Goal: Ask a question: Seek information or help from site administrators or community

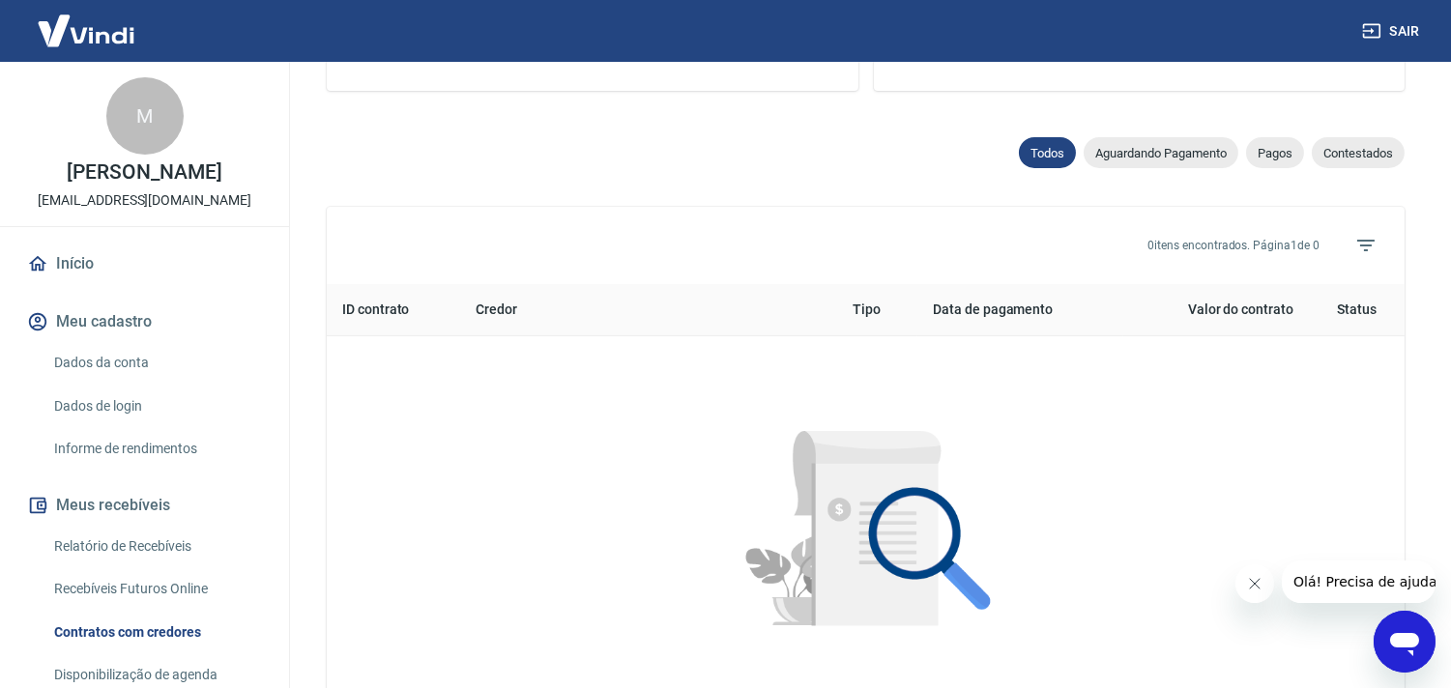
scroll to position [450, 0]
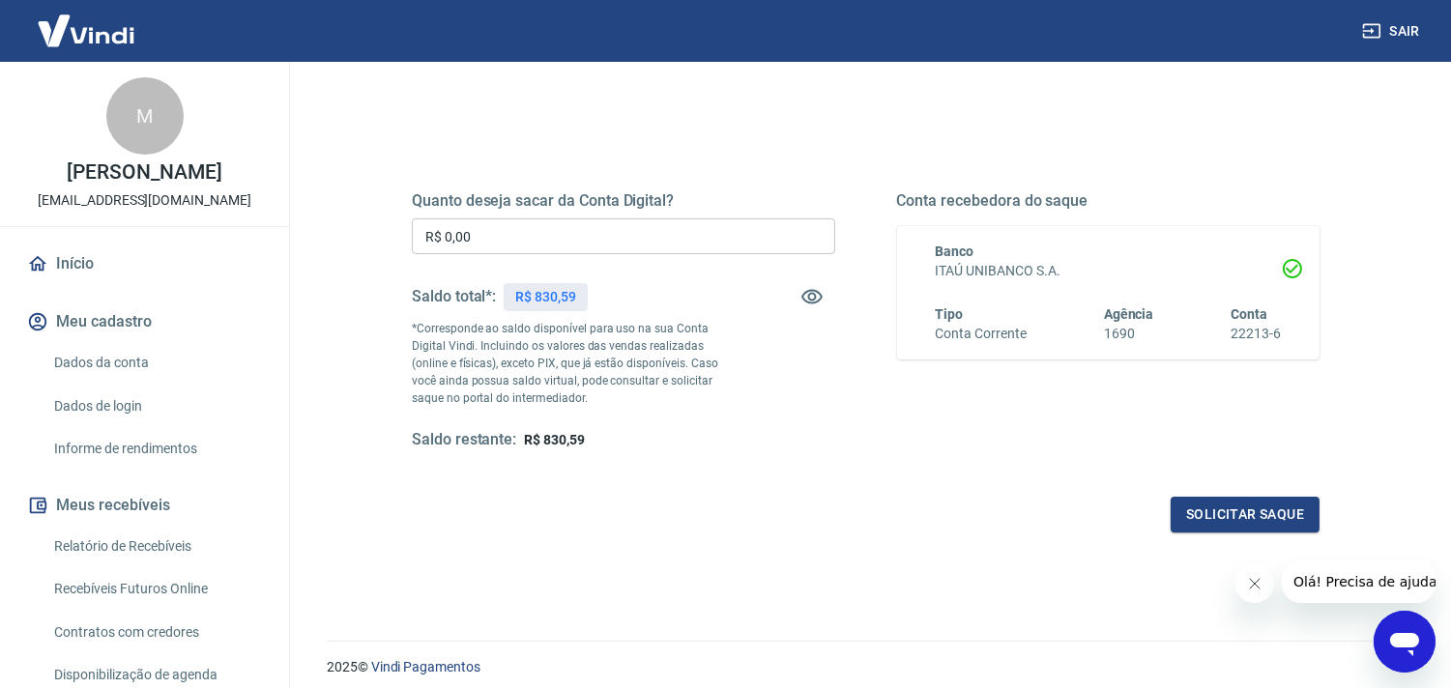
scroll to position [160, 0]
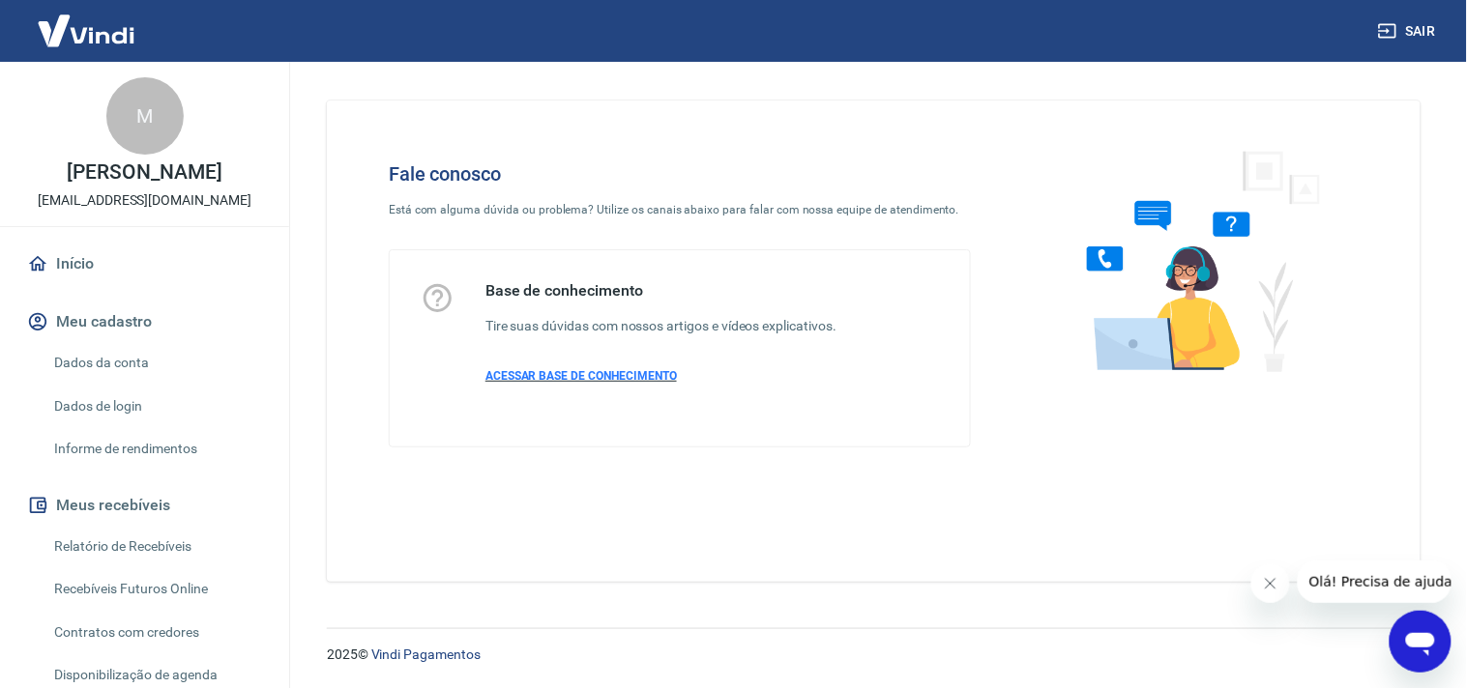
click at [591, 371] on span "ACESSAR BASE DE CONHECIMENTO" at bounding box center [580, 376] width 191 height 14
click at [102, 259] on link "Início" at bounding box center [144, 264] width 243 height 43
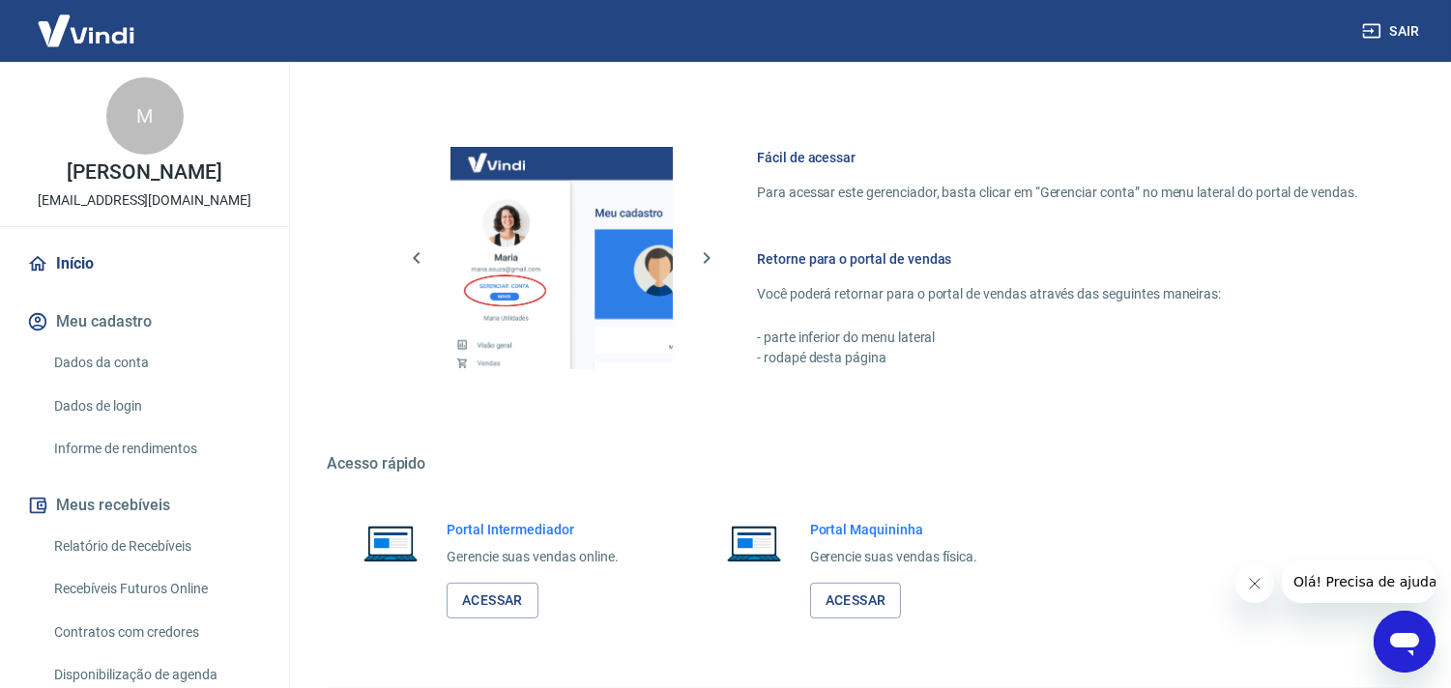
scroll to position [838, 0]
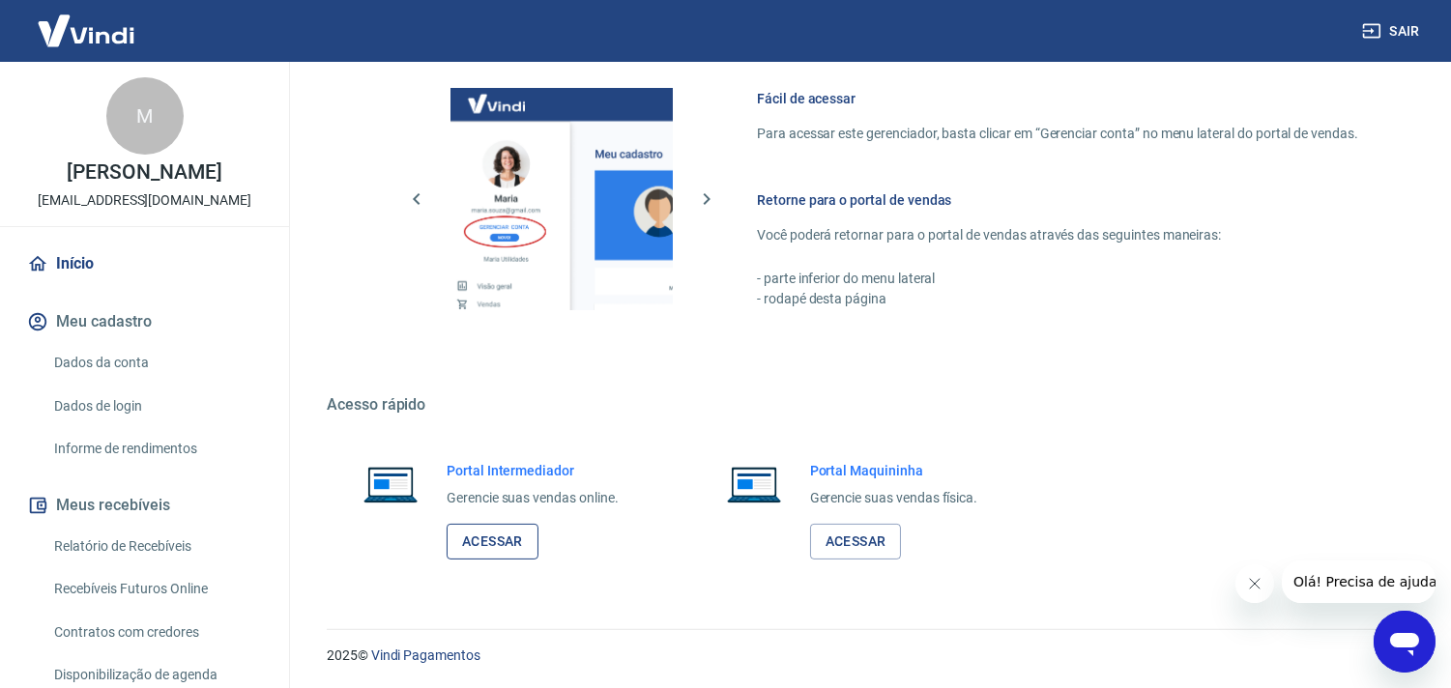
click at [518, 527] on link "Acessar" at bounding box center [493, 542] width 92 height 36
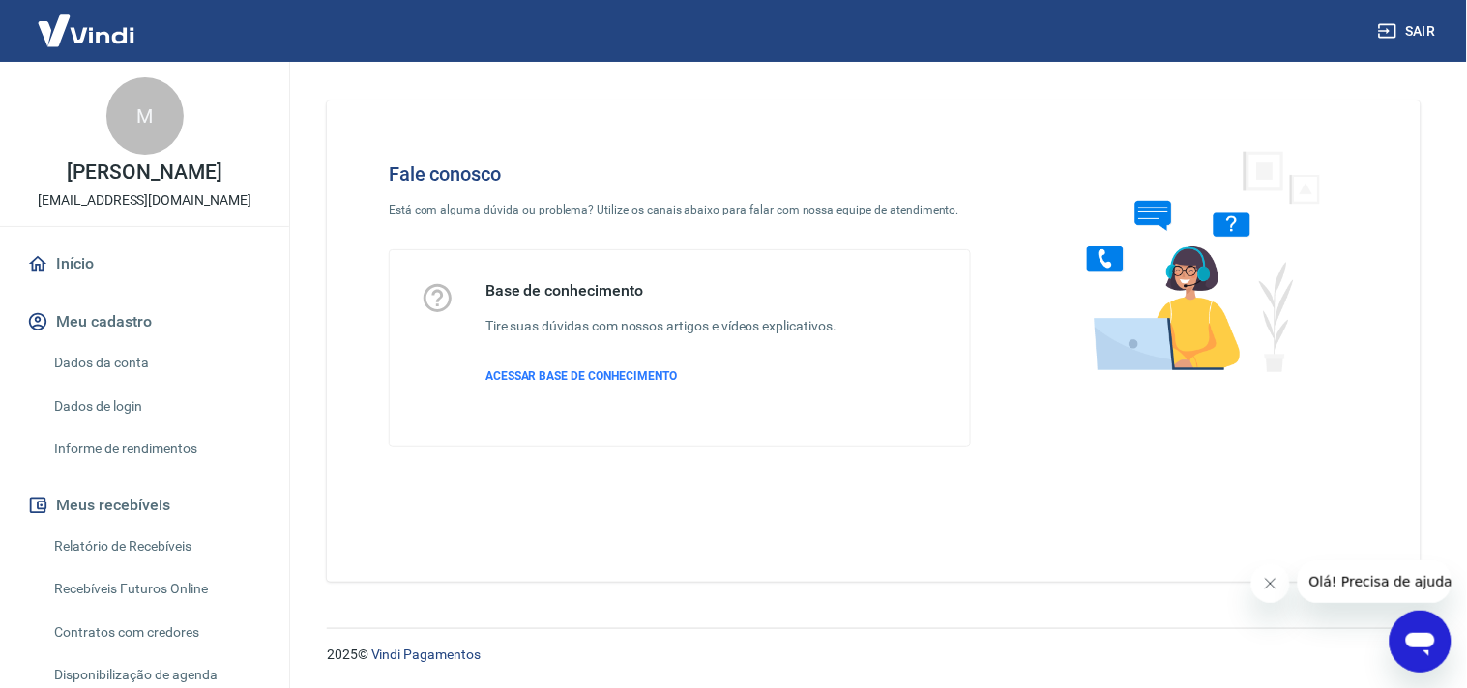
click at [1409, 635] on icon "Abrir janela de mensagens" at bounding box center [1419, 643] width 29 height 23
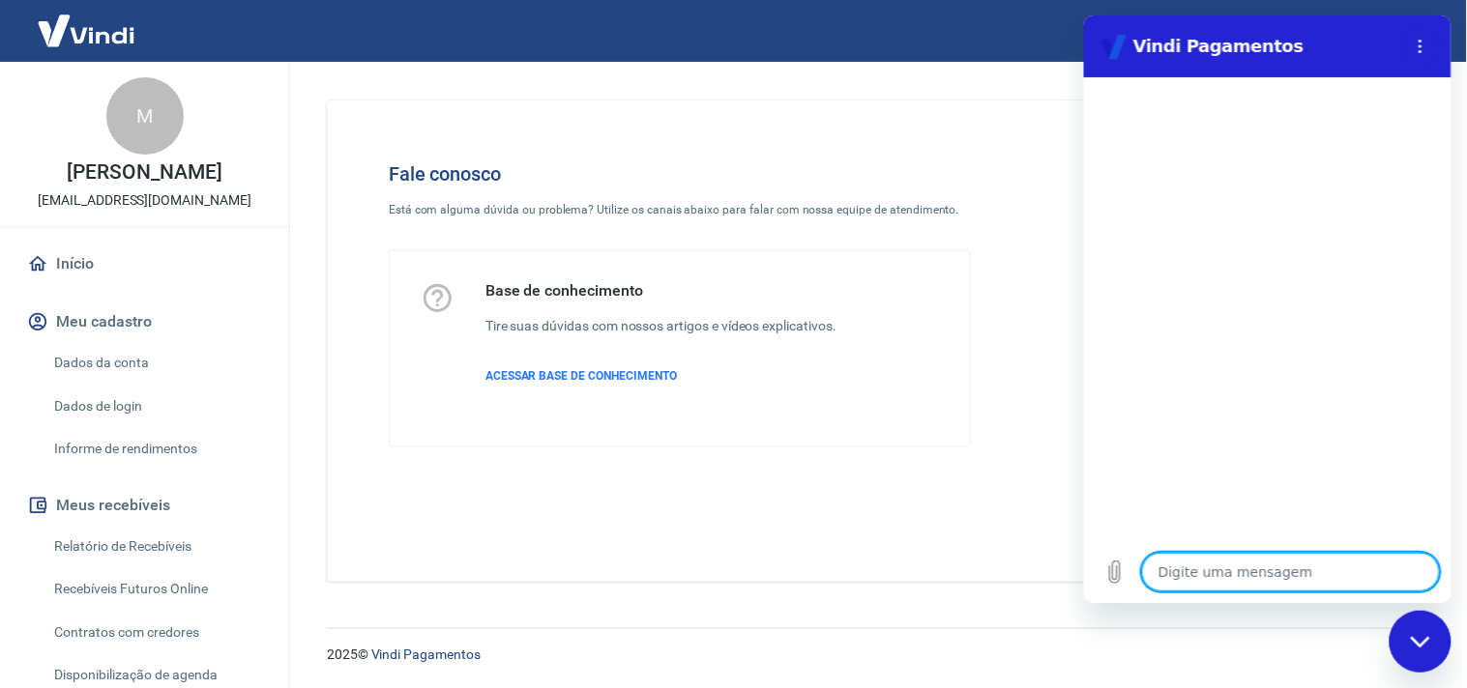
type textarea "b"
type textarea "x"
type textarea "b"
type textarea "x"
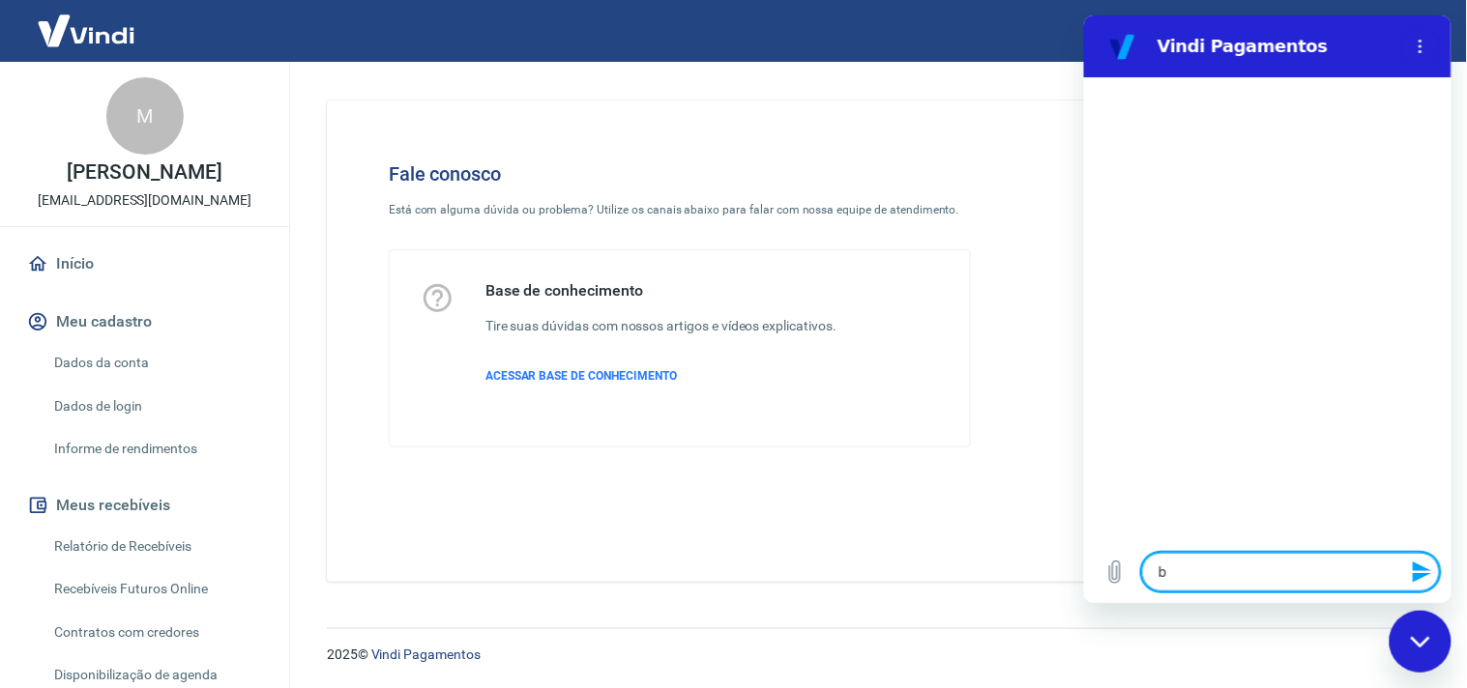
type textarea "bO"
type textarea "x"
type textarea "bOM"
type textarea "x"
type textarea "bOM"
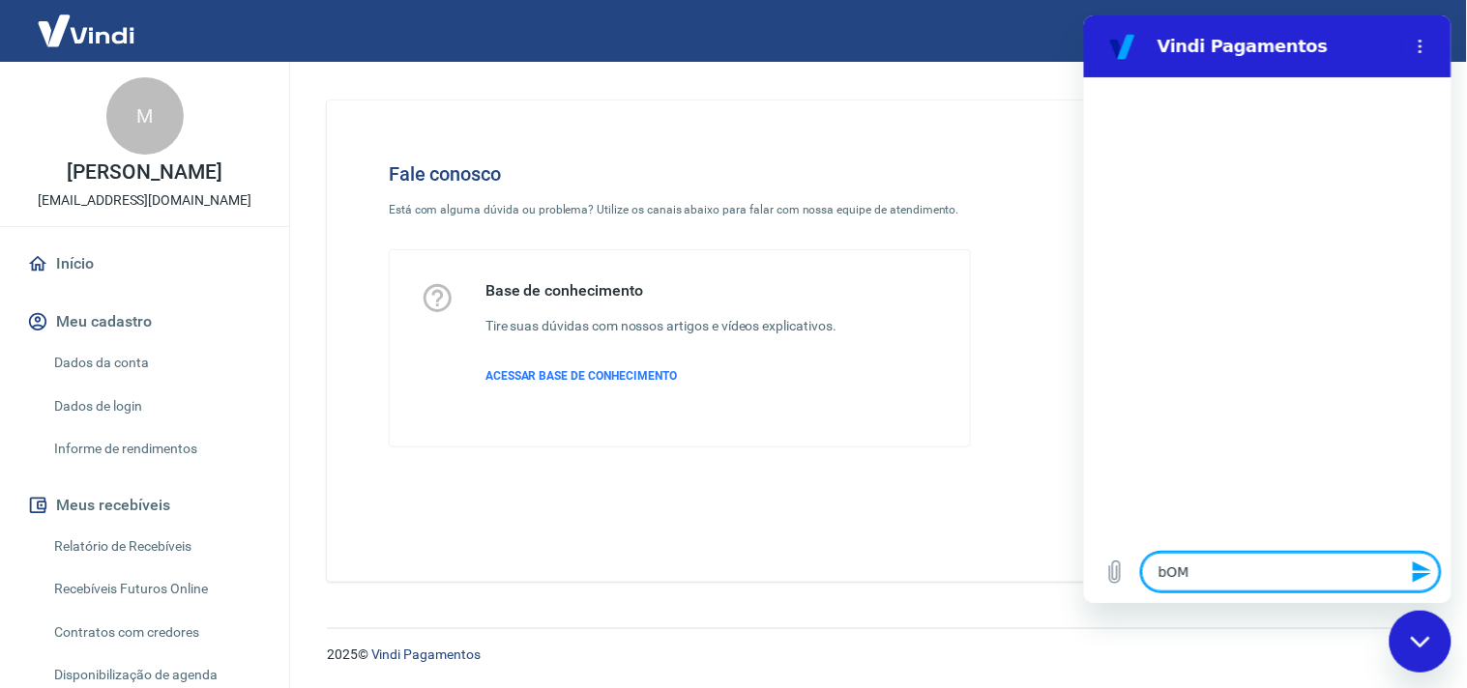
type textarea "x"
type textarea "bOM"
type textarea "x"
type textarea "bO"
type textarea "x"
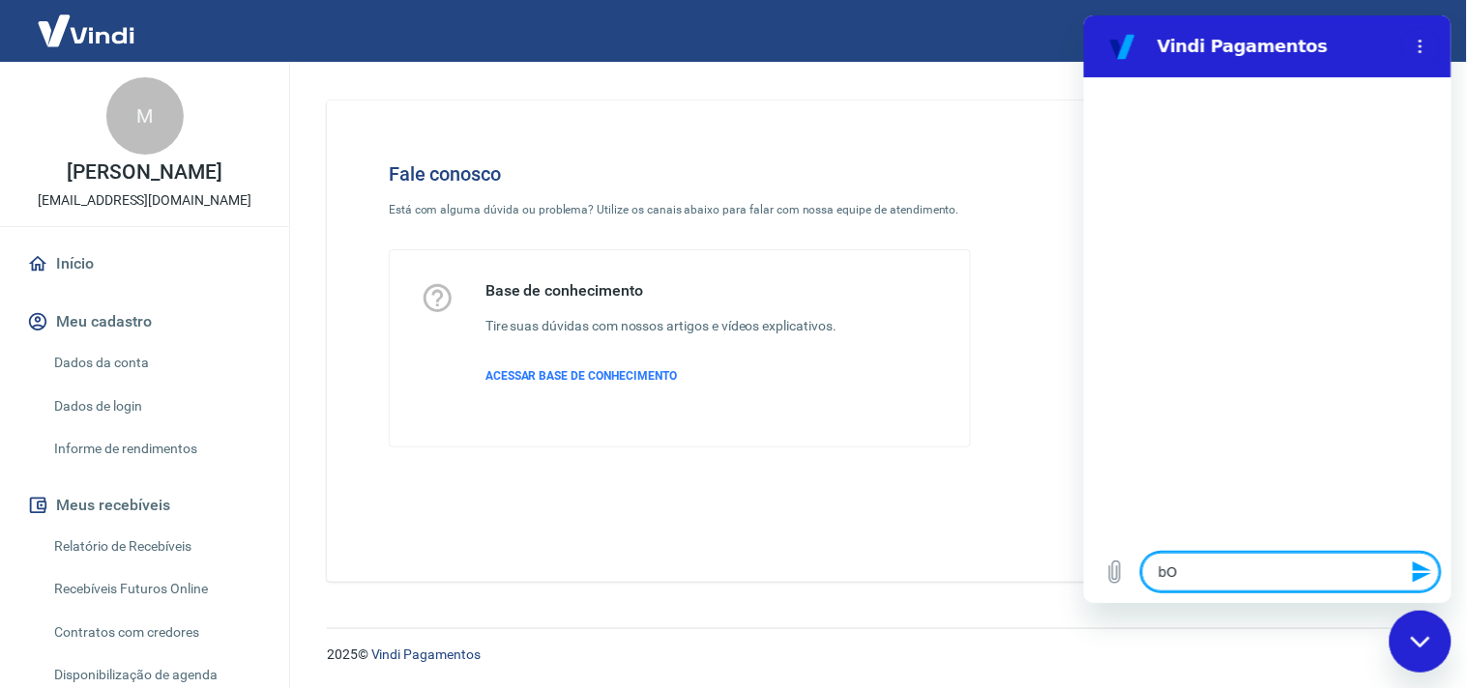
type textarea "b"
type textarea "x"
type textarea "B"
type textarea "x"
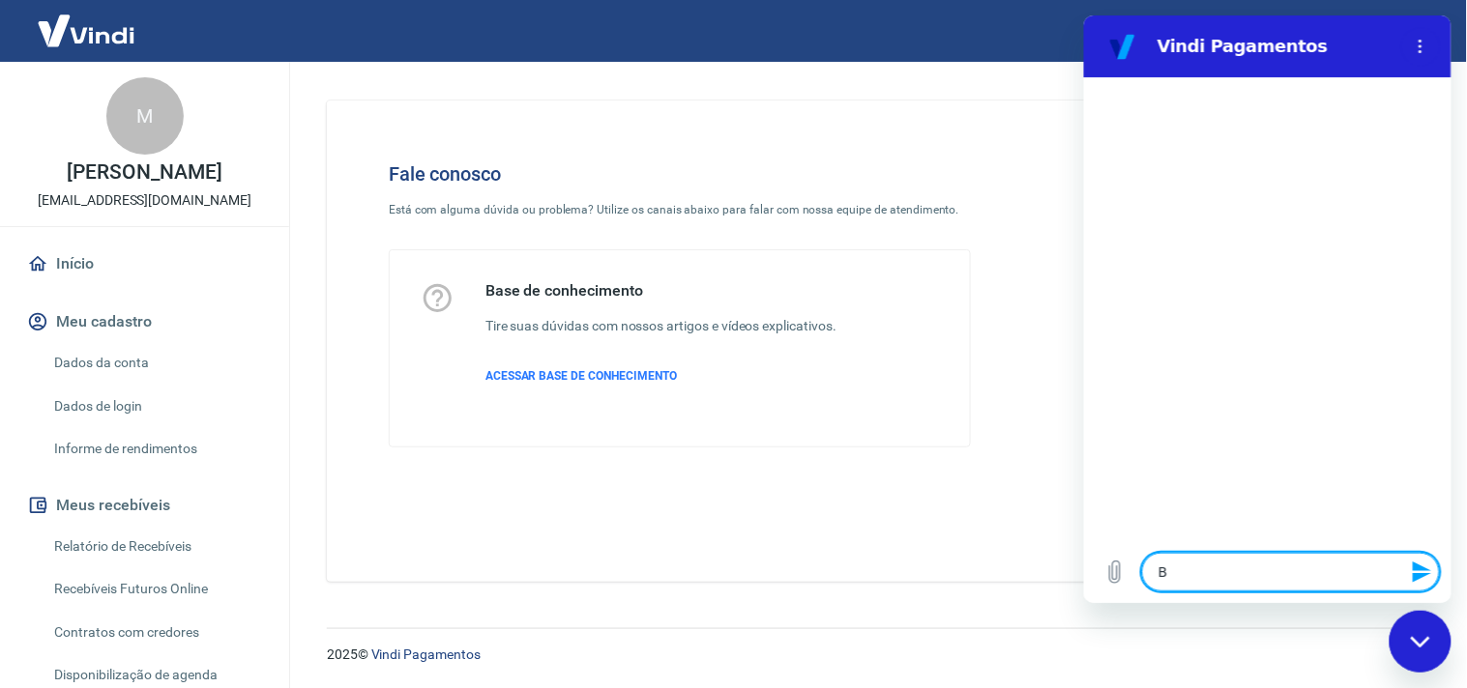
type textarea "Bo"
type textarea "x"
type textarea "Bom"
type textarea "x"
type textarea "Bom"
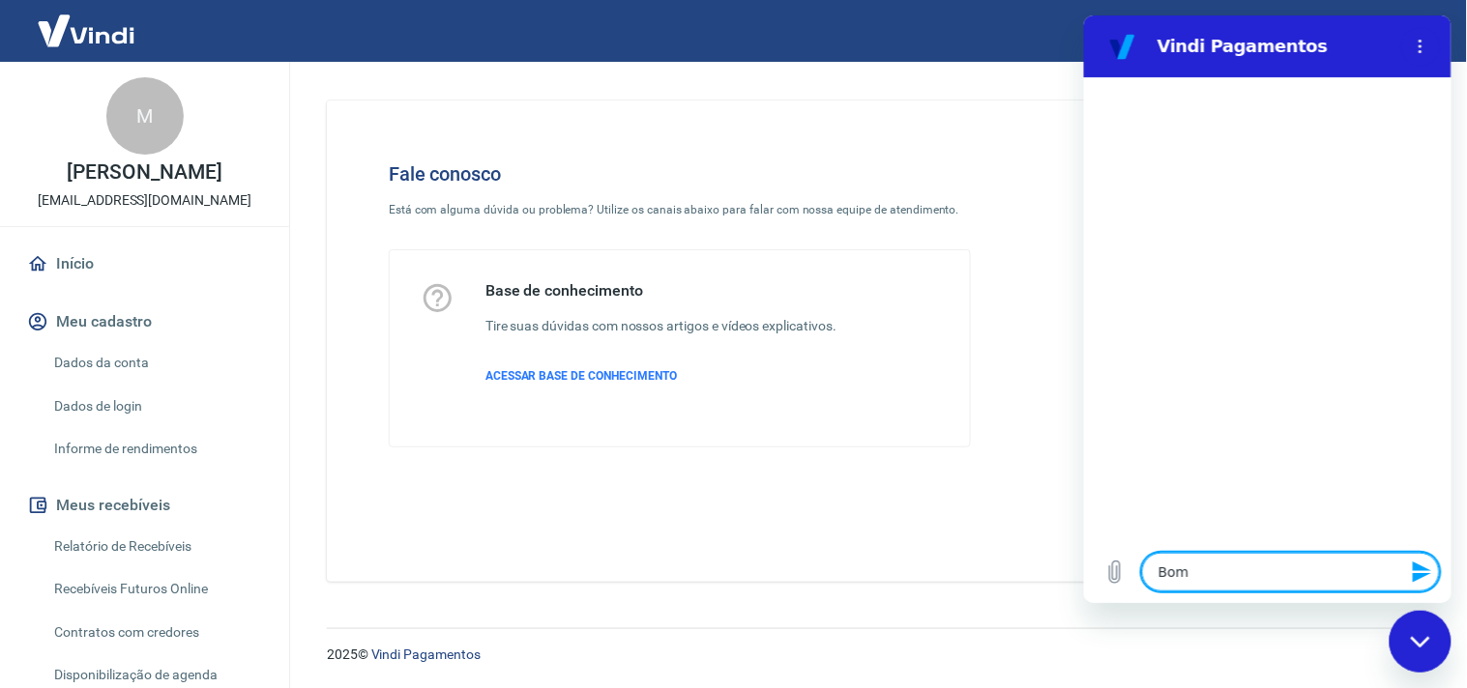
type textarea "x"
type textarea "Bom d"
type textarea "x"
type textarea "Bom di"
type textarea "x"
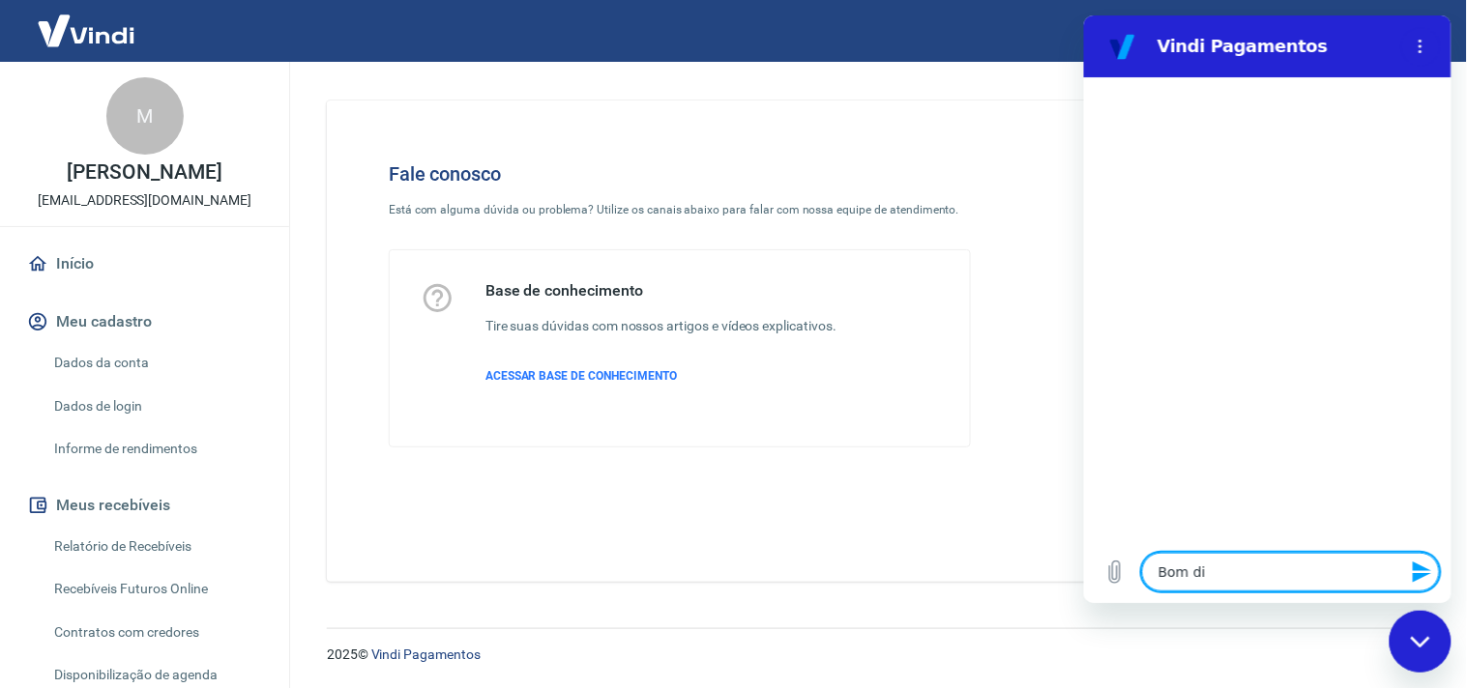
type textarea "Bom dia"
type textarea "x"
type textarea "Bom dia!"
type textarea "x"
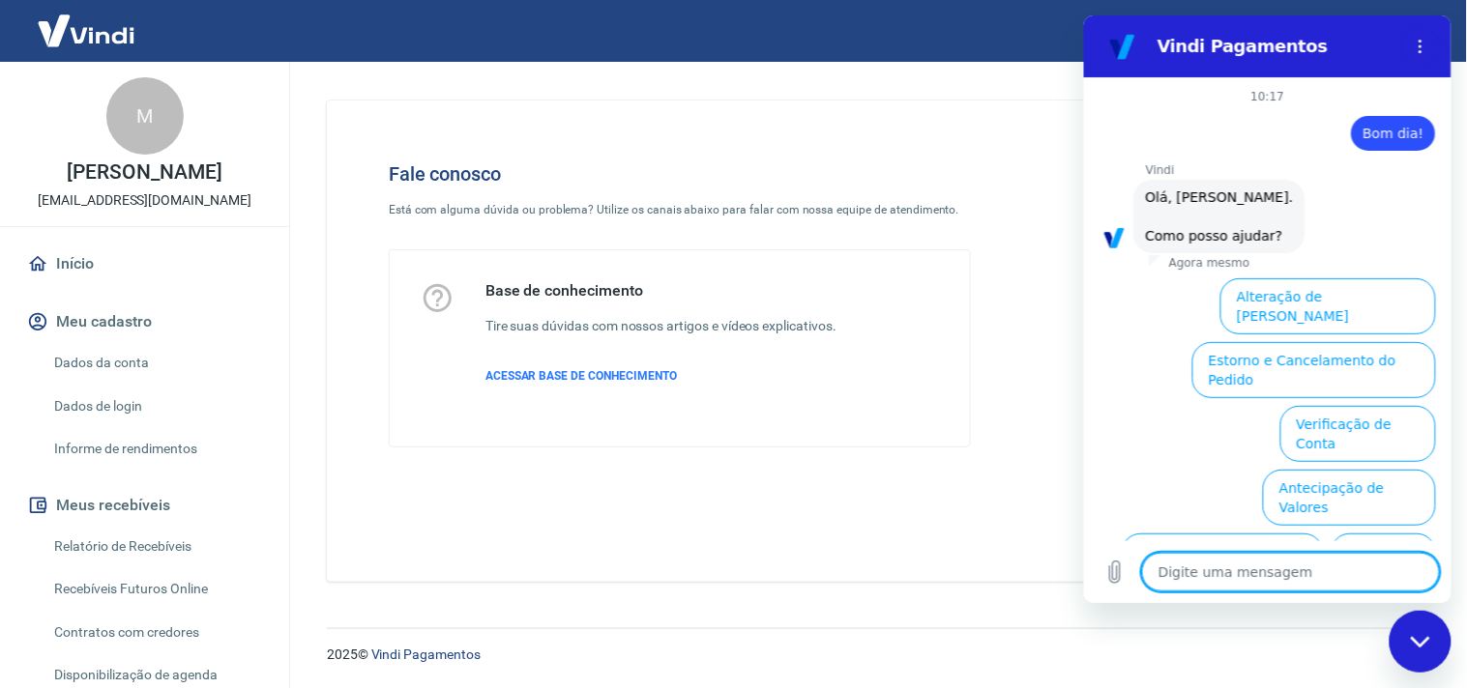
type textarea "P"
type textarea "x"
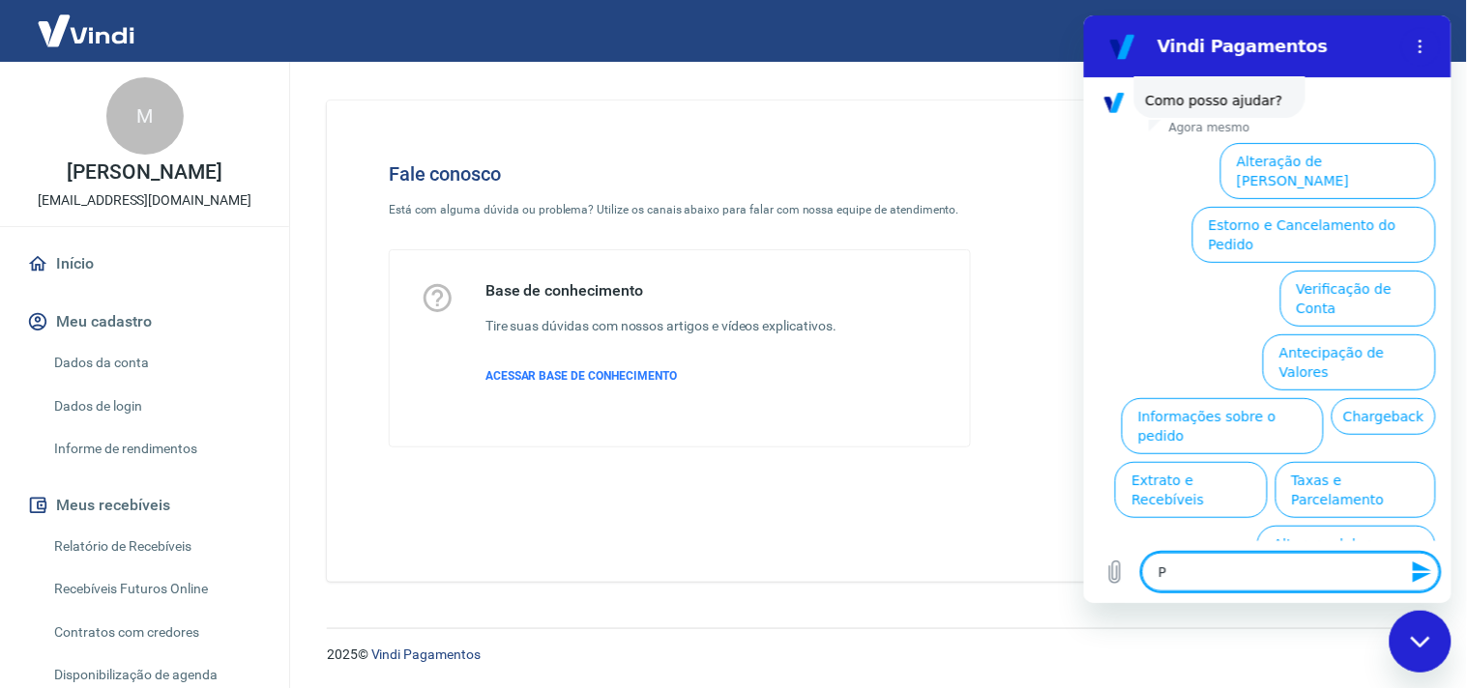
type textarea "Pr"
type textarea "x"
type textarea "Pre"
type textarea "x"
type textarea "Prec"
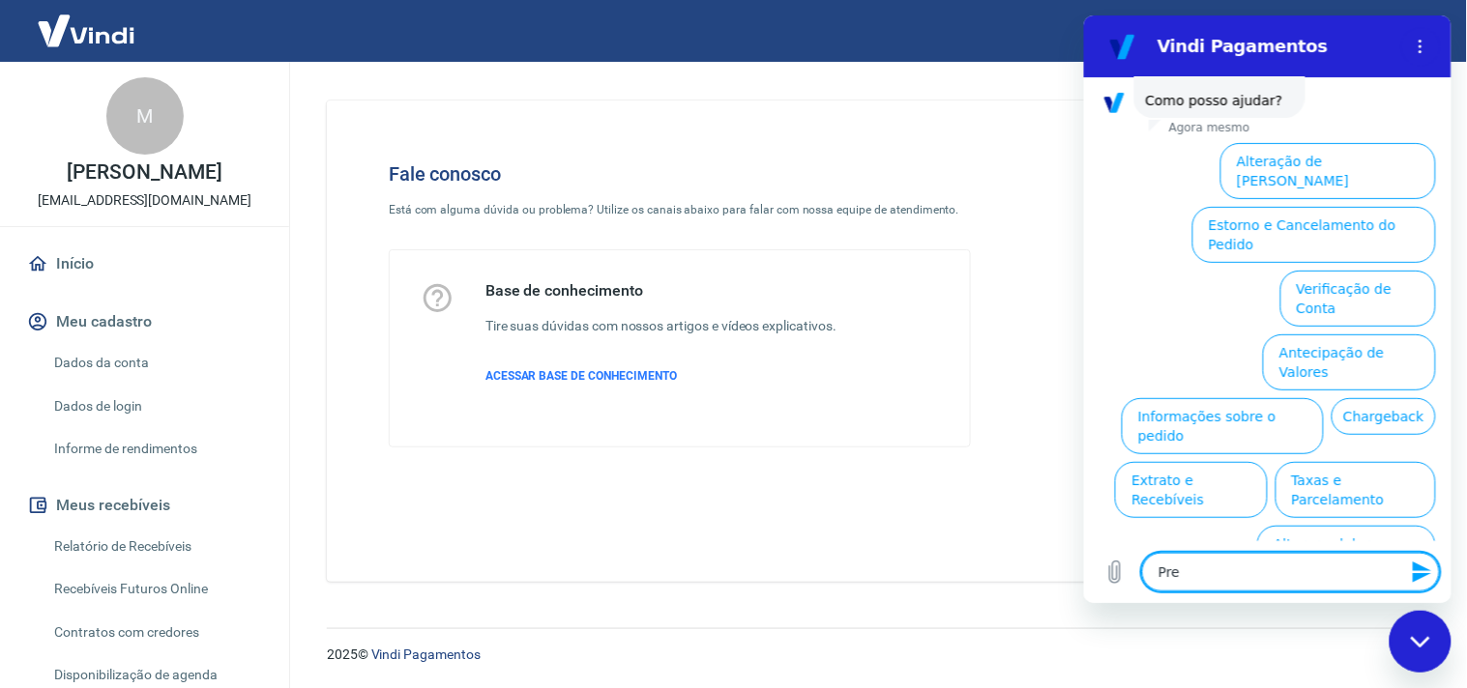
type textarea "x"
type textarea "Preci"
type textarea "x"
type textarea "Precis"
type textarea "x"
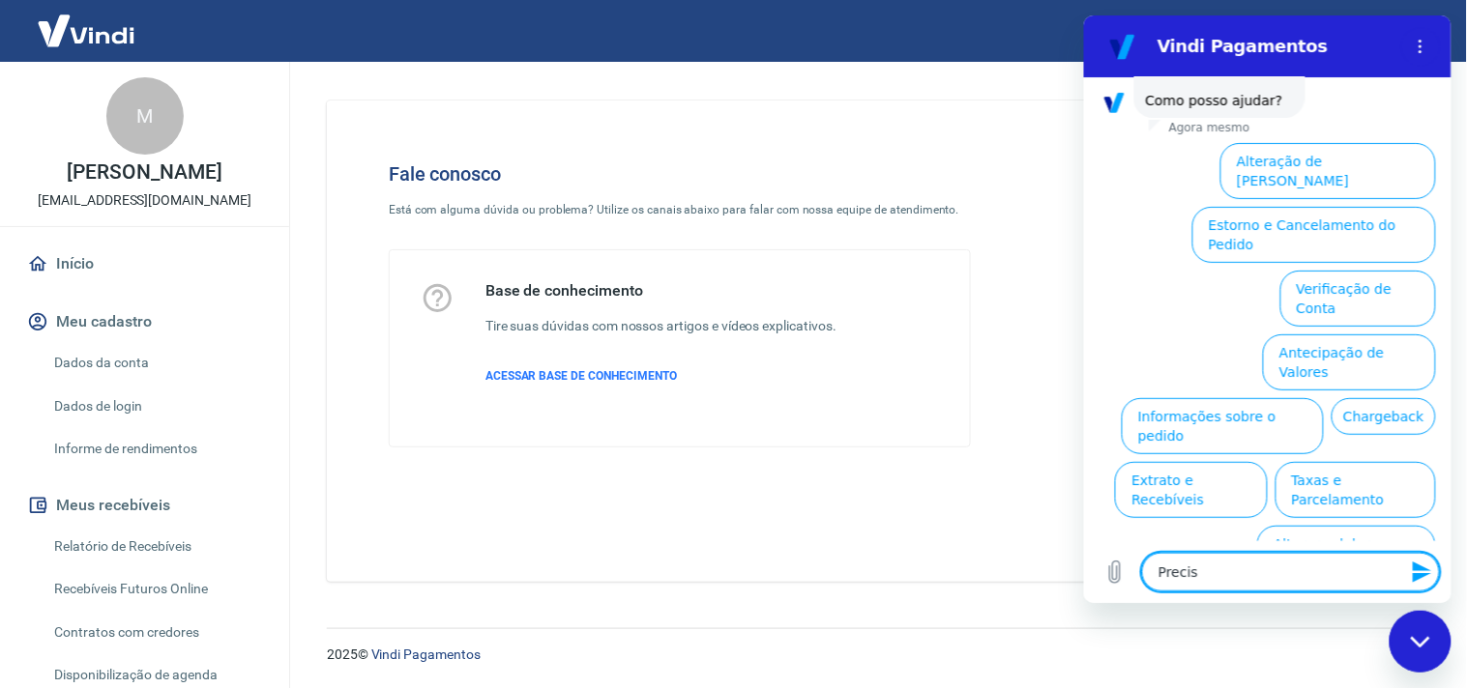
type textarea "Preciso"
type textarea "x"
type textarea "Preciso"
type textarea "x"
type textarea "Preciso s"
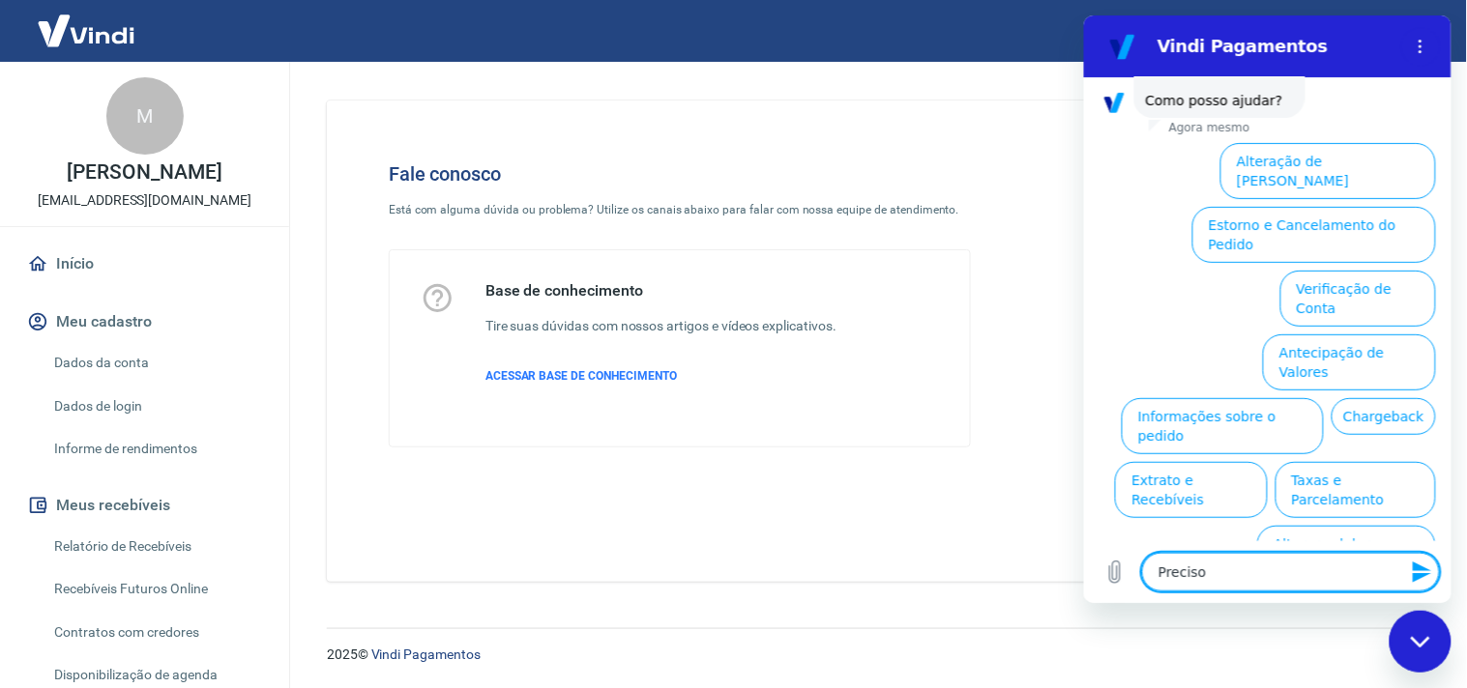
type textarea "x"
type textarea "Preciso sa"
type textarea "x"
type textarea "Preciso sab"
type textarea "x"
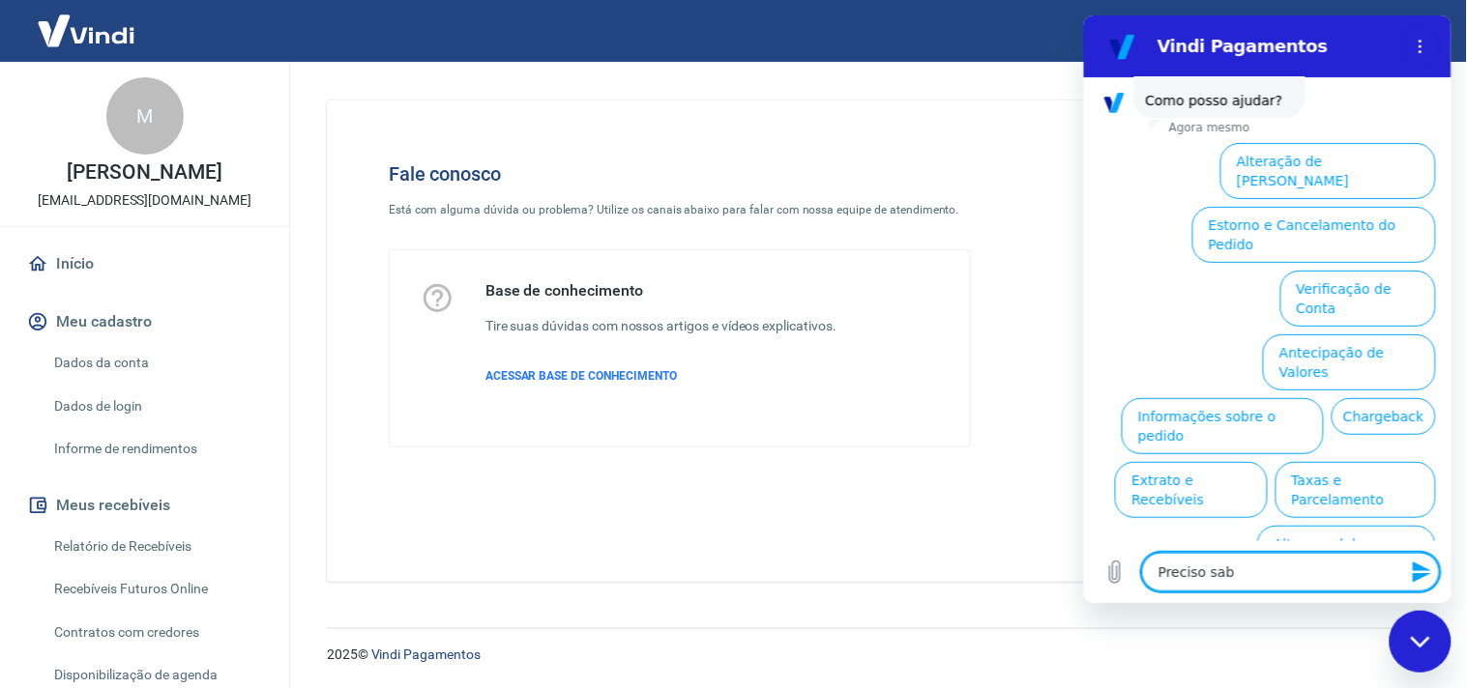
type textarea "Preciso sabe"
type textarea "x"
type textarea "Preciso saber"
type textarea "x"
type textarea "Preciso saber"
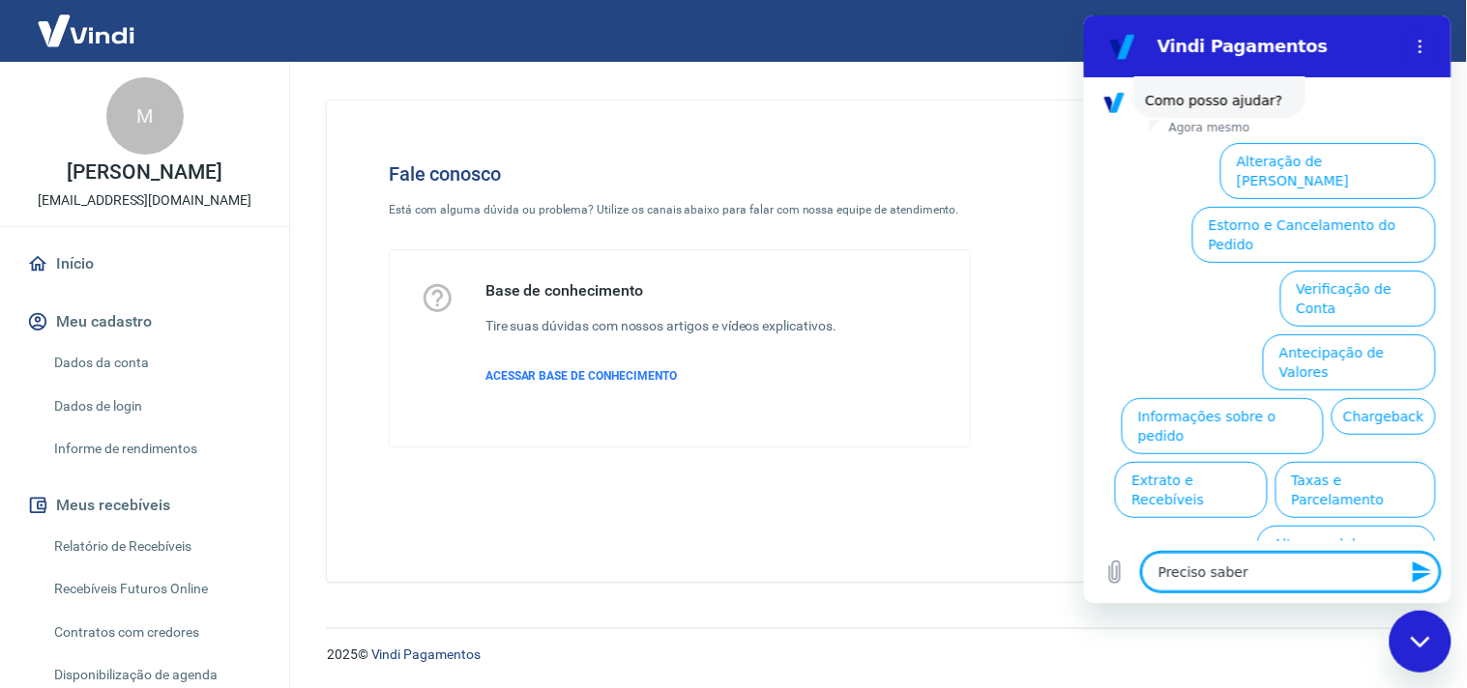
type textarea "x"
type textarea "Preciso saber q"
type textarea "x"
type textarea "Preciso saber qu"
type textarea "x"
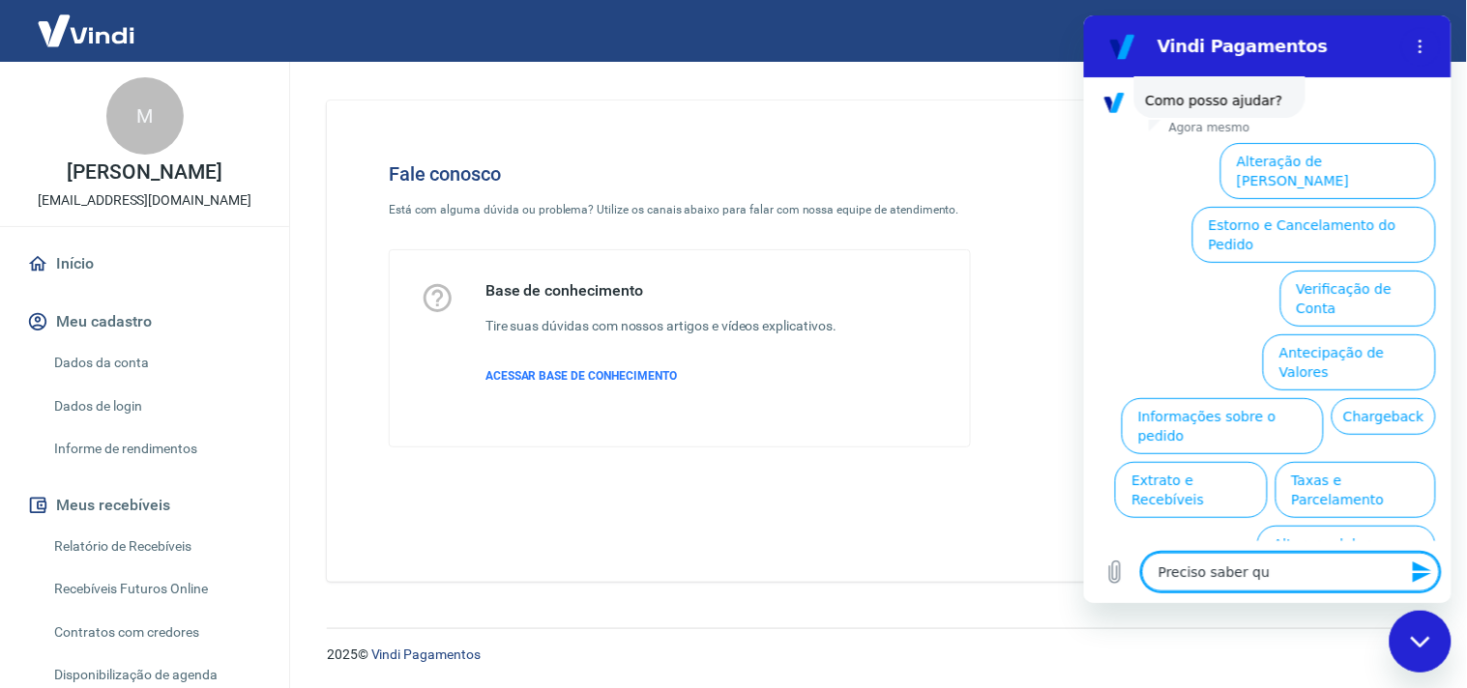
type textarea "Preciso saber qua"
type textarea "x"
type textarea "Preciso saber qual"
type textarea "x"
type textarea "Preciso saber qual"
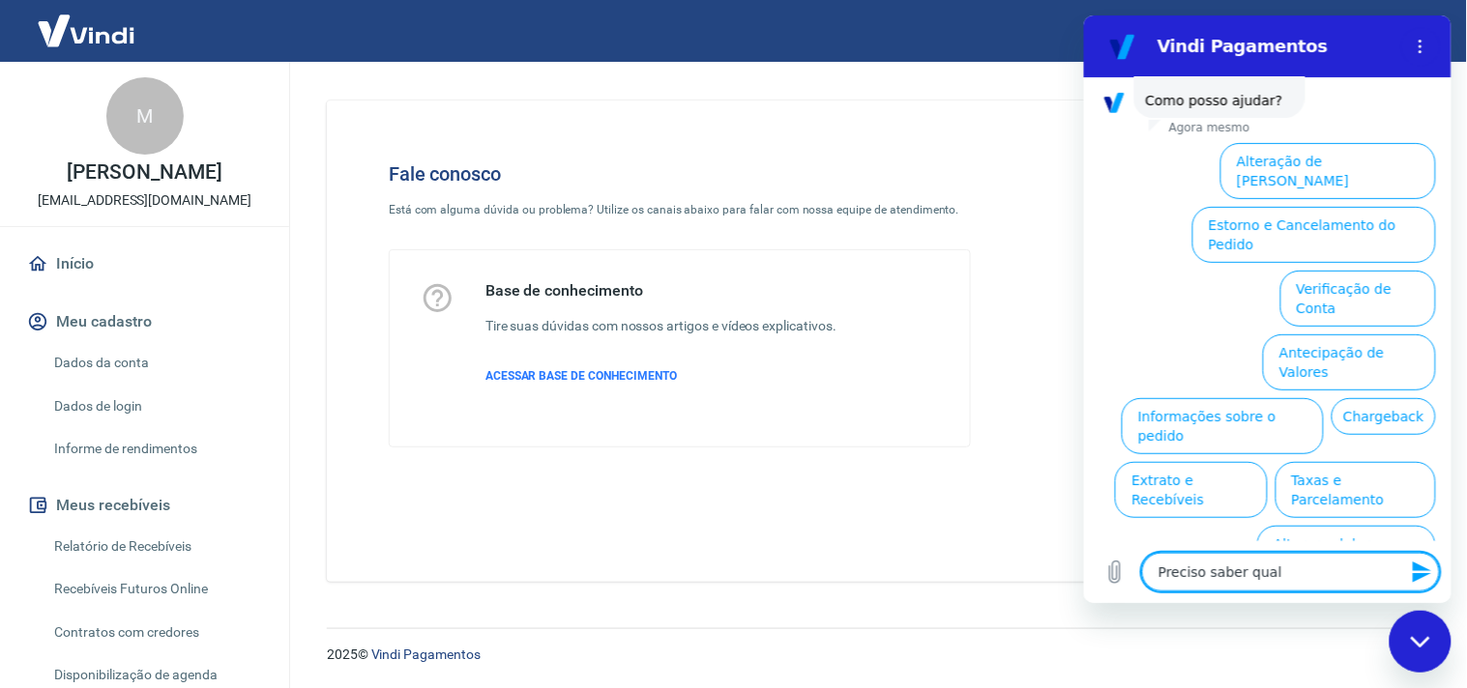
type textarea "x"
type textarea "Preciso saber qual o"
type textarea "x"
type textarea "Preciso saber qual o"
type textarea "x"
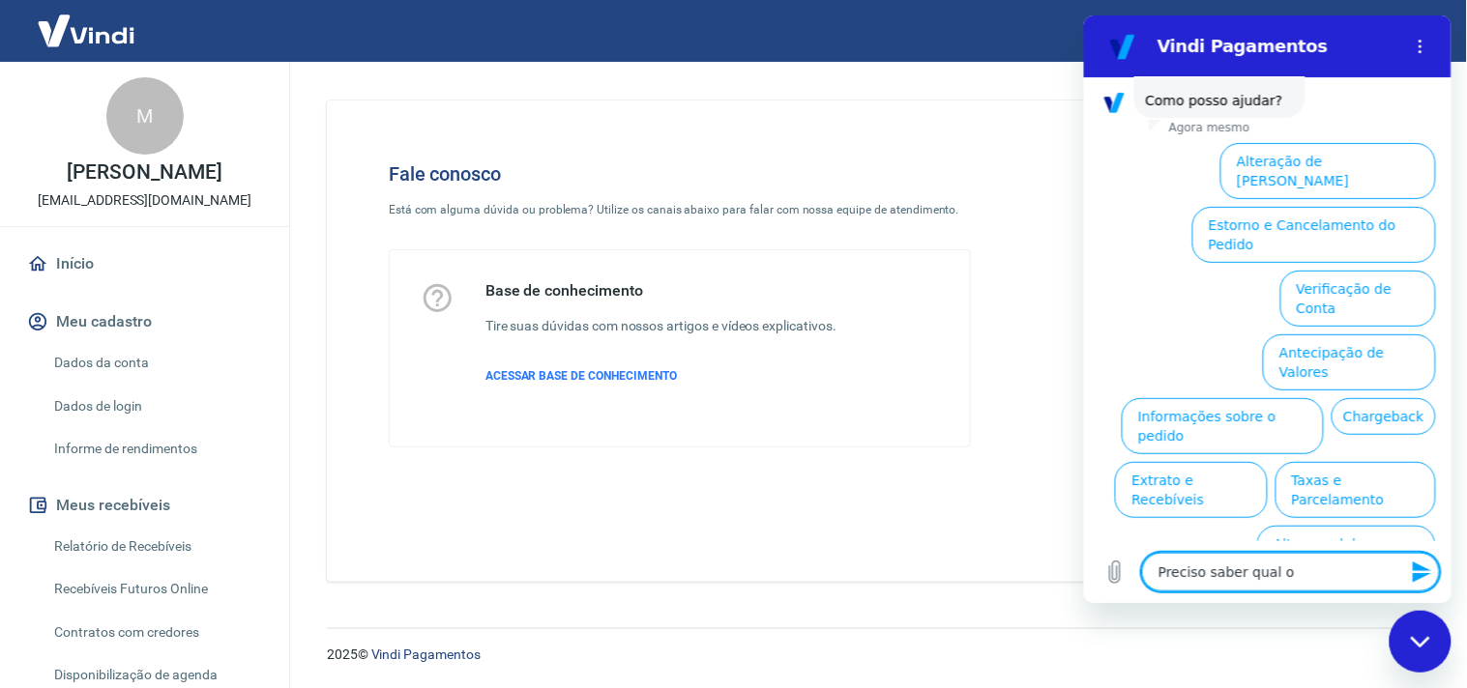
type textarea "Preciso saber qual o v"
type textarea "x"
type textarea "Preciso saber qual o va"
type textarea "x"
type textarea "Preciso saber qual o val"
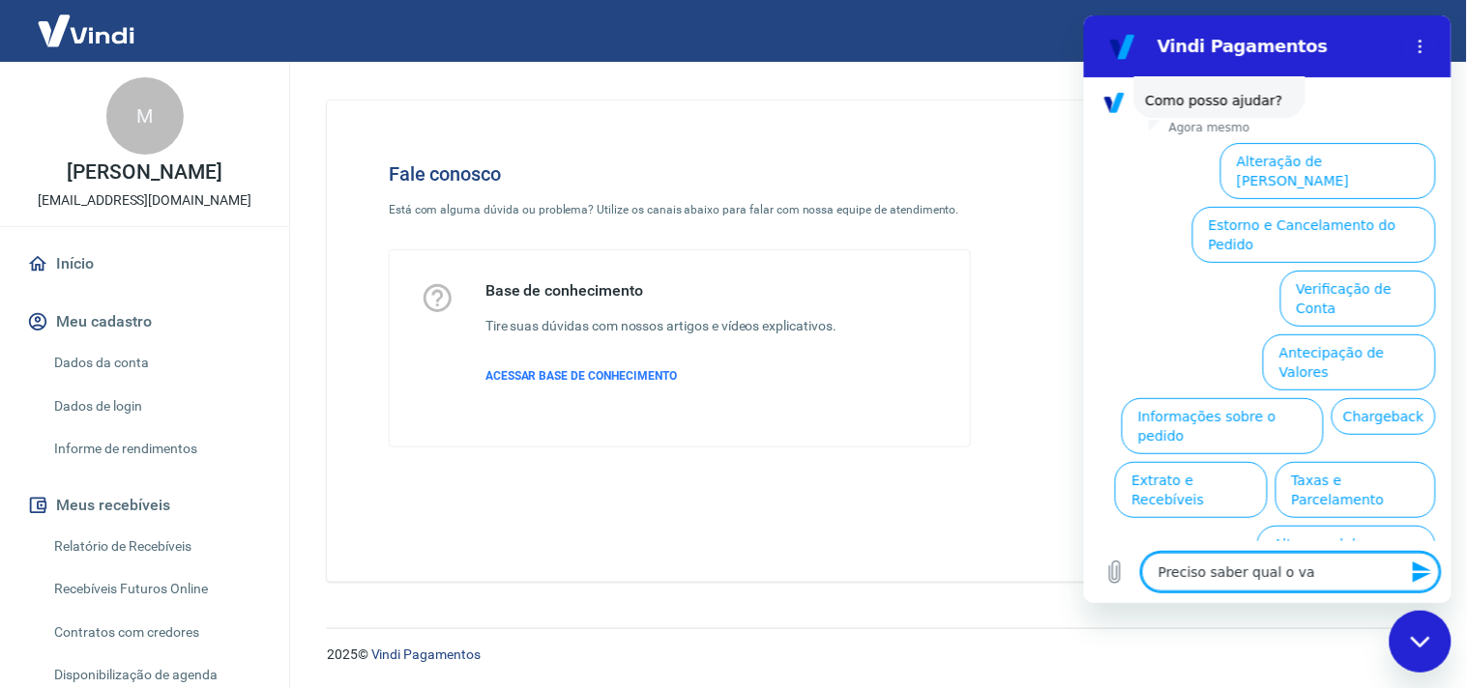
type textarea "x"
type textarea "Preciso saber qual o valo"
type textarea "x"
type textarea "Preciso saber qual o valor"
type textarea "x"
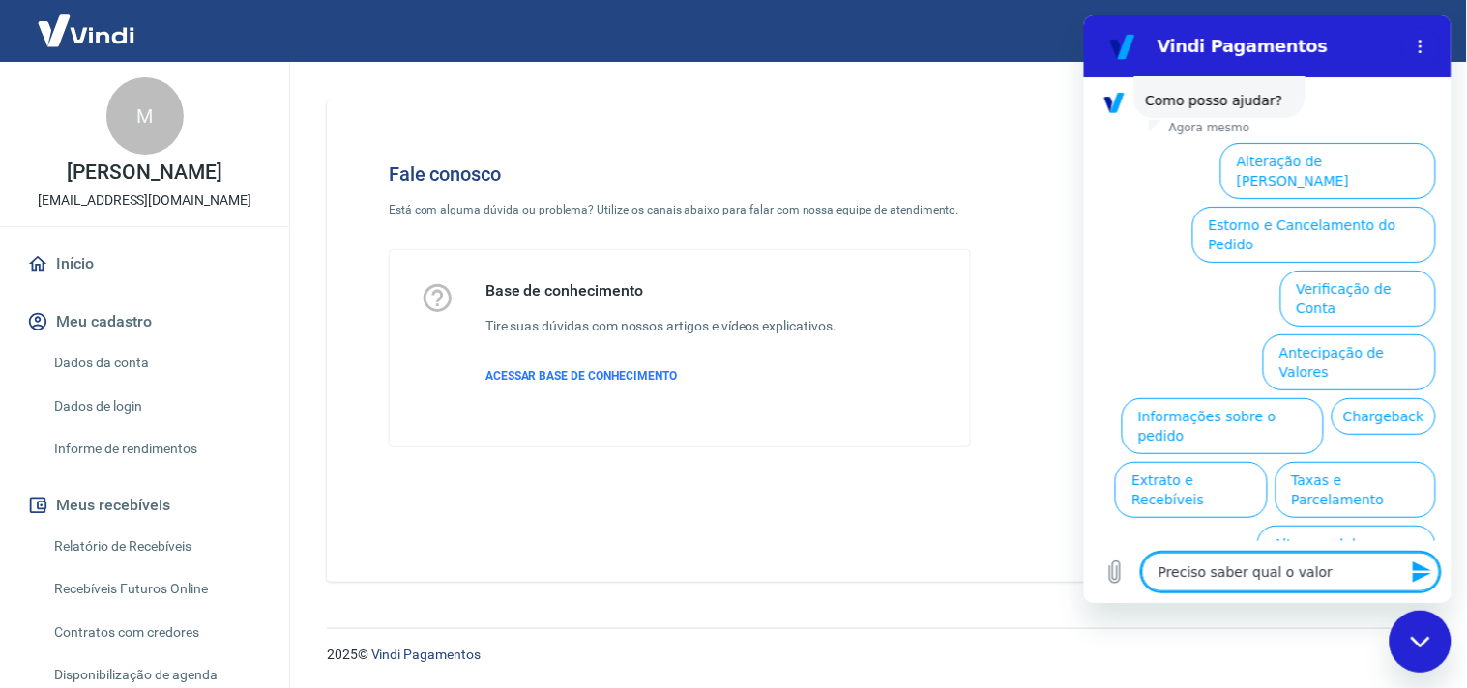
type textarea "Preciso saber qual o valor"
type textarea "x"
type textarea "Preciso saber qual o valor d"
type textarea "x"
type textarea "Preciso saber qual o valor da"
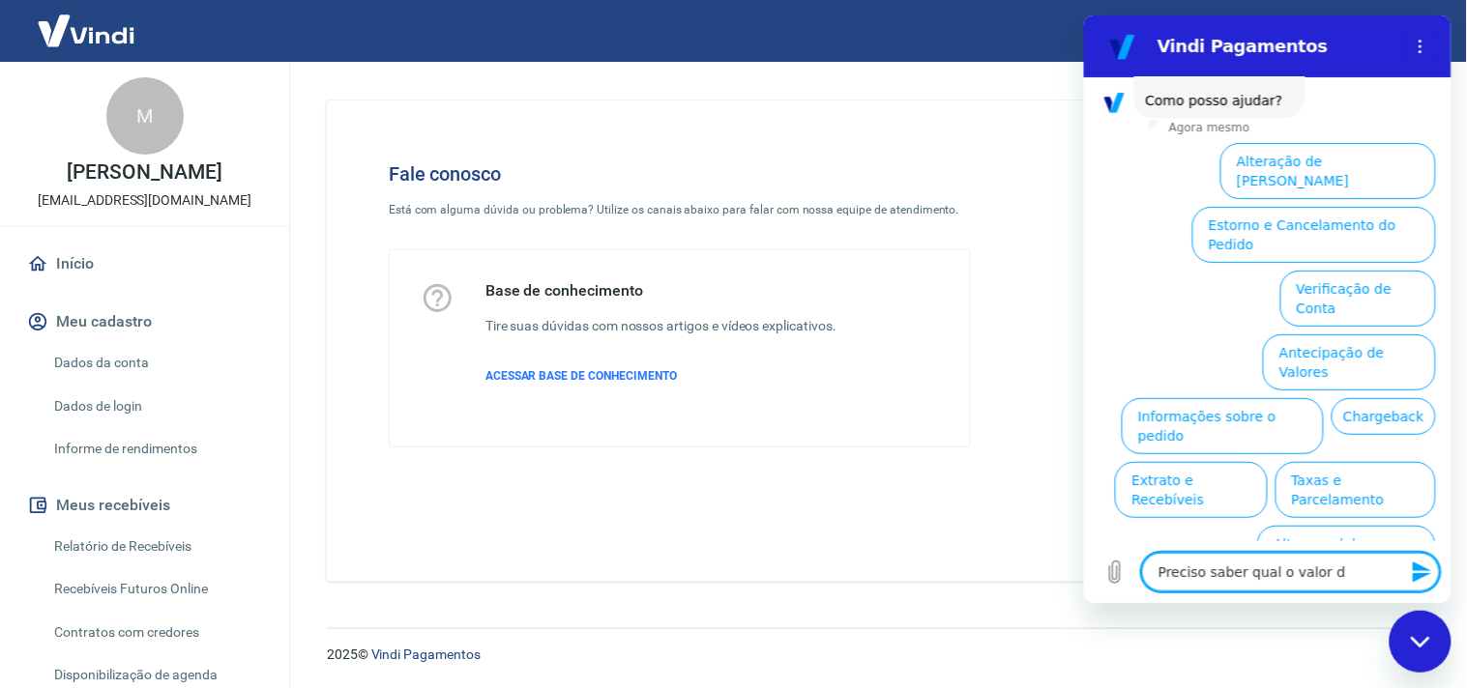
type textarea "x"
type textarea "Preciso saber qual o valor da"
type textarea "x"
type textarea "Preciso saber qual o valor da rt"
type textarea "x"
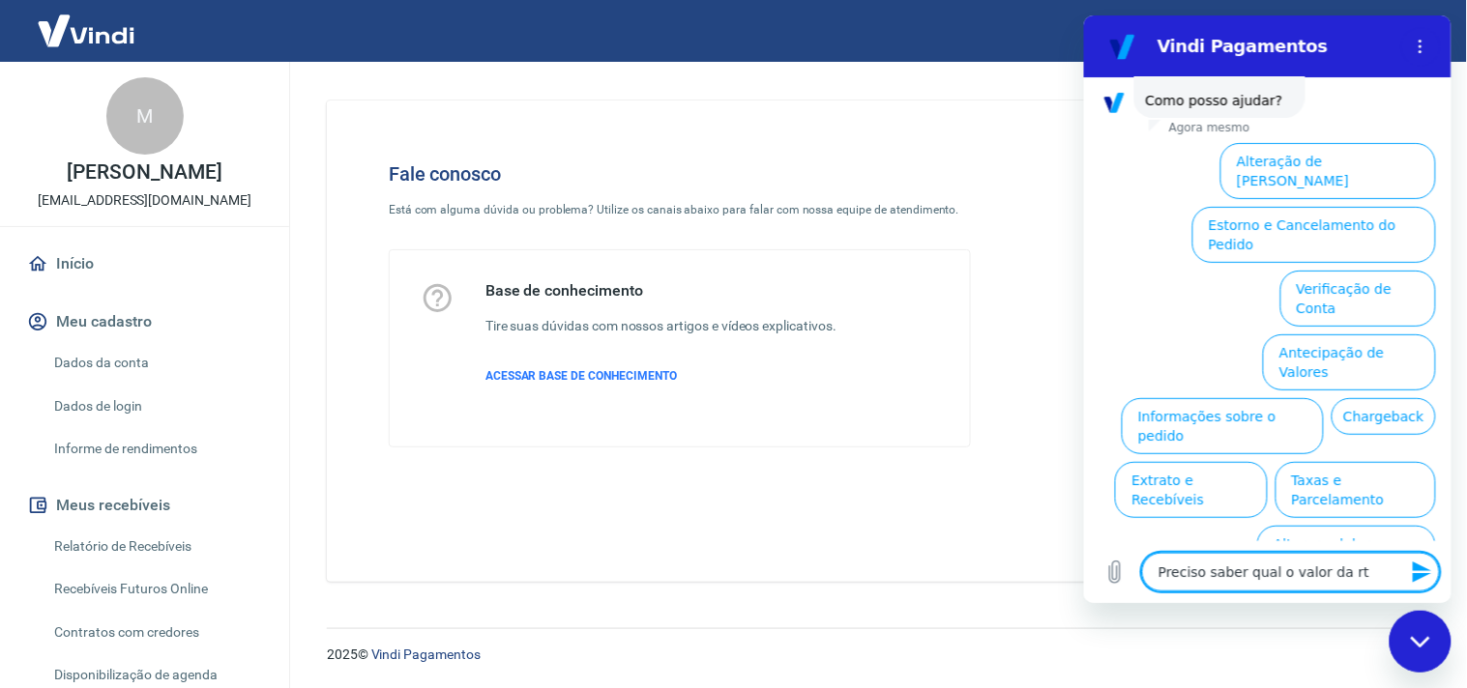
type textarea "Preciso saber qual o valor da rtr"
type textarea "x"
type textarea "Preciso saber qual o valor da rtra"
type textarea "x"
type textarea "Preciso saber qual o valor da rtrax"
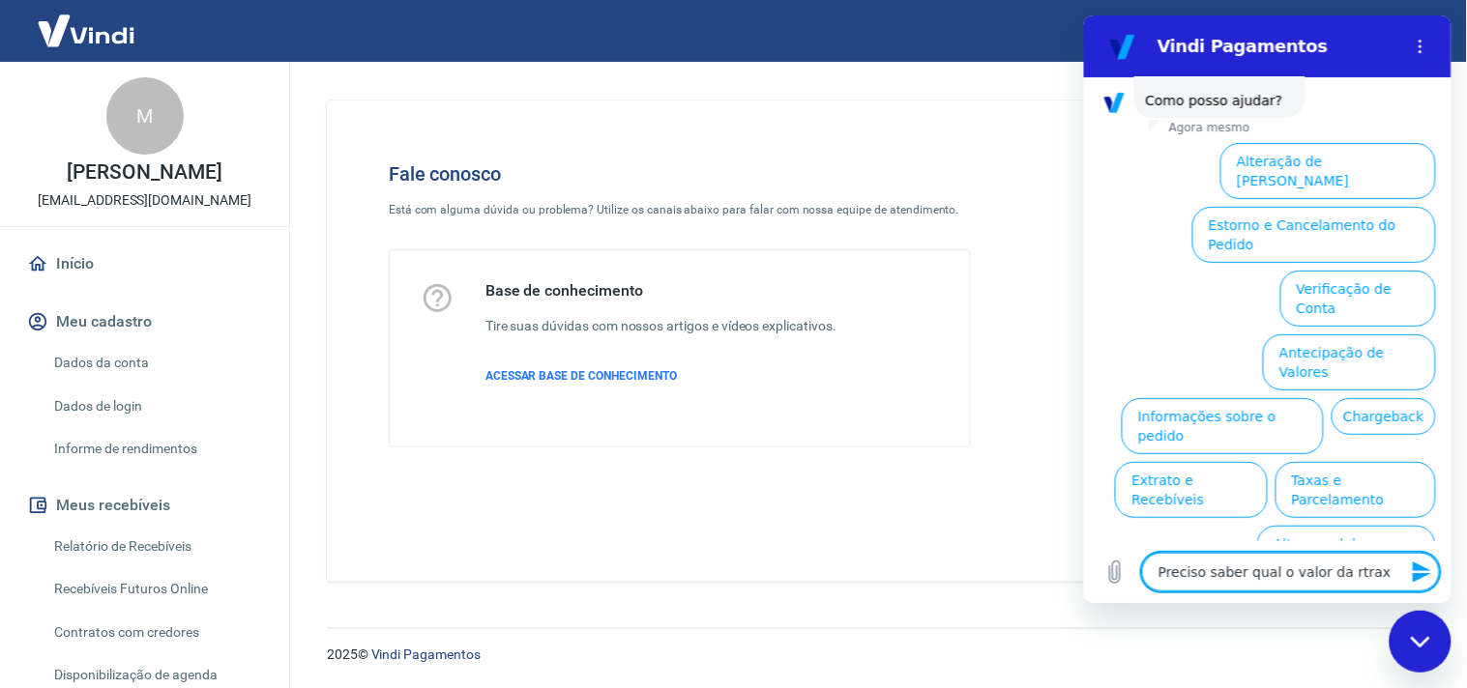
type textarea "x"
type textarea "Preciso saber qual o valor da rtraxa"
type textarea "x"
type textarea "Preciso saber qual o valor da rtraxa"
type textarea "x"
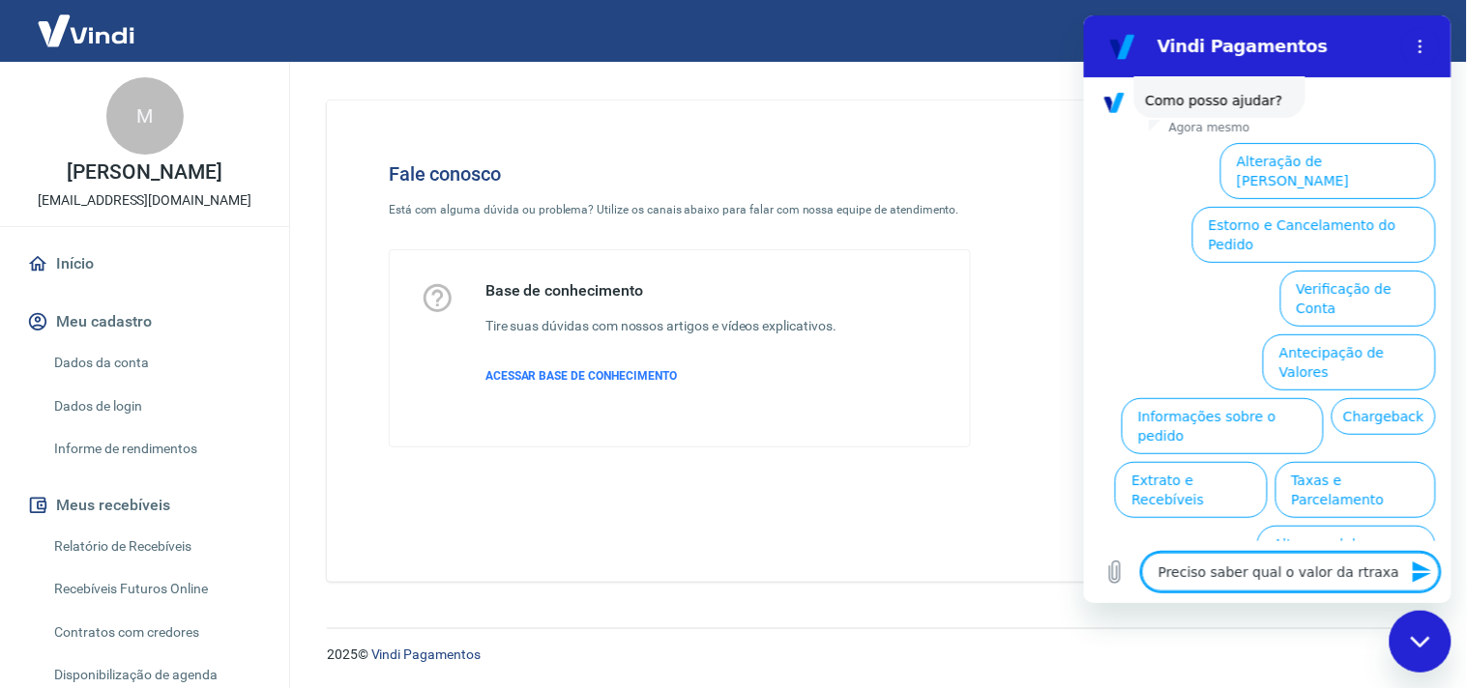
type textarea "Preciso saber qual o valor da rtraxa d"
type textarea "x"
type textarea "Preciso saber qual o valor da rtraxa de"
type textarea "x"
type textarea "Preciso saber qual o valor da rtraxa de"
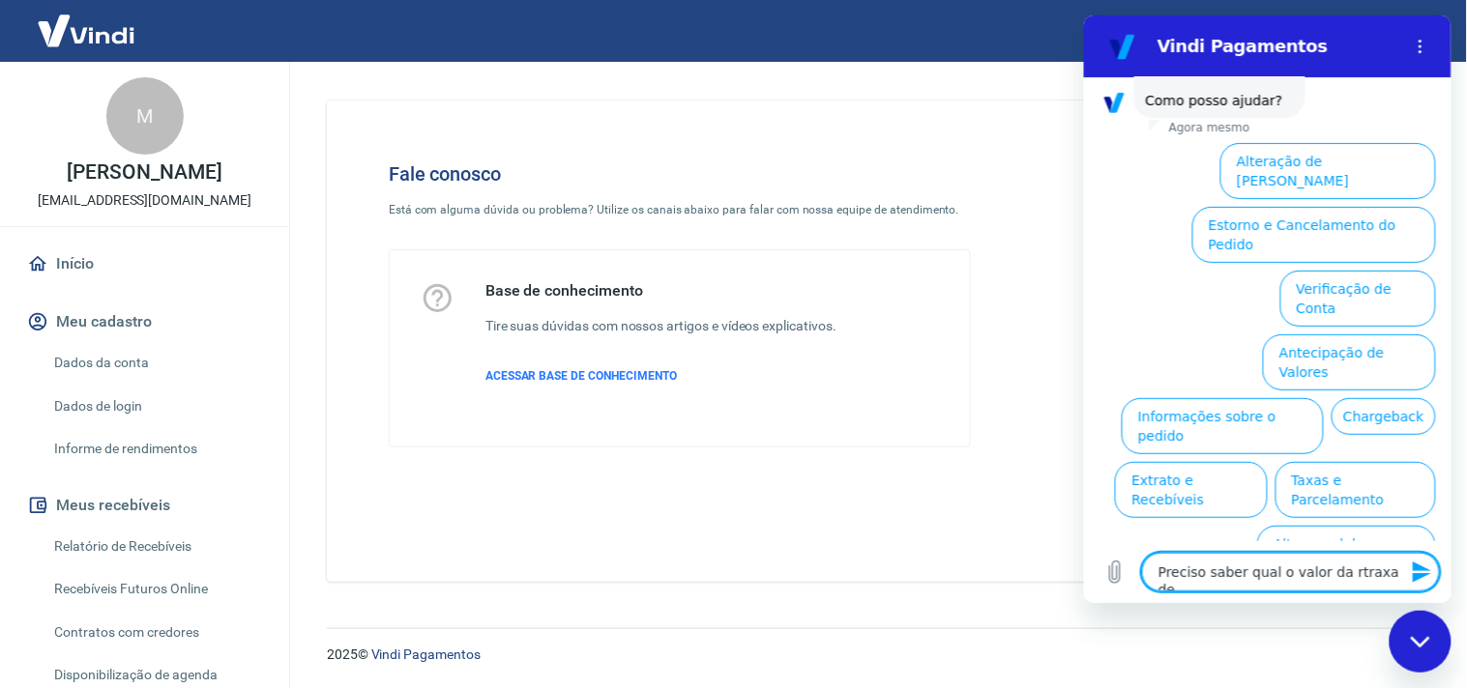
type textarea "x"
type textarea "Preciso saber qual o valor da rtraxa de a"
type textarea "x"
type textarea "Preciso saber qual o valor da rtraxa de an"
type textarea "x"
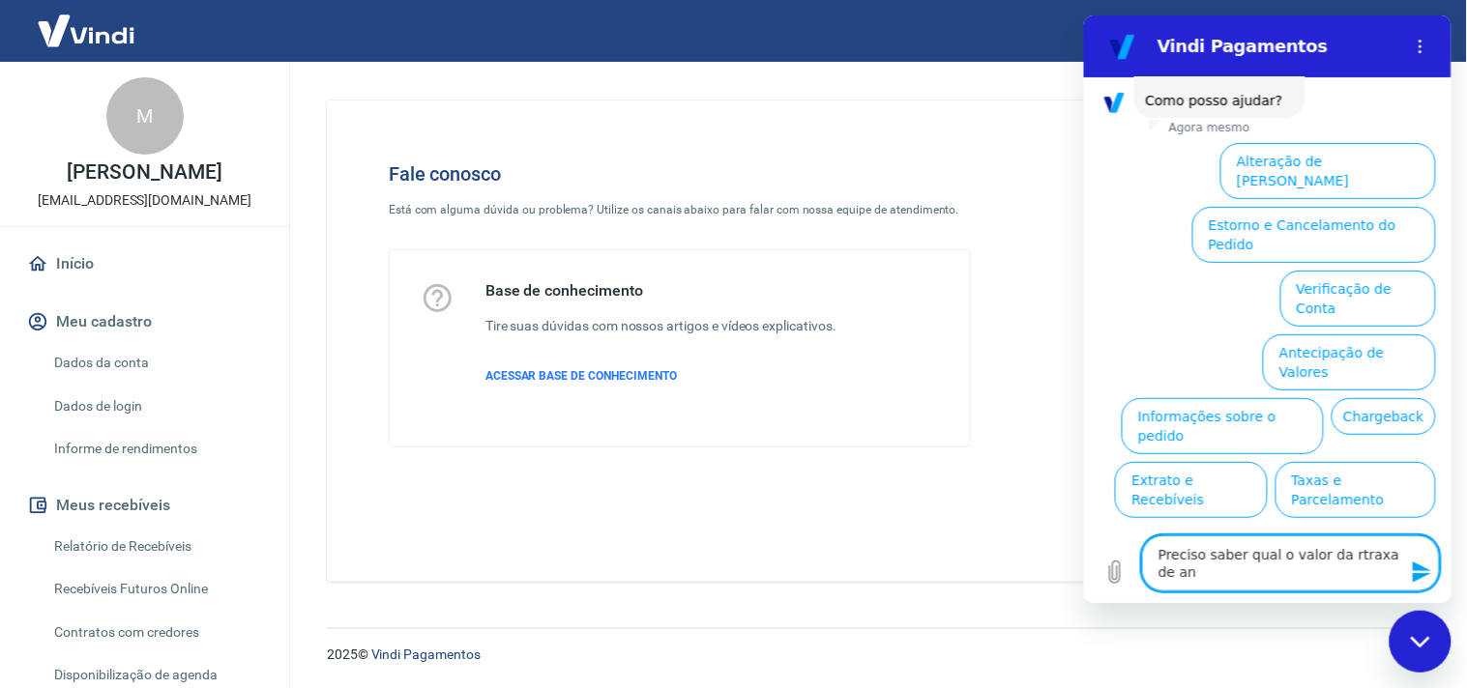
type textarea "Preciso saber qual o valor da rtraxa de ant"
type textarea "x"
type textarea "Preciso saber qual o valor da rtraxa de ante"
type textarea "x"
type textarea "Preciso saber qual o valor da rtraxa de antec"
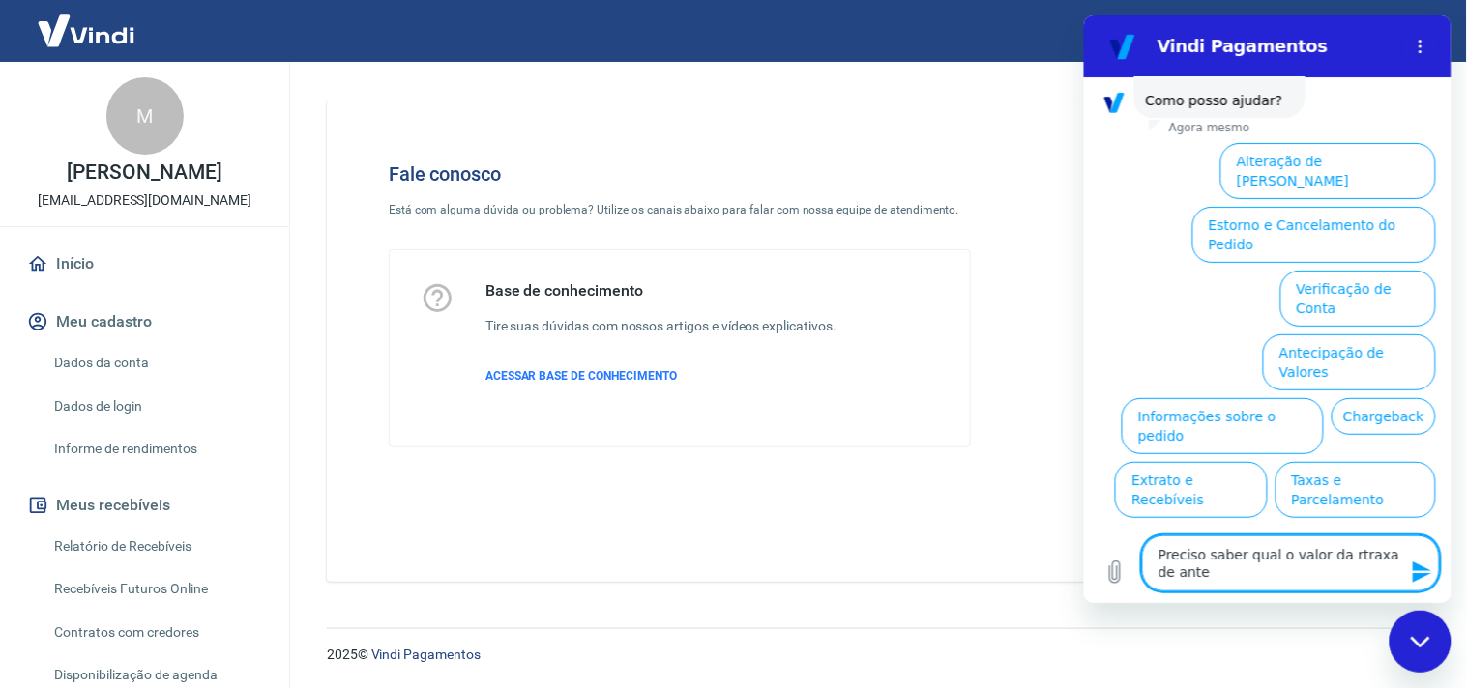
type textarea "x"
type textarea "Preciso saber qual o valor da rtraxa de anteci"
type textarea "x"
type textarea "Preciso saber qual o valor da rtraxa de antecip"
type textarea "x"
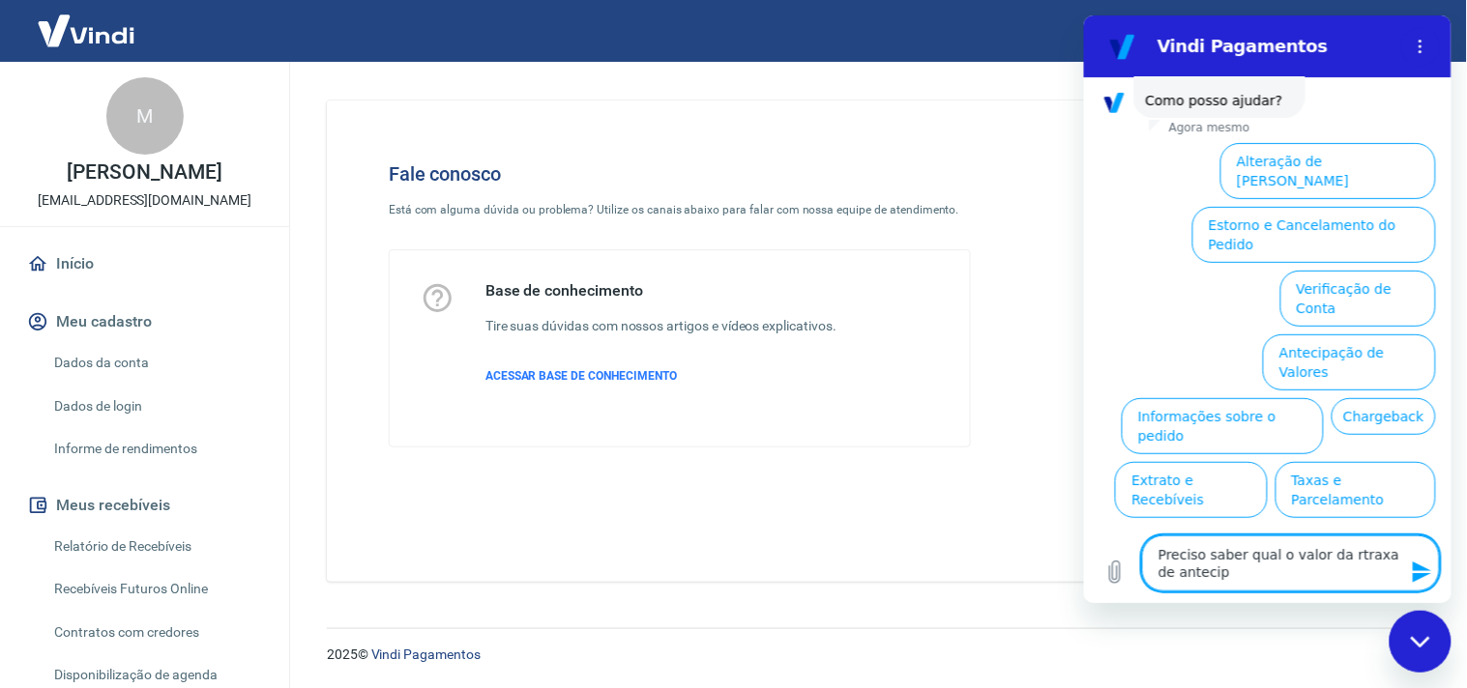
type textarea "Preciso saber qual o valor da rtraxa de antecipa"
type textarea "x"
type textarea "Preciso saber qual o valor da rtraxa de antecipaç"
type textarea "x"
type textarea "Preciso saber qual o valor da rtraxa de antecipaçã"
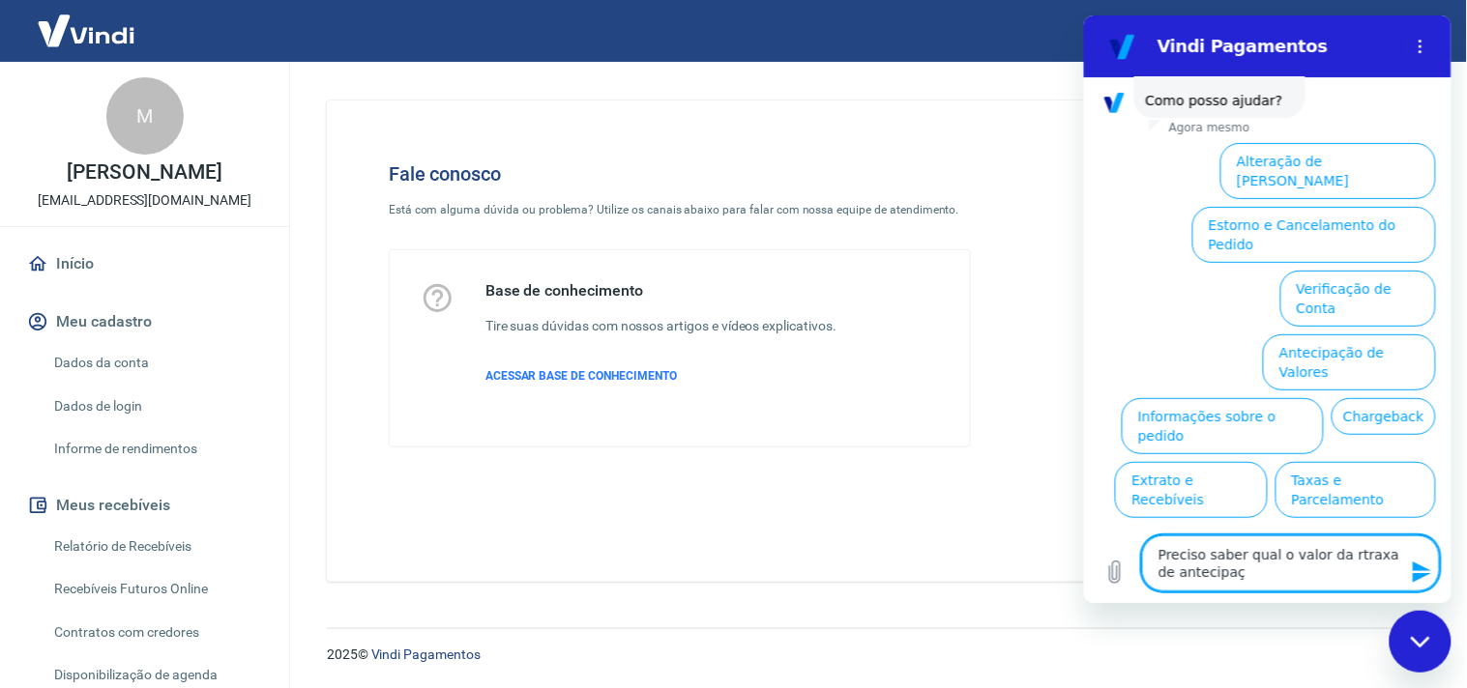
type textarea "x"
type textarea "Preciso saber qual o valor da rtraxa de antecipação"
type textarea "x"
click at [1337, 557] on textarea "Preciso saber qual o valor da rtraxa de antecipação" at bounding box center [1290, 563] width 298 height 56
type textarea "Preciso saber qual o valor da traxa de antecipação"
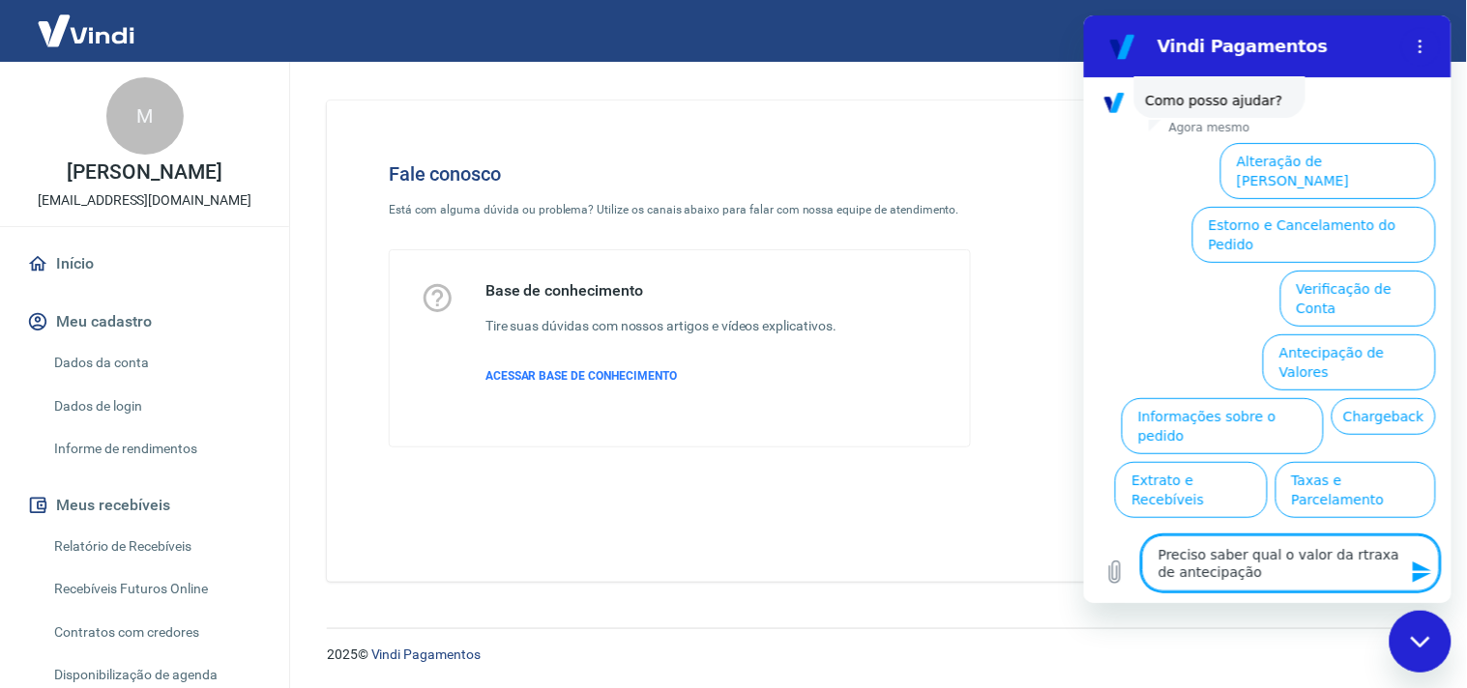
type textarea "x"
click at [1341, 545] on textarea "Preciso saber qual o valor da traxa de antecipação" at bounding box center [1290, 563] width 298 height 56
type textarea "Preciso saber qual o valor da taxa de antecipação"
type textarea "x"
click at [1281, 567] on textarea "Preciso saber qual o valor da taxa de antecipação" at bounding box center [1290, 563] width 298 height 56
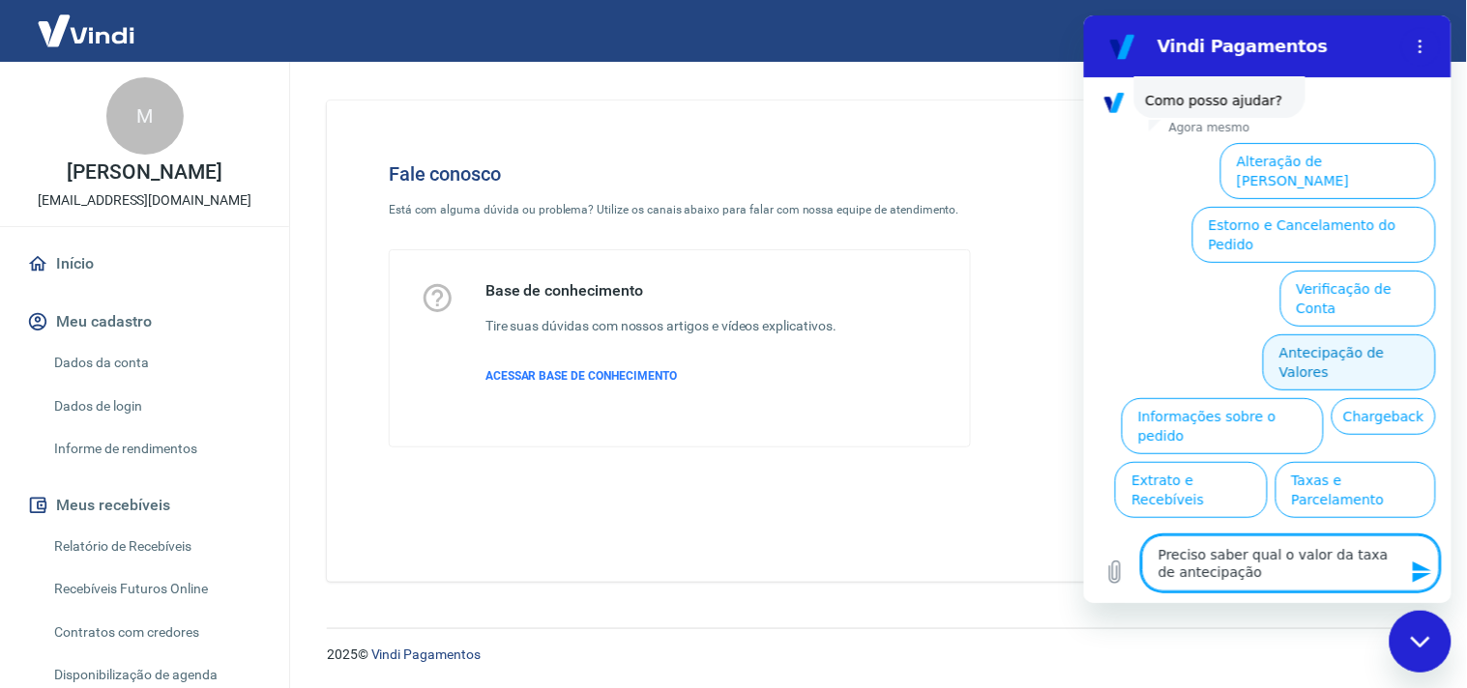
type textarea "Preciso saber qual o valor da taxa de antecipação"
click at [1360, 334] on button "Antecipação de Valores" at bounding box center [1348, 362] width 173 height 56
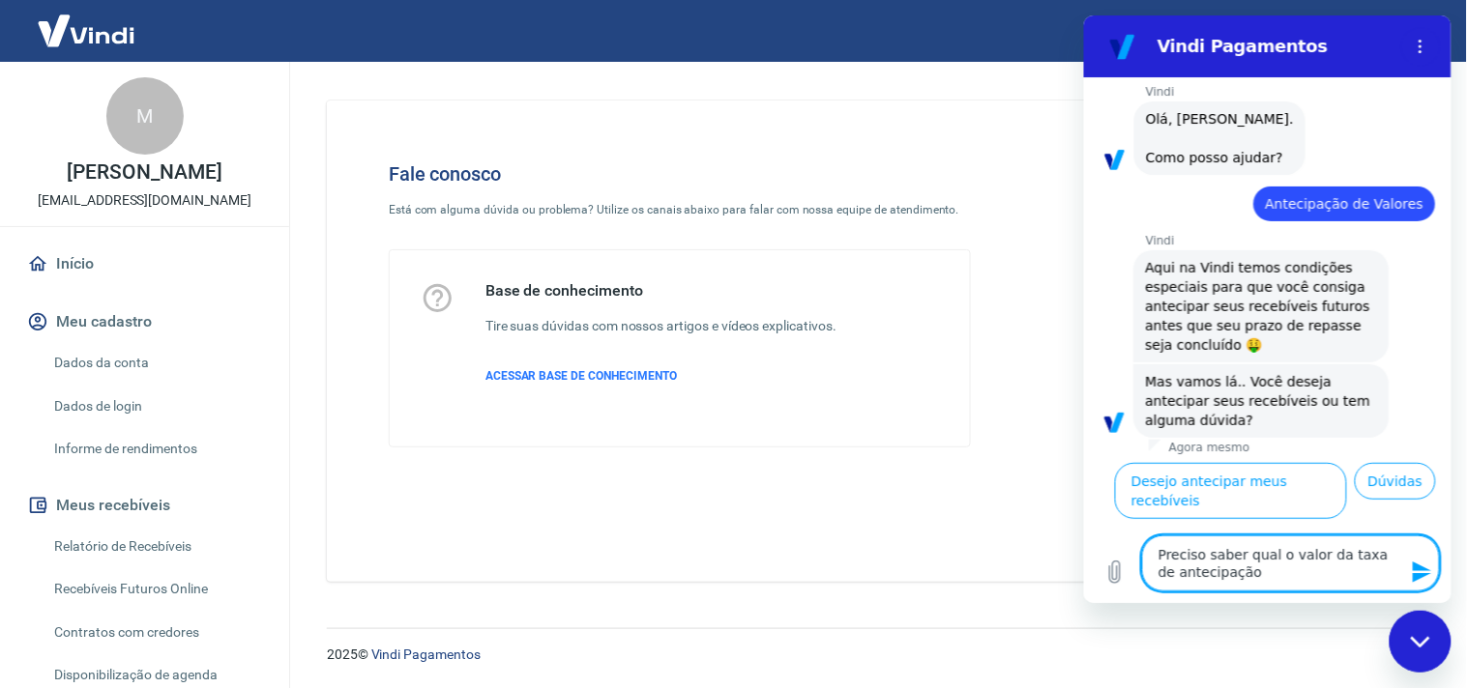
scroll to position [102, 0]
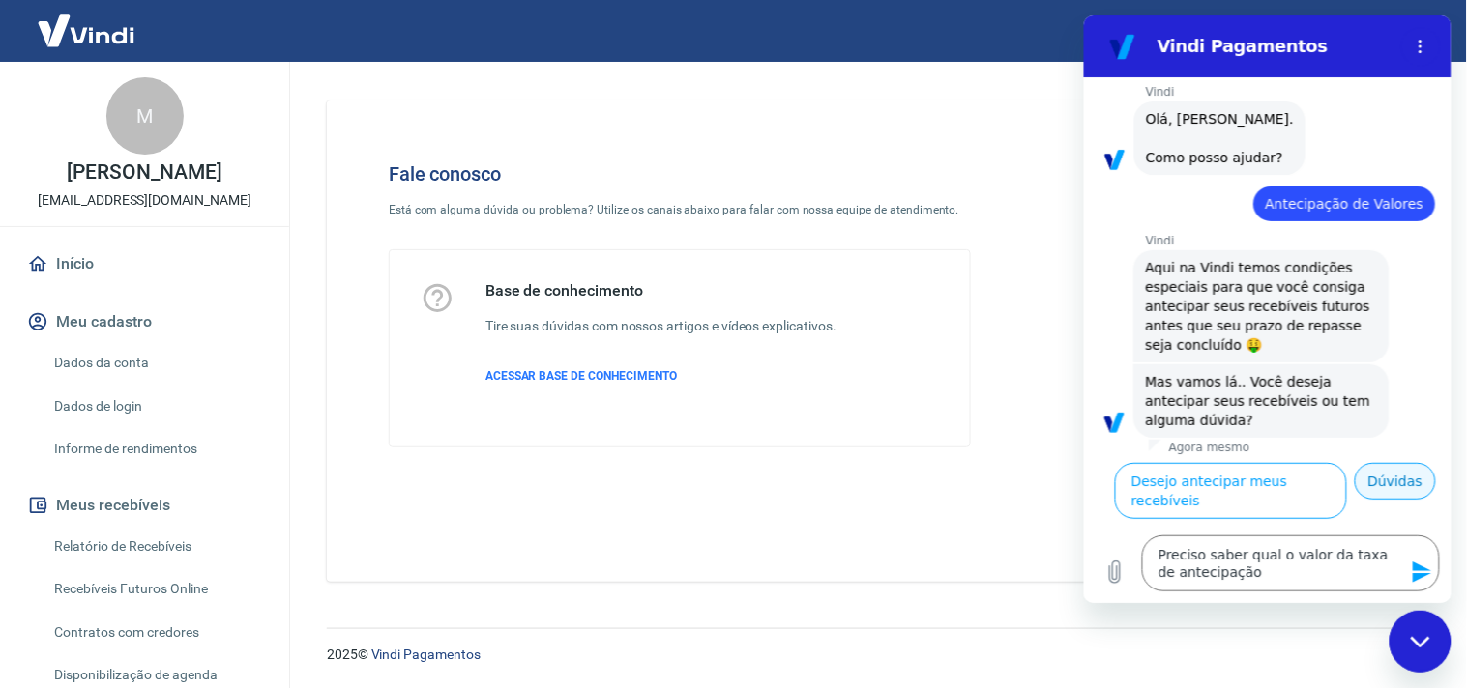
click at [1372, 498] on button "Dúvidas" at bounding box center [1393, 480] width 81 height 37
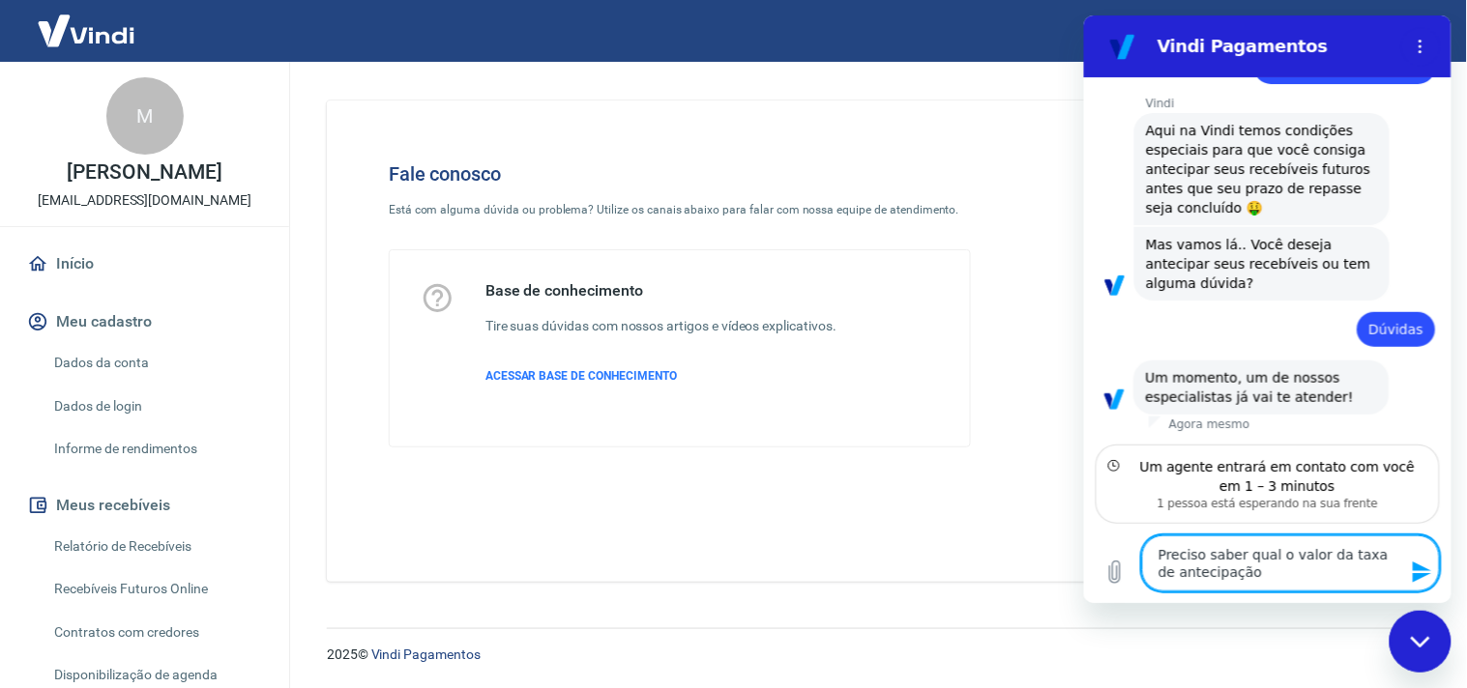
scroll to position [196, 0]
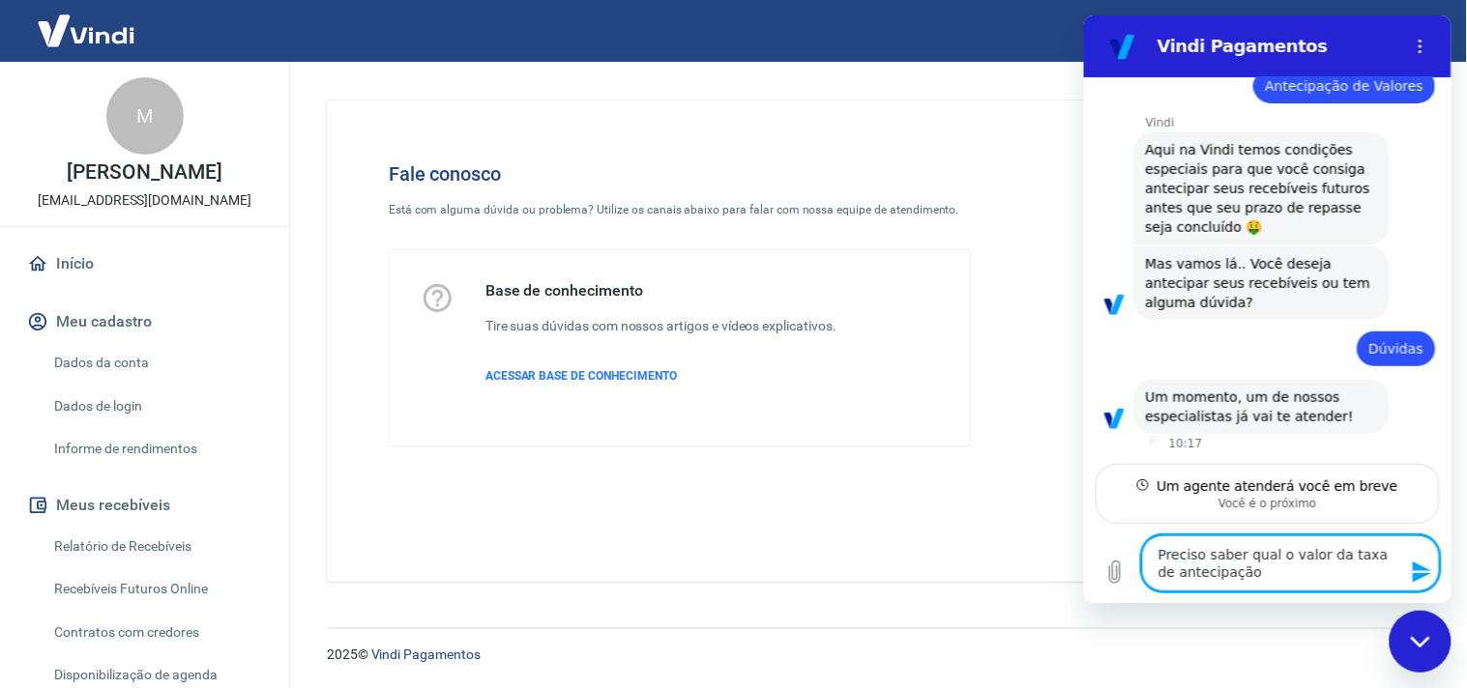
click at [892, 462] on div "Fale conosco Está com alguma dúvida ou problema? Utilize os canais abaixo para …" at bounding box center [680, 304] width 644 height 347
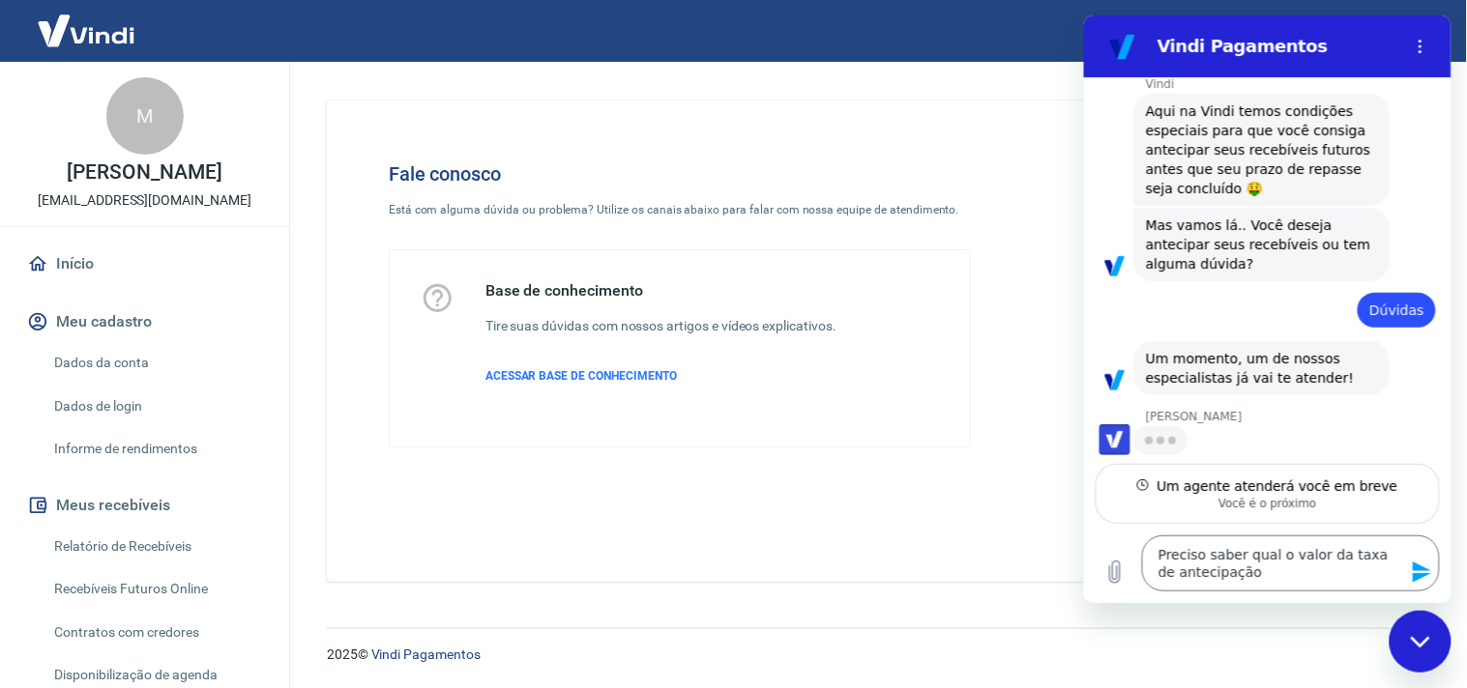
scroll to position [233, 0]
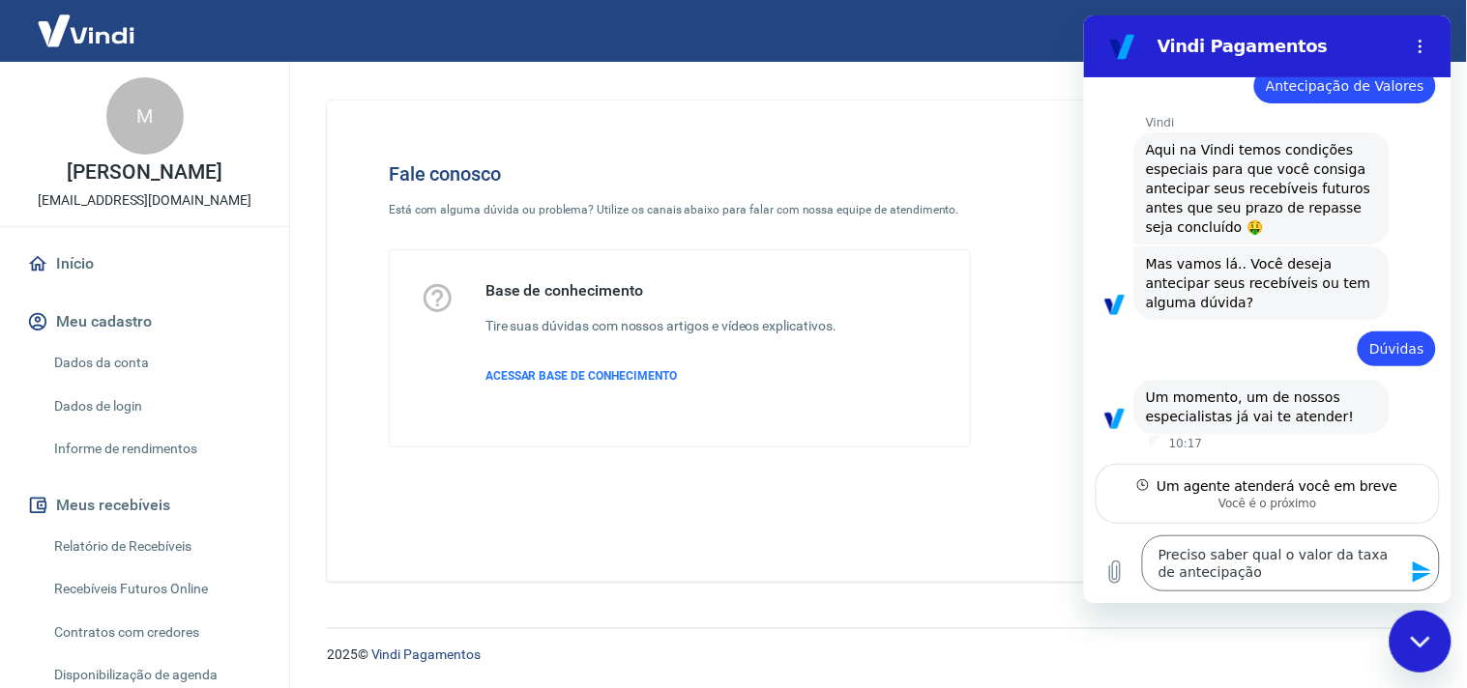
type textarea "x"
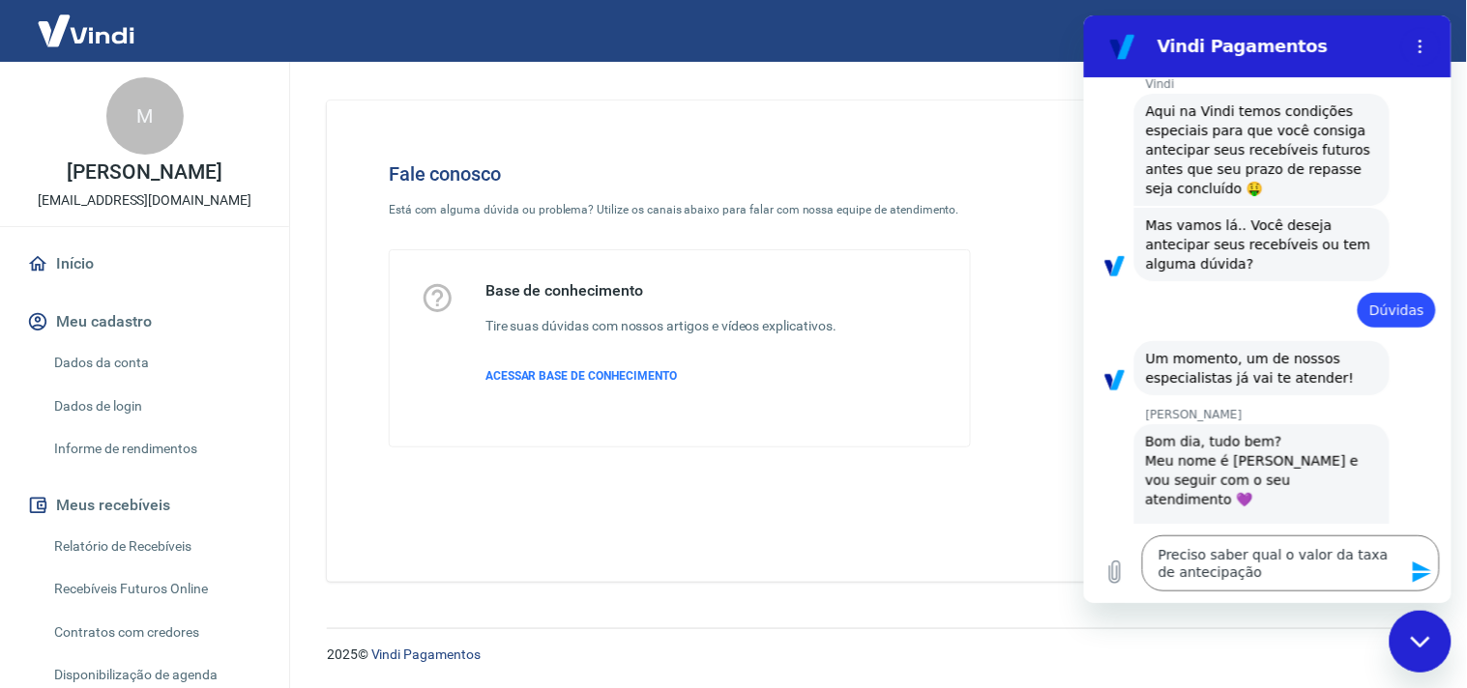
scroll to position [269, 0]
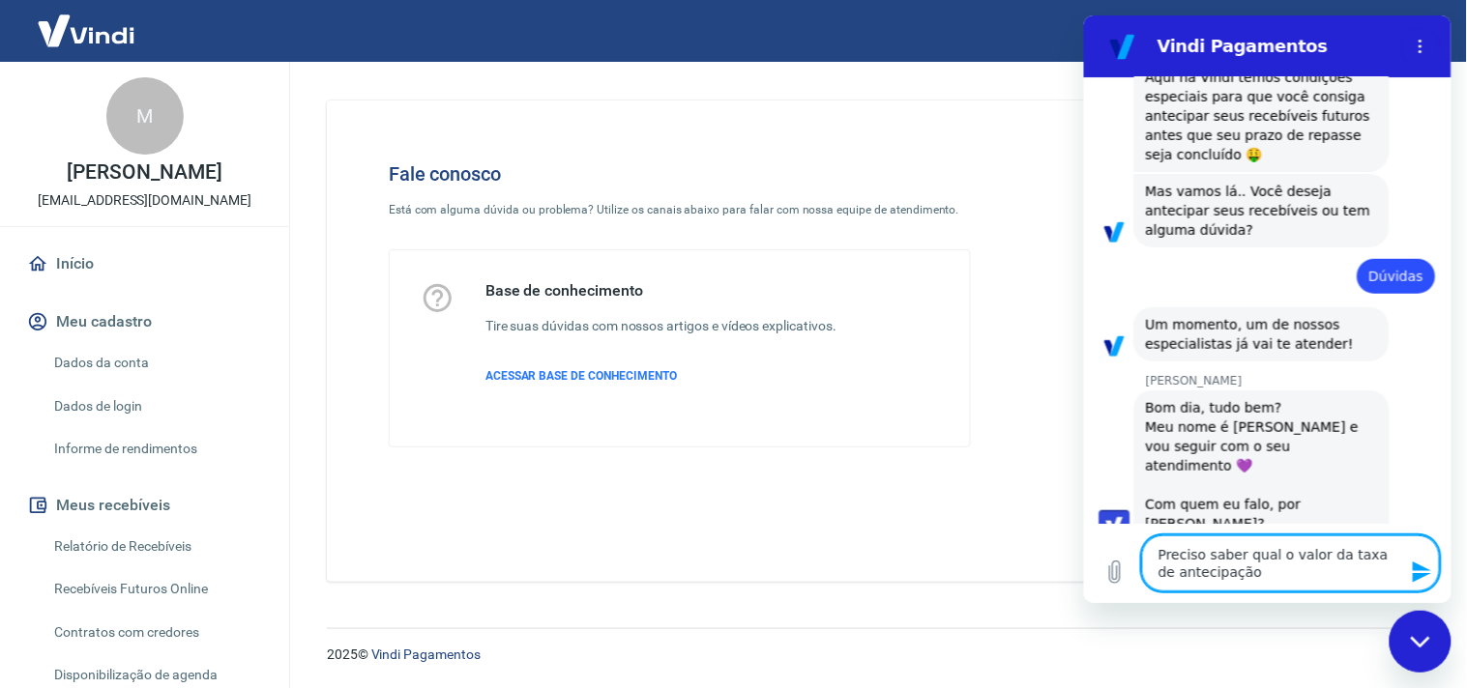
drag, startPoint x: 1246, startPoint y: 566, endPoint x: 1097, endPoint y: 542, distance: 150.8
click at [1097, 542] on div "Digite uma mensagem Preciso saber qual o valor da taxa de antecipação x" at bounding box center [1266, 562] width 367 height 79
type textarea "m"
type textarea "x"
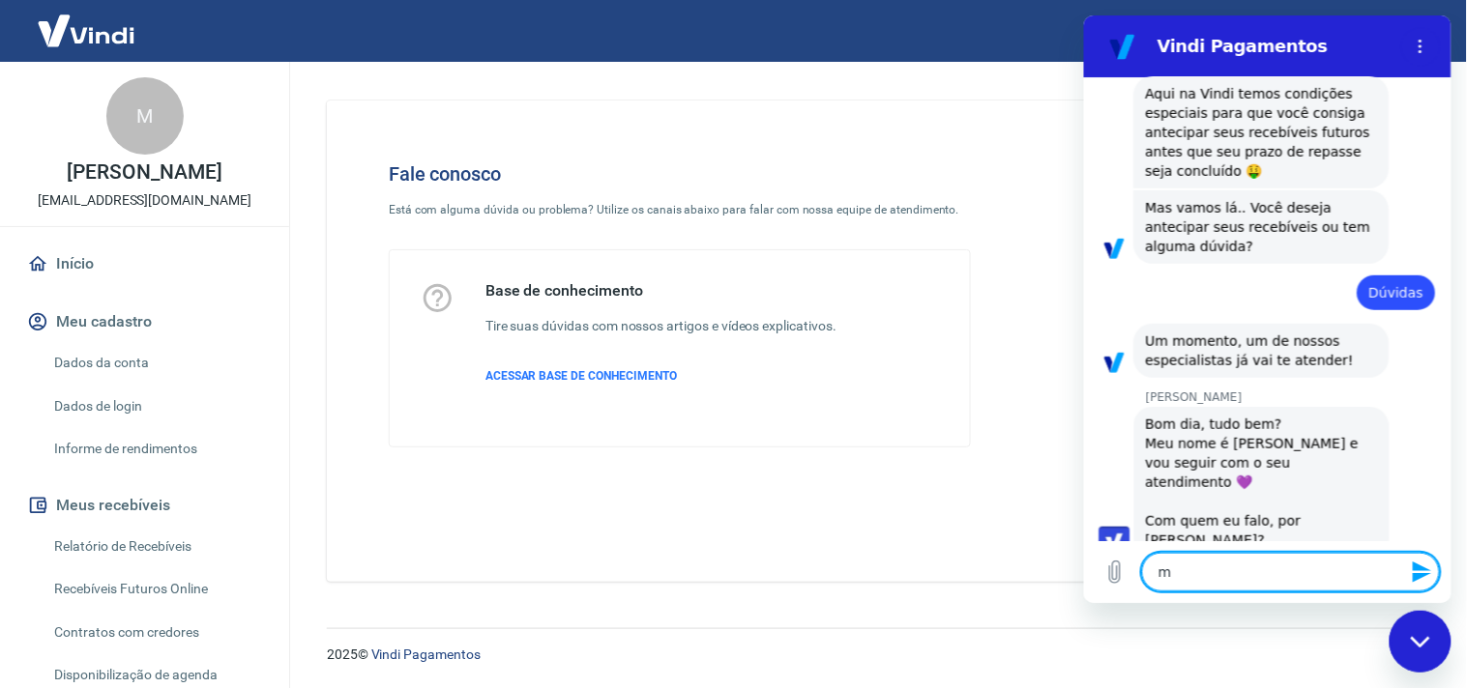
type textarea "me"
type textarea "x"
type textarea "meu"
type textarea "x"
type textarea "meu"
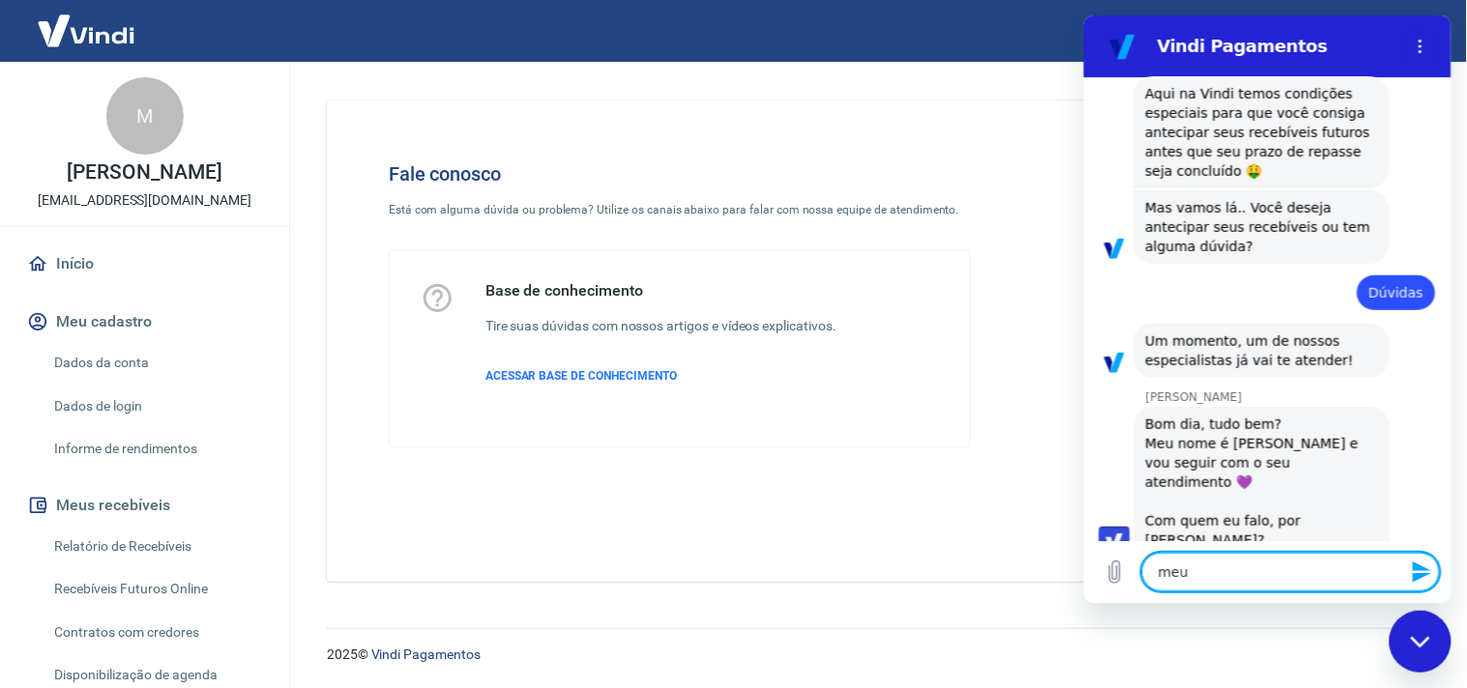
type textarea "x"
type textarea "meu n"
type textarea "x"
type textarea "meu no"
type textarea "x"
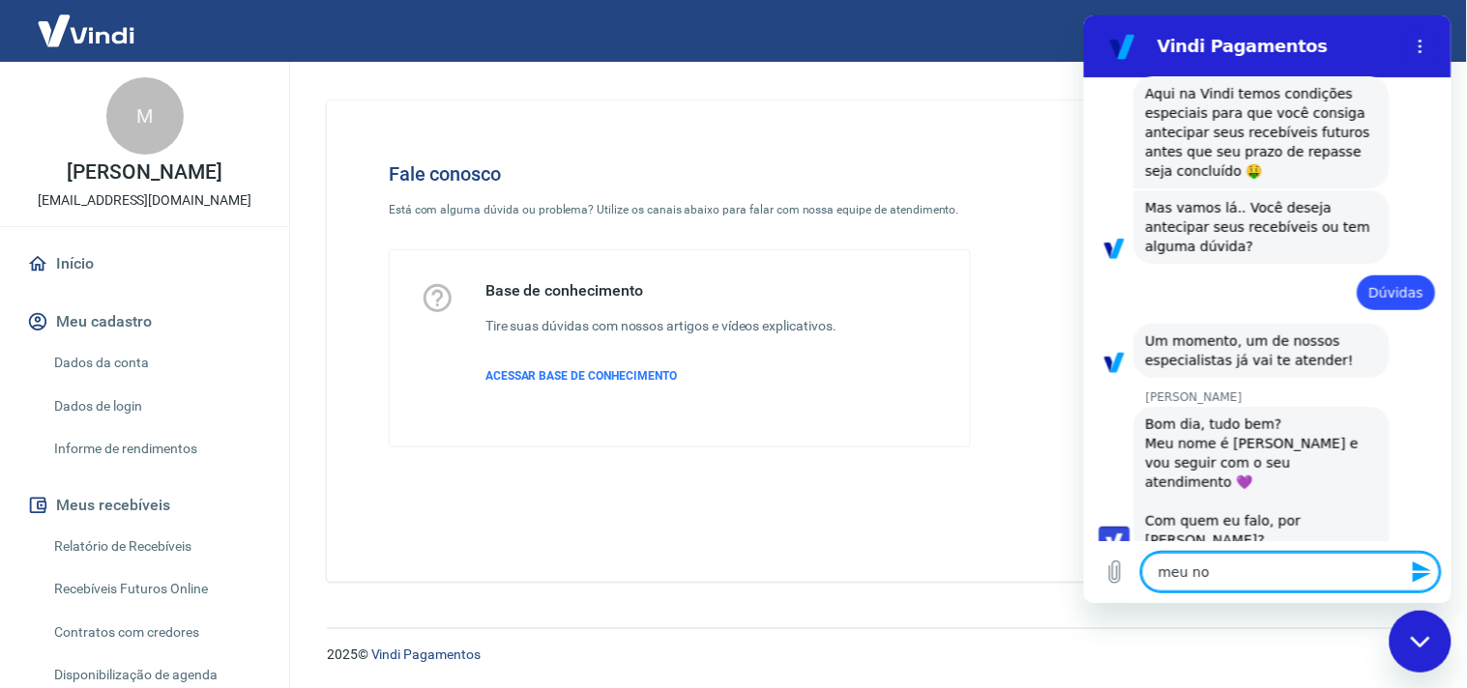
type textarea "meu nom"
type textarea "x"
type textarea "meu nome"
type textarea "x"
type textarea "meu nome"
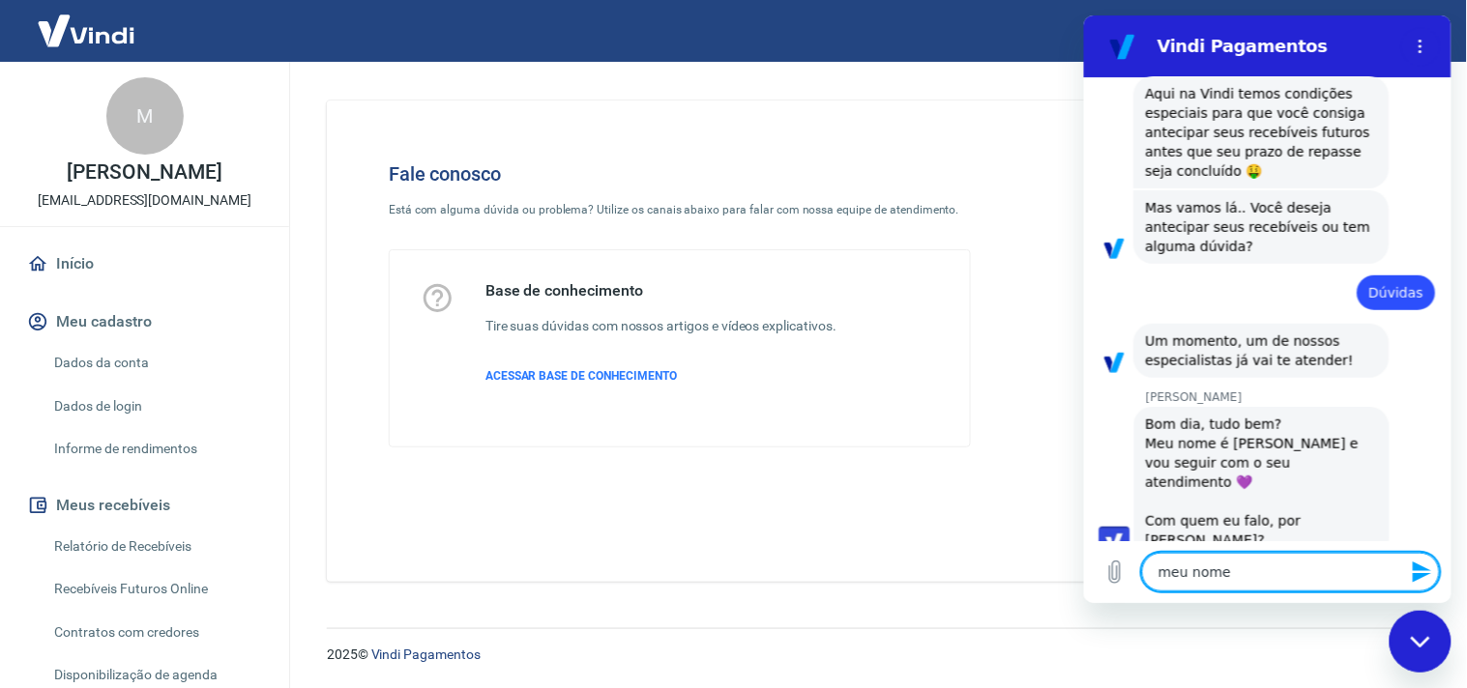
type textarea "x"
type textarea "meu nome é"
type textarea "x"
type textarea "meu nome é"
type textarea "x"
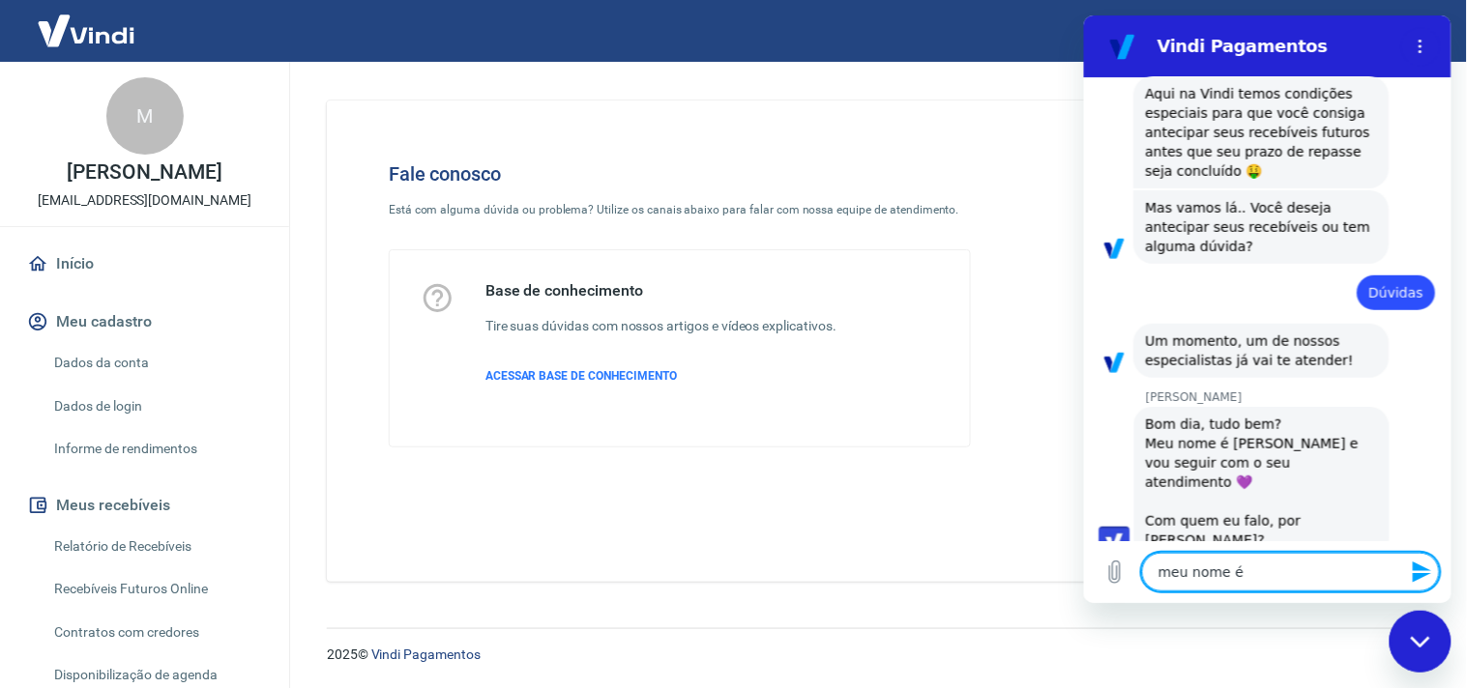
type textarea "meu nome é S"
type textarea "x"
type textarea "meu nome é Su"
type textarea "x"
type textarea "meu nome é Sue"
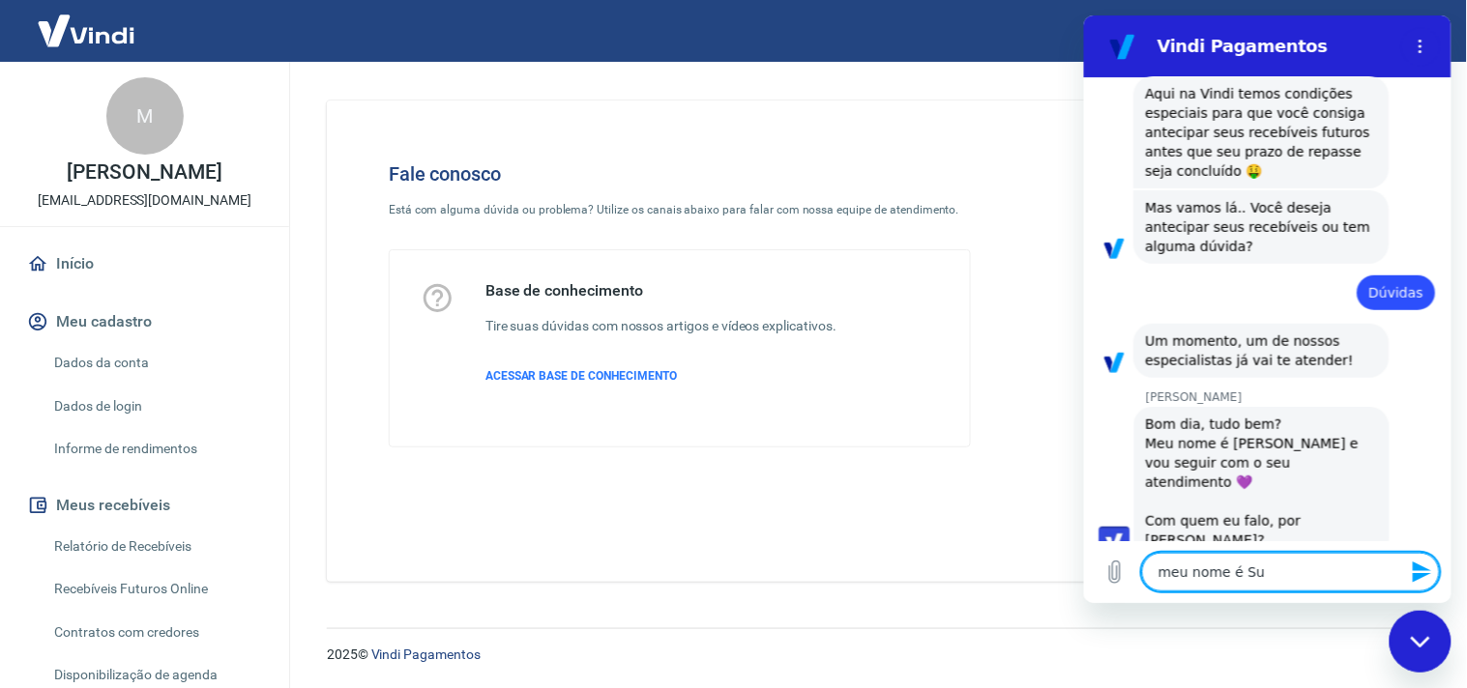
type textarea "x"
type textarea "meu nome é Suel"
type textarea "x"
type textarea "meu nome é Suele"
type textarea "x"
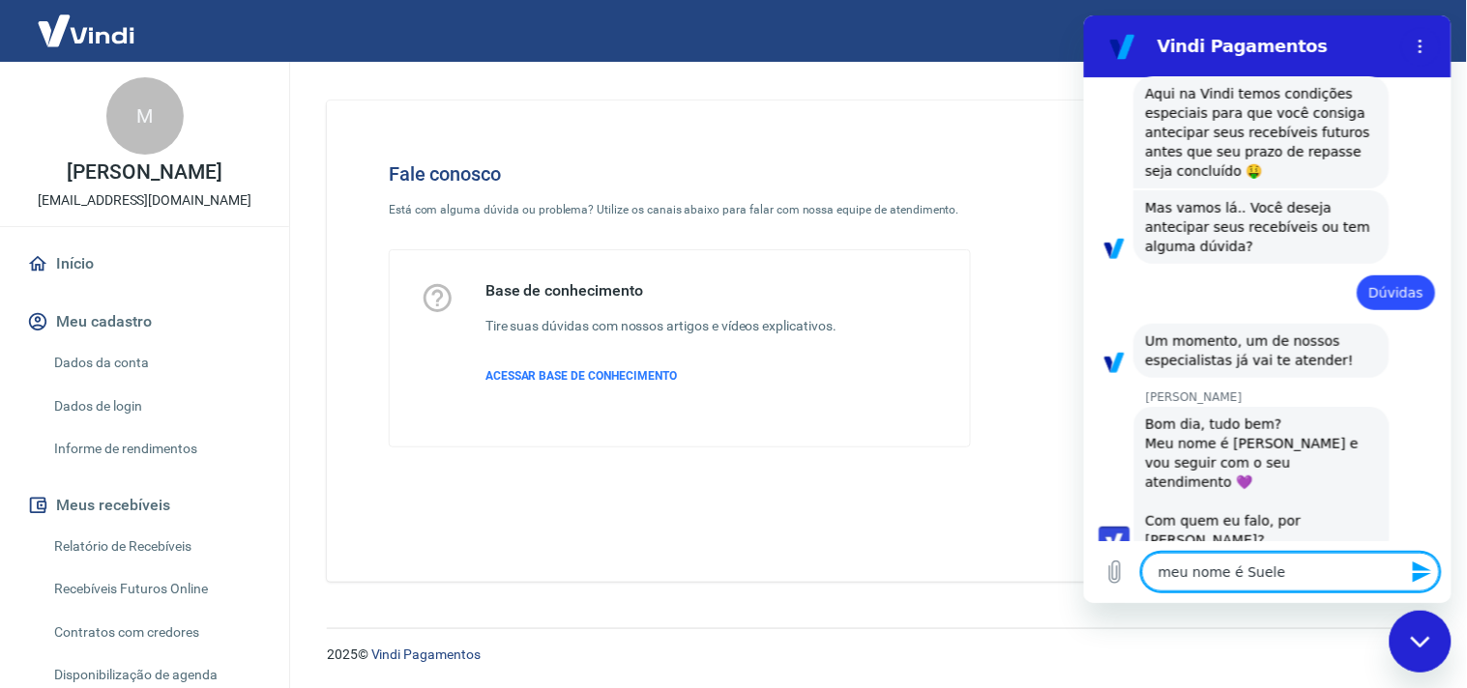
type textarea "meu nome é Suelen"
type textarea "x"
type textarea "meu nome é Suelen"
type textarea "x"
type textarea "meu nome é Suelen S"
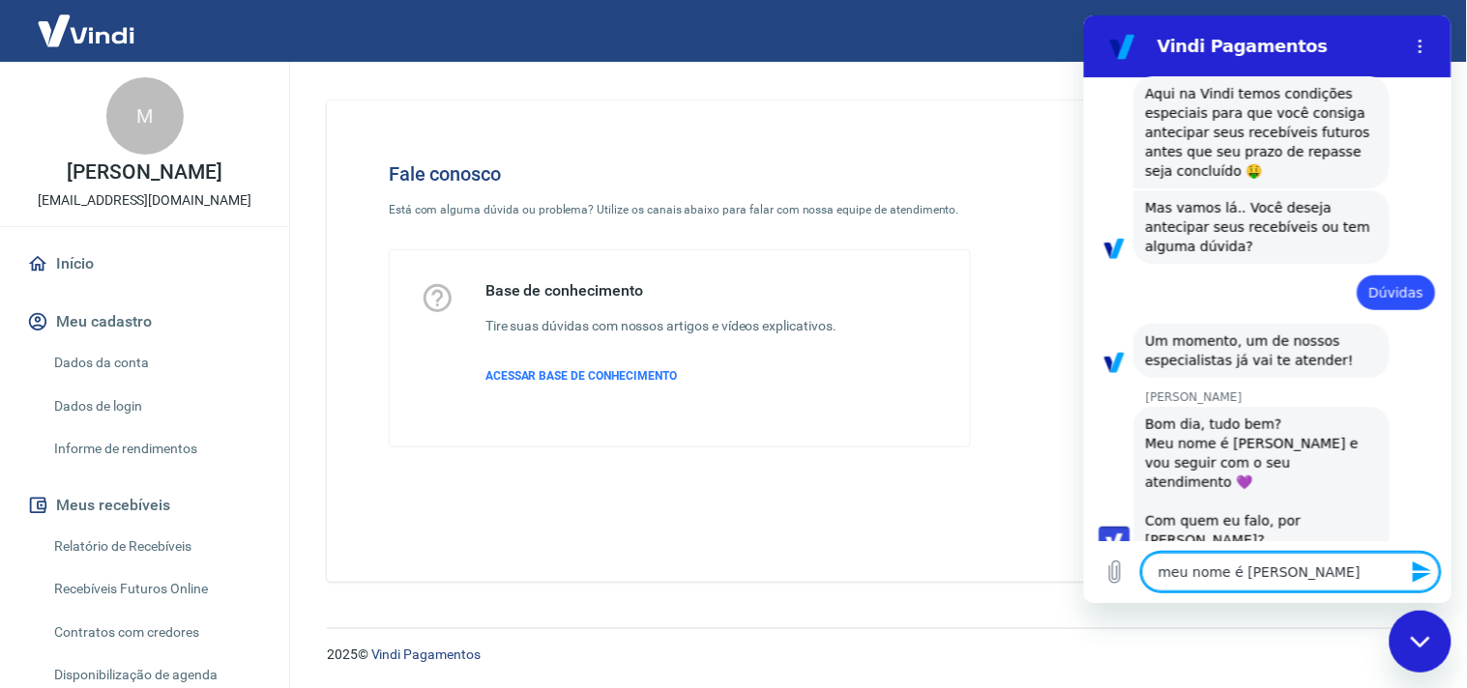
type textarea "x"
type textarea "meu nome é Suelen Sn"
type textarea "x"
type textarea "meu nome é Suelen Sna"
type textarea "x"
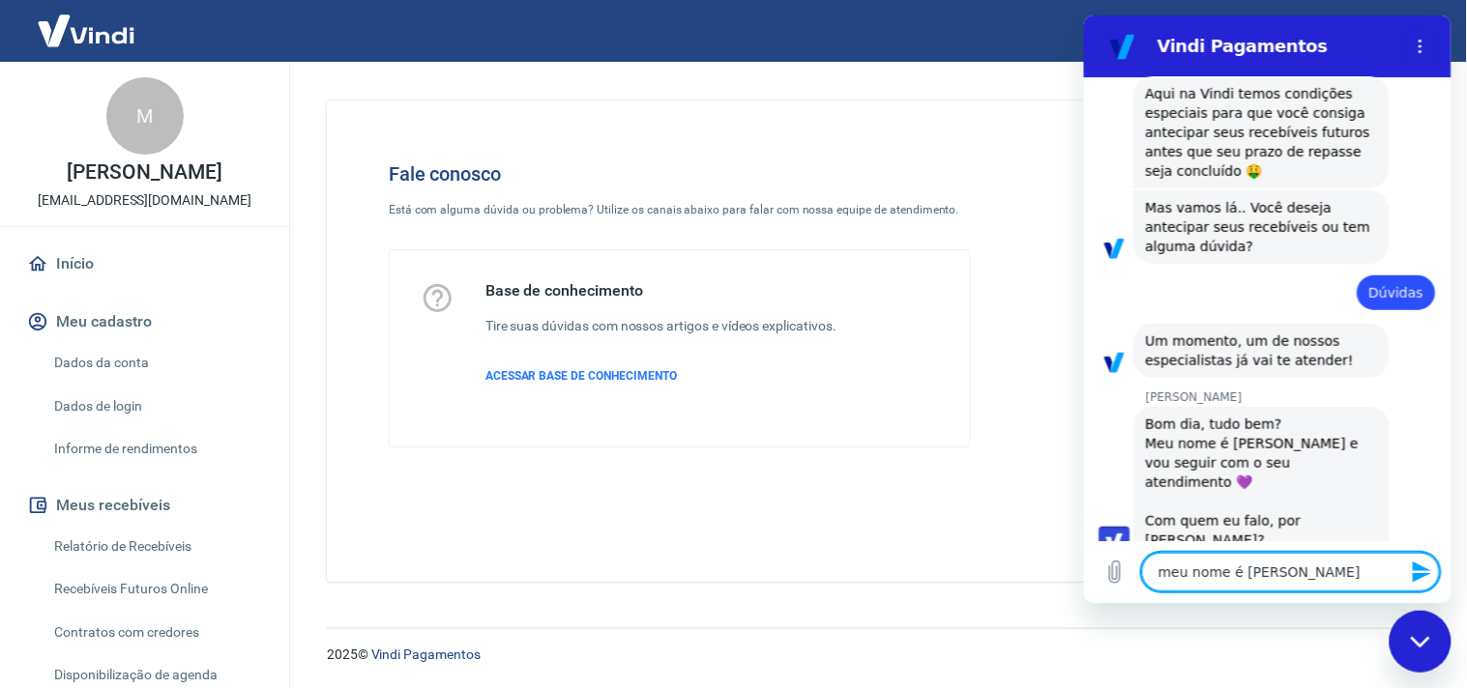
type textarea "meu nome é Suelen Snat"
type textarea "x"
type textarea "meu nome é Suelen Snato"
type textarea "x"
type textarea "meu nome é Suelen Snatos"
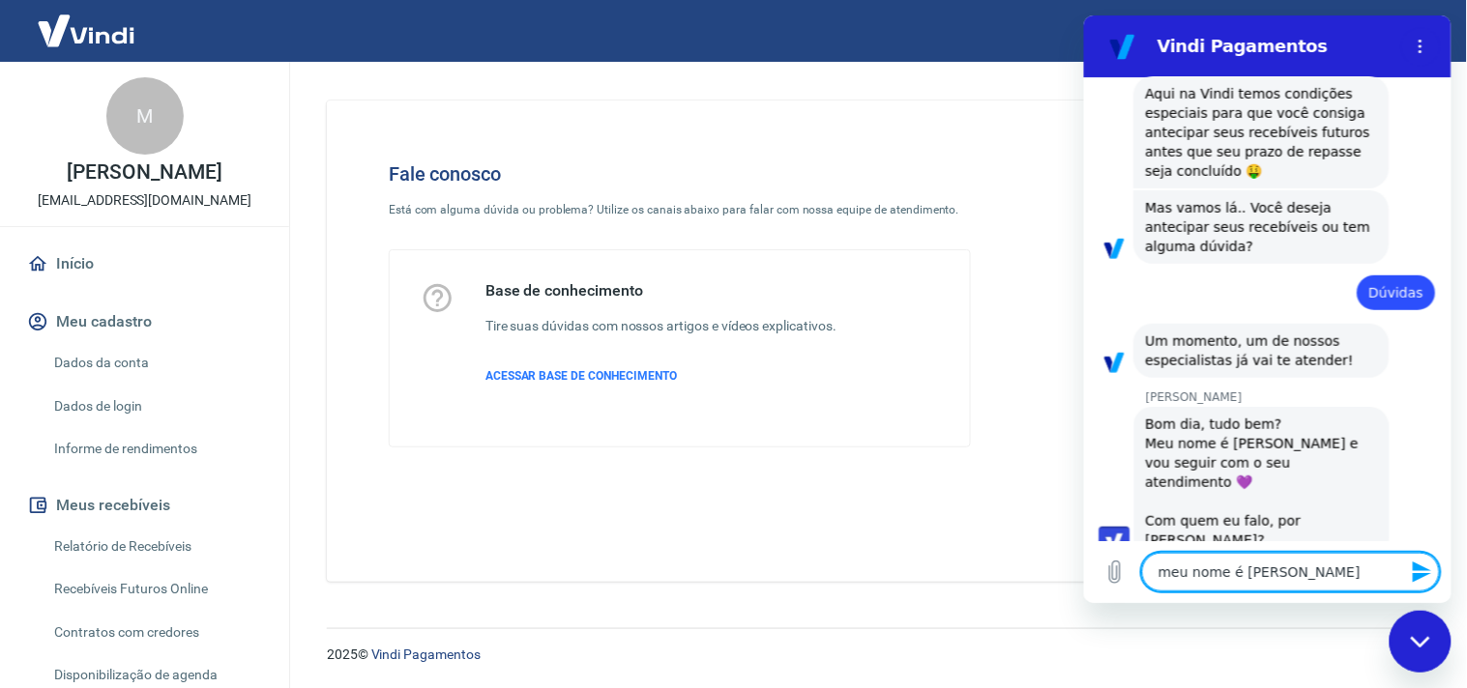
type textarea "x"
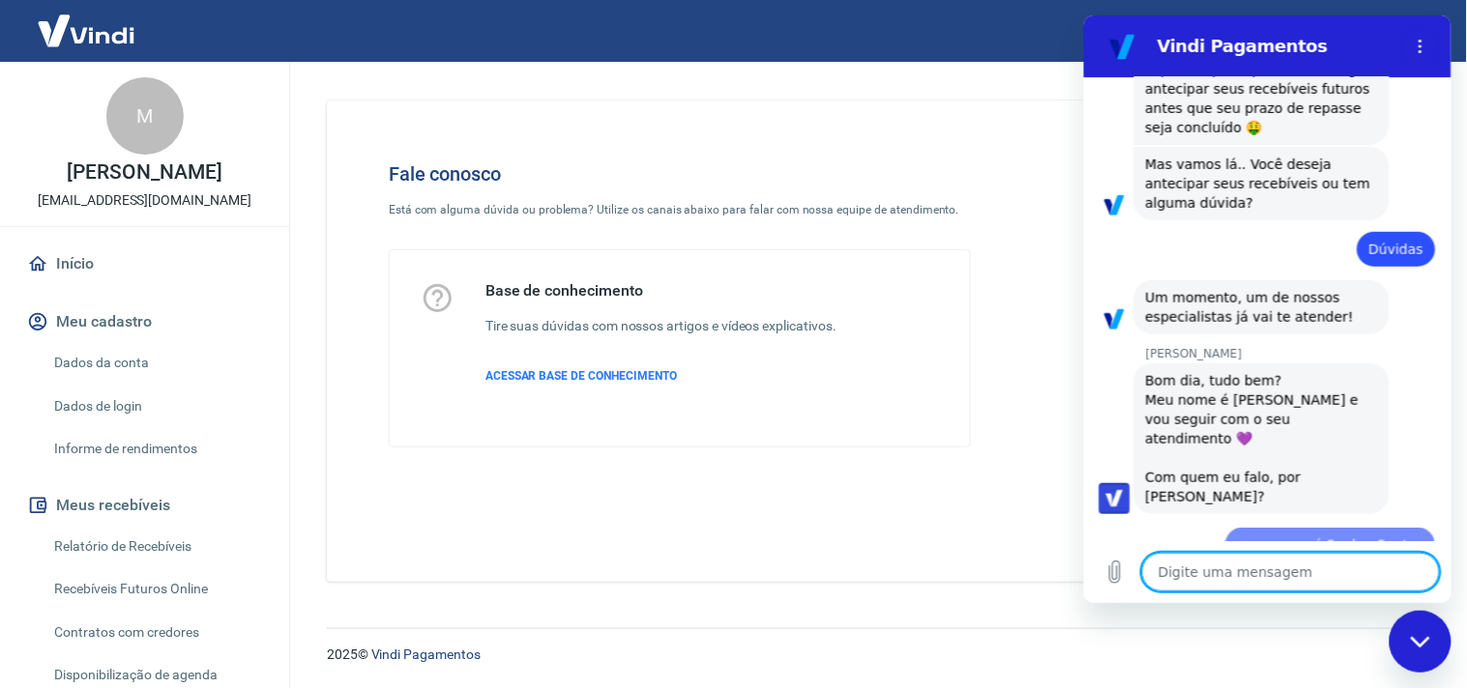
type textarea "x"
type textarea "S"
type textarea "x"
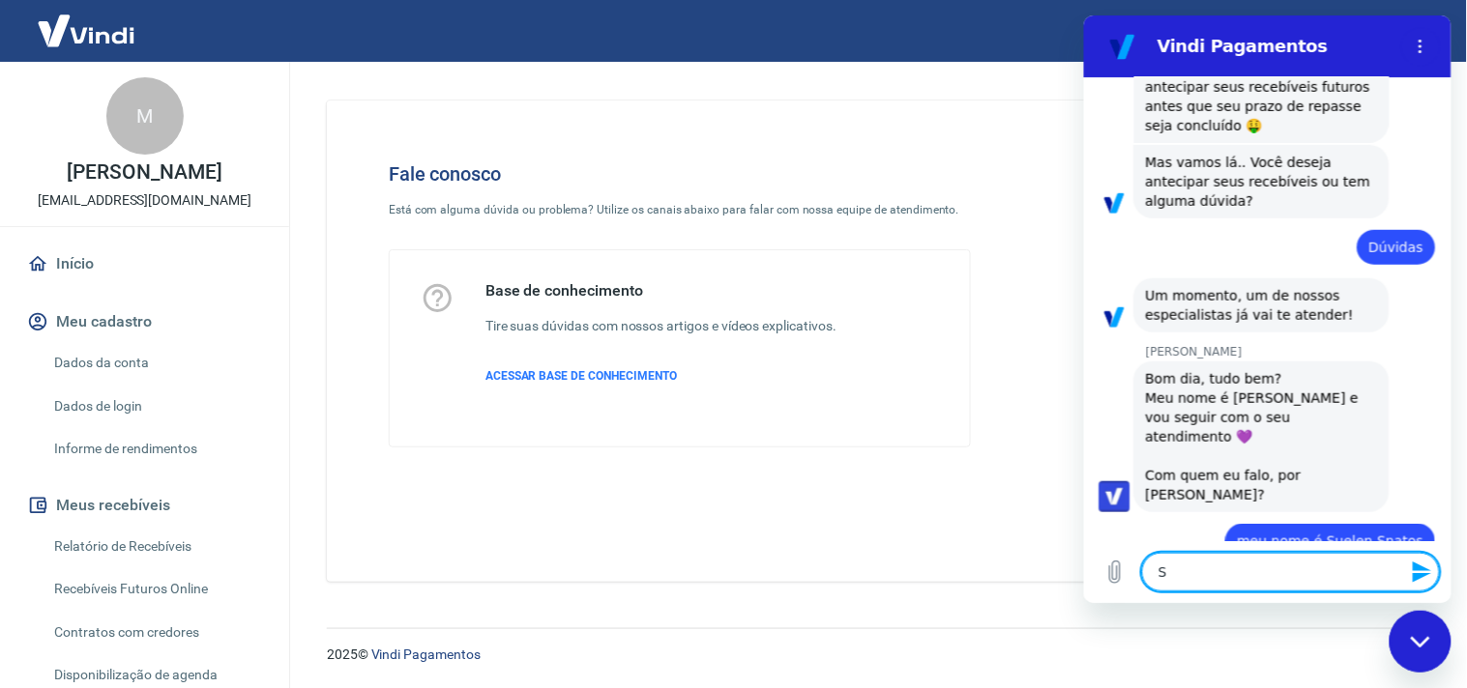
type textarea "Sa"
type textarea "x"
type textarea "San"
type textarea "x"
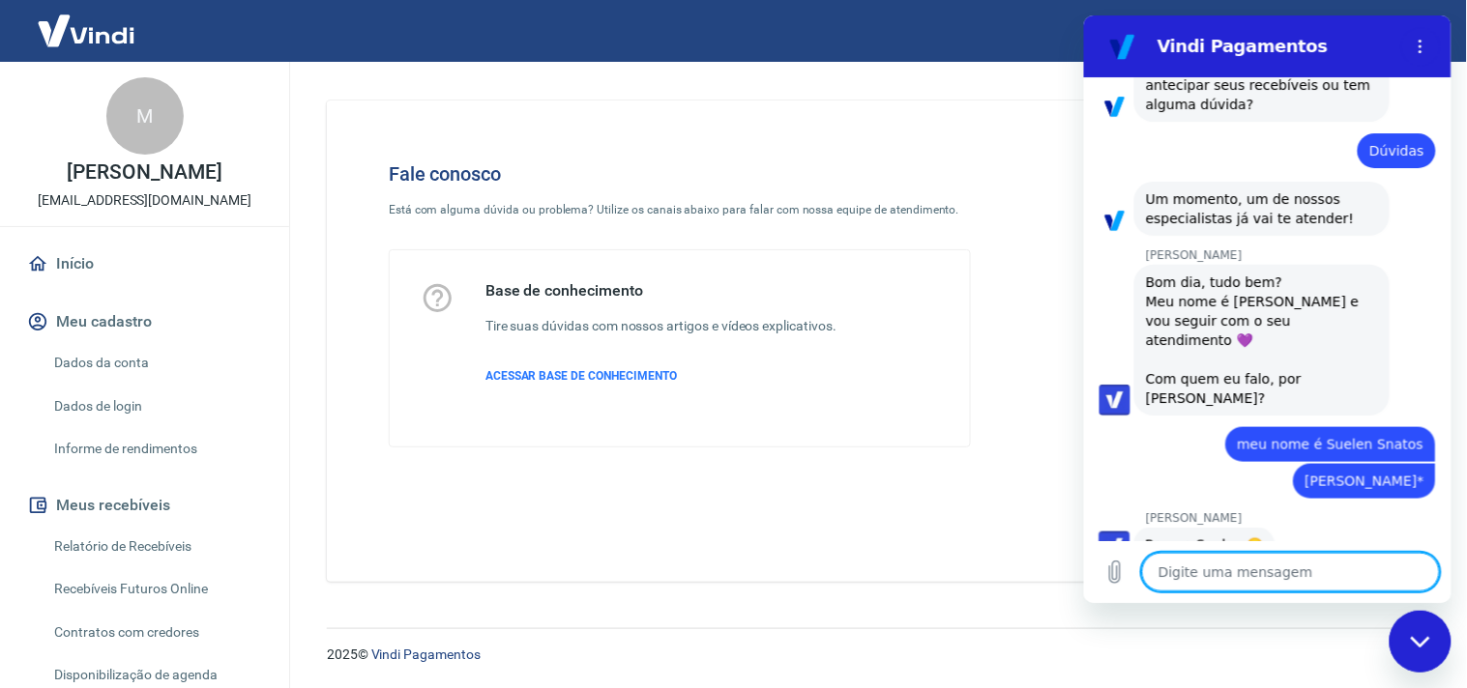
scroll to position [398, 0]
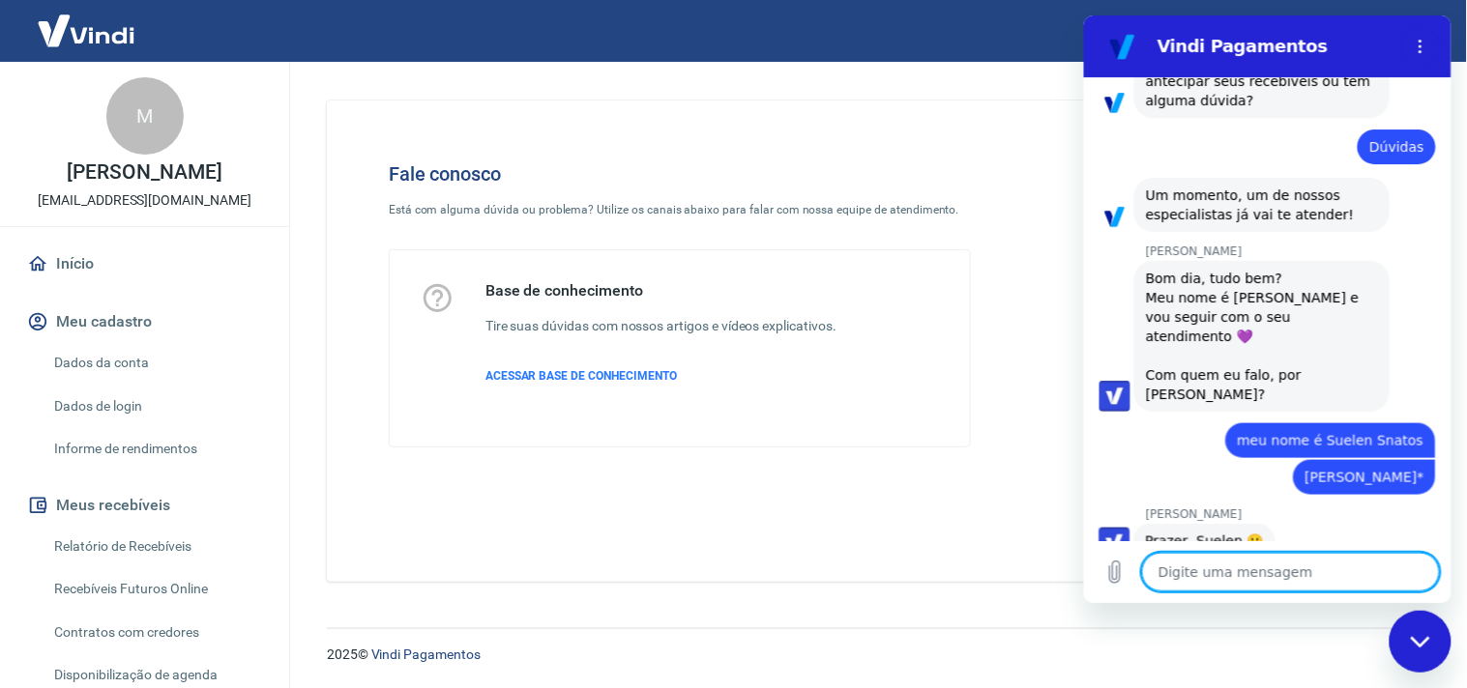
paste textarea "Preciso saber qual o valor da taxa de antecipação"
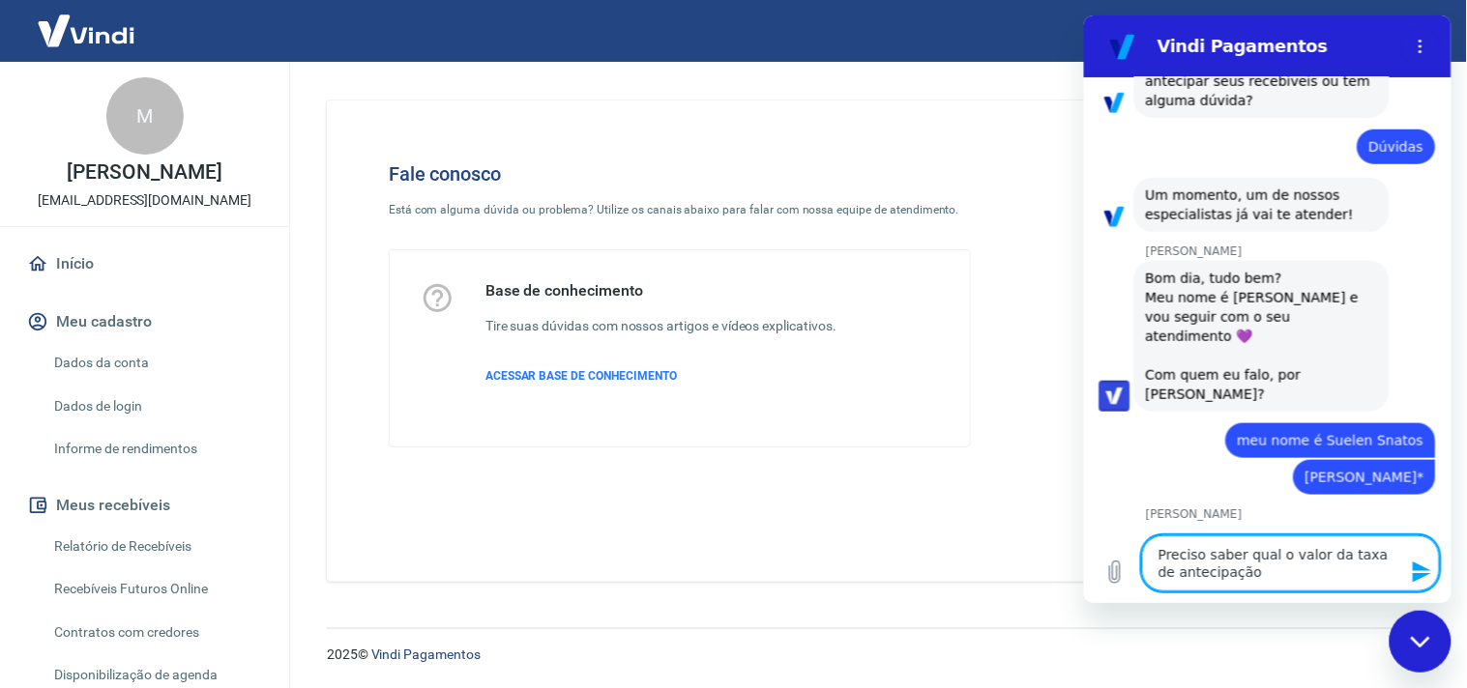
click at [1409, 626] on div "Fechar janela de mensagens" at bounding box center [1419, 641] width 58 height 58
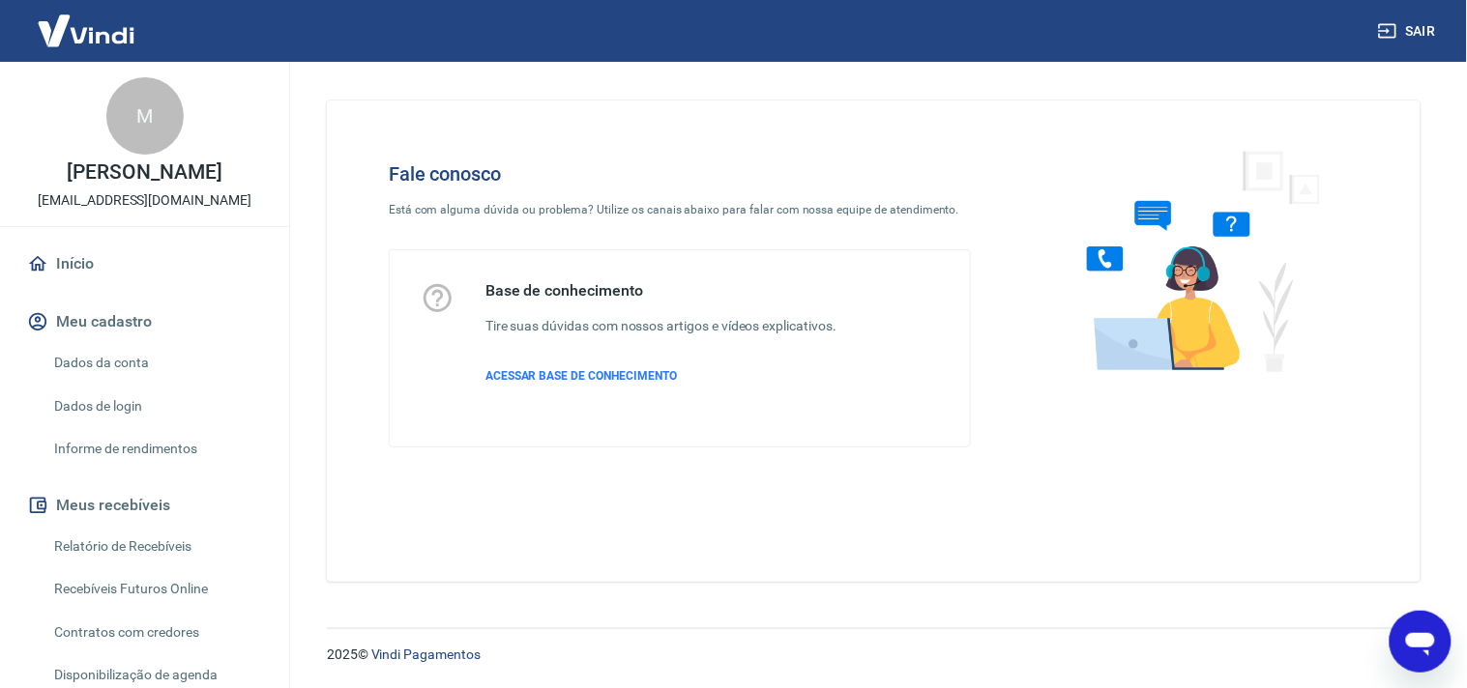
click at [1411, 630] on icon "Abrir janela de mensagens" at bounding box center [1419, 641] width 35 height 35
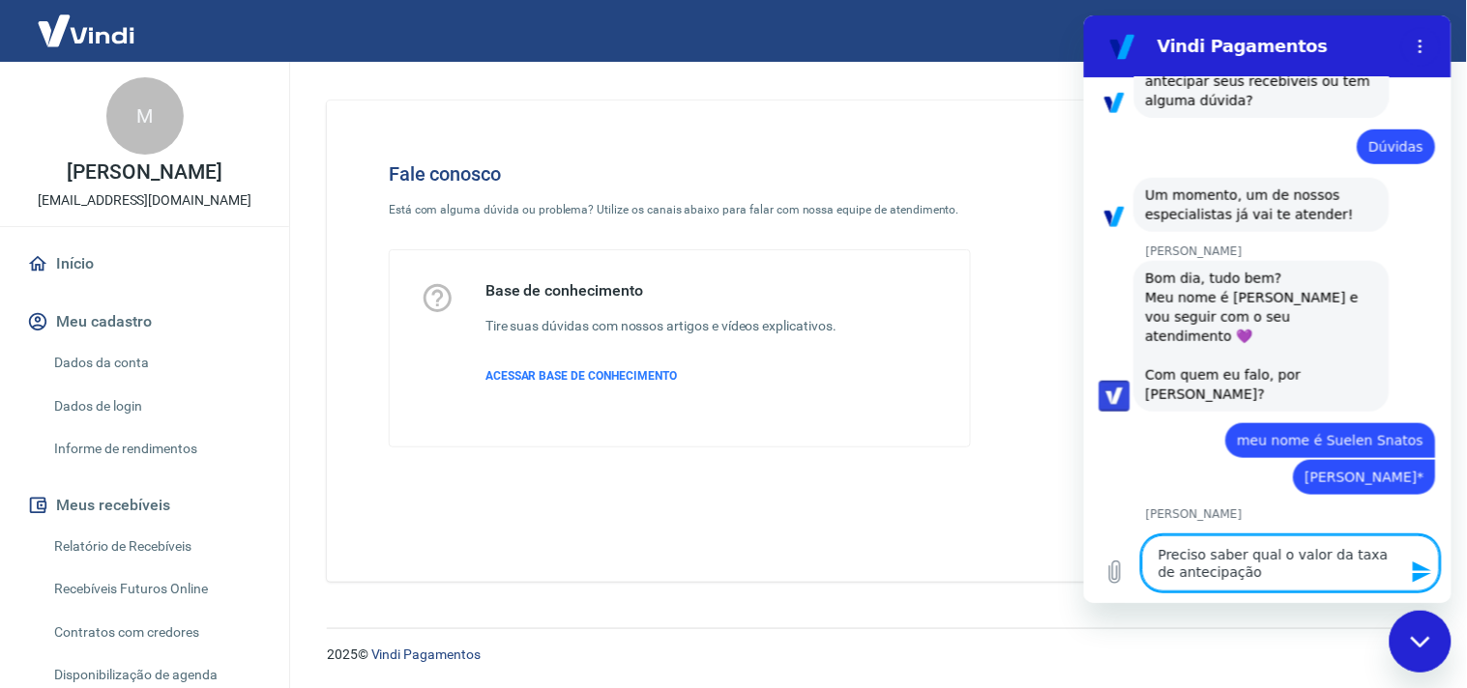
scroll to position [416, 0]
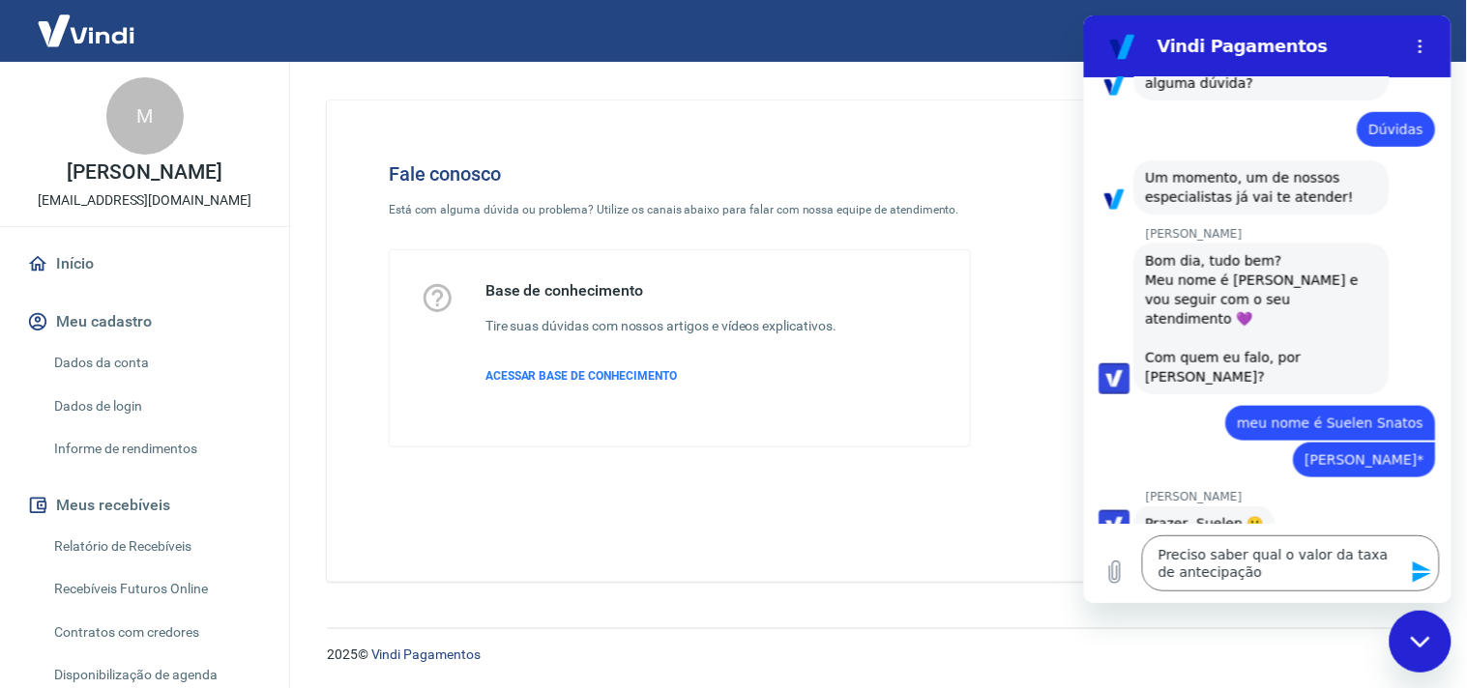
click at [1429, 563] on icon "Enviar mensagem" at bounding box center [1420, 571] width 23 height 23
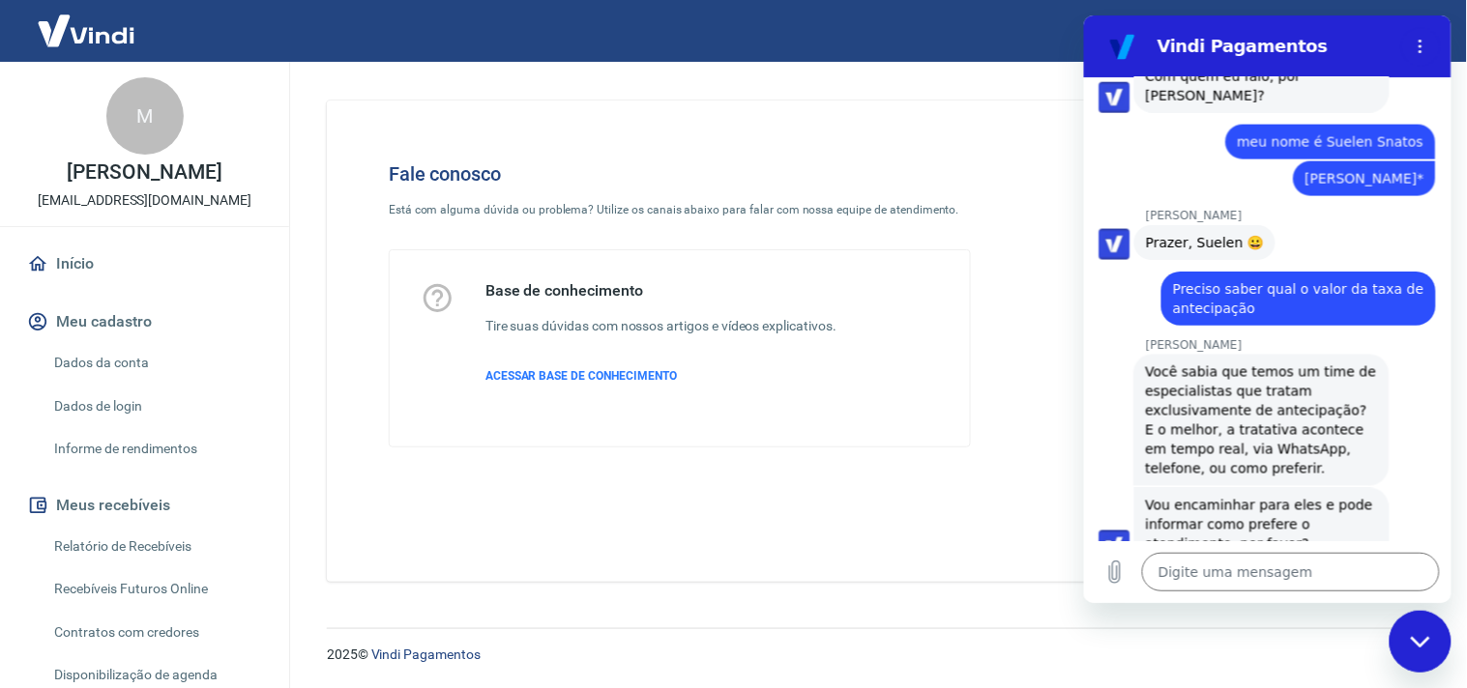
scroll to position [700, 0]
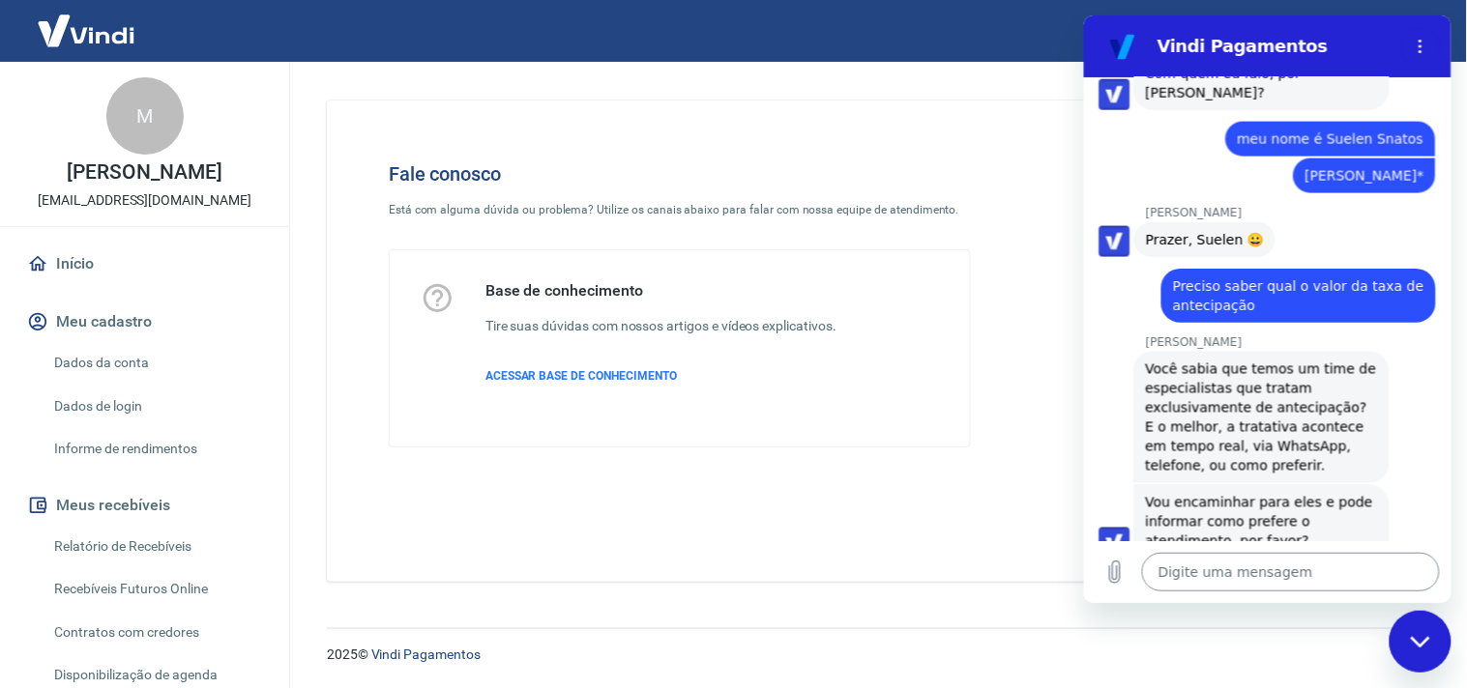
click at [1221, 576] on textarea at bounding box center [1290, 571] width 298 height 39
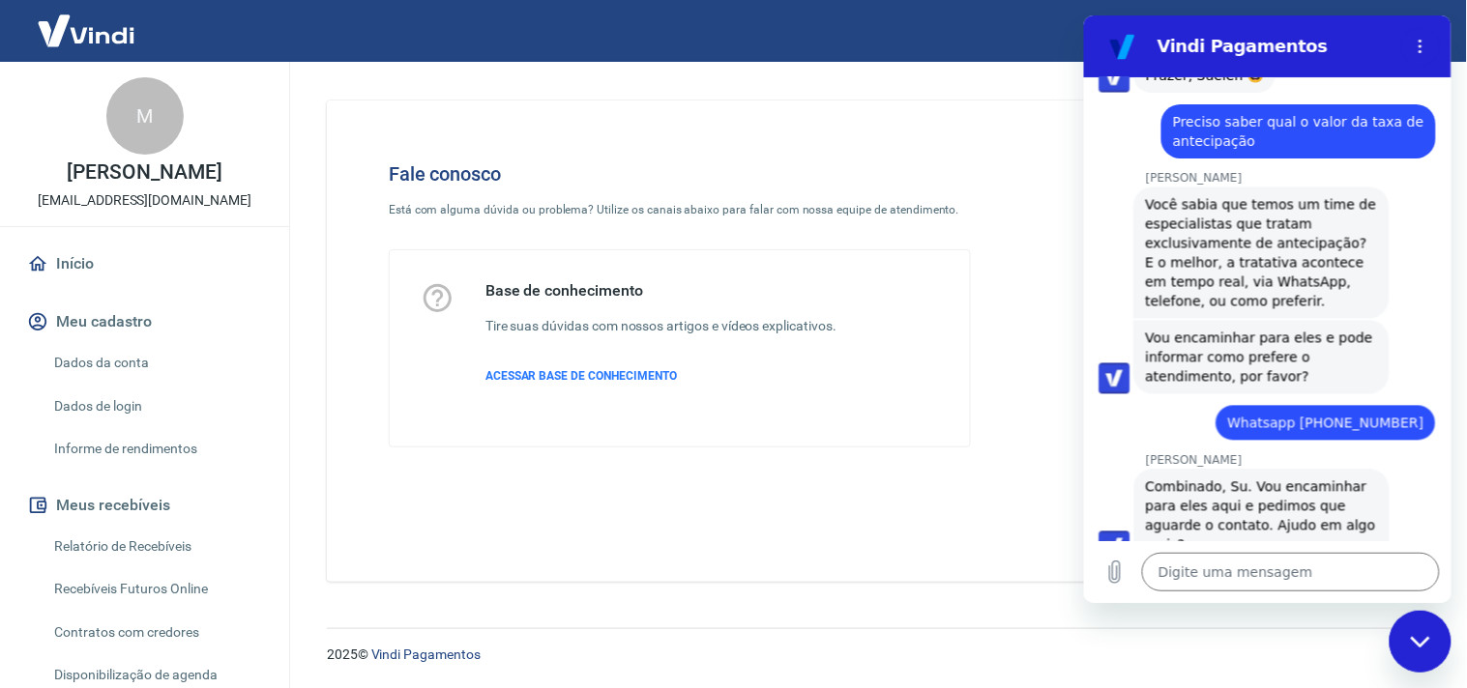
scroll to position [868, 0]
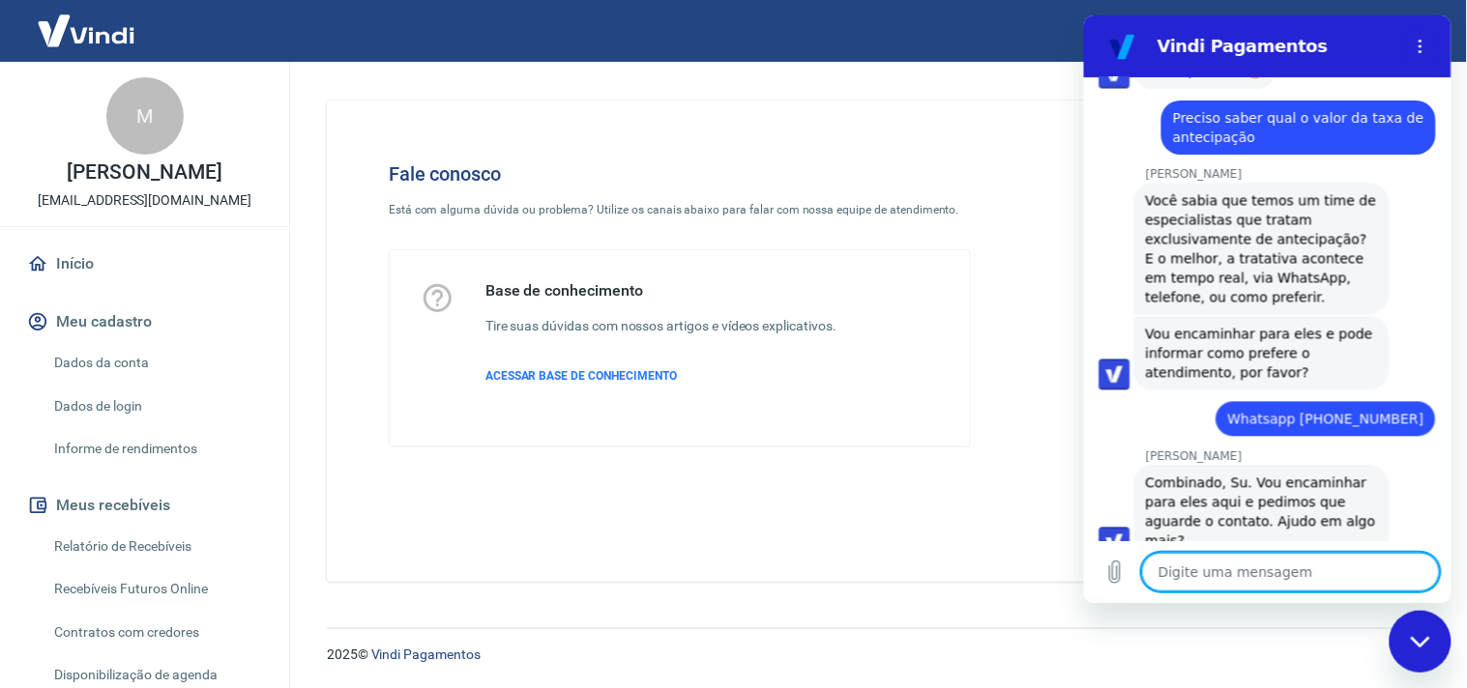
click at [1255, 558] on textarea at bounding box center [1290, 571] width 298 height 39
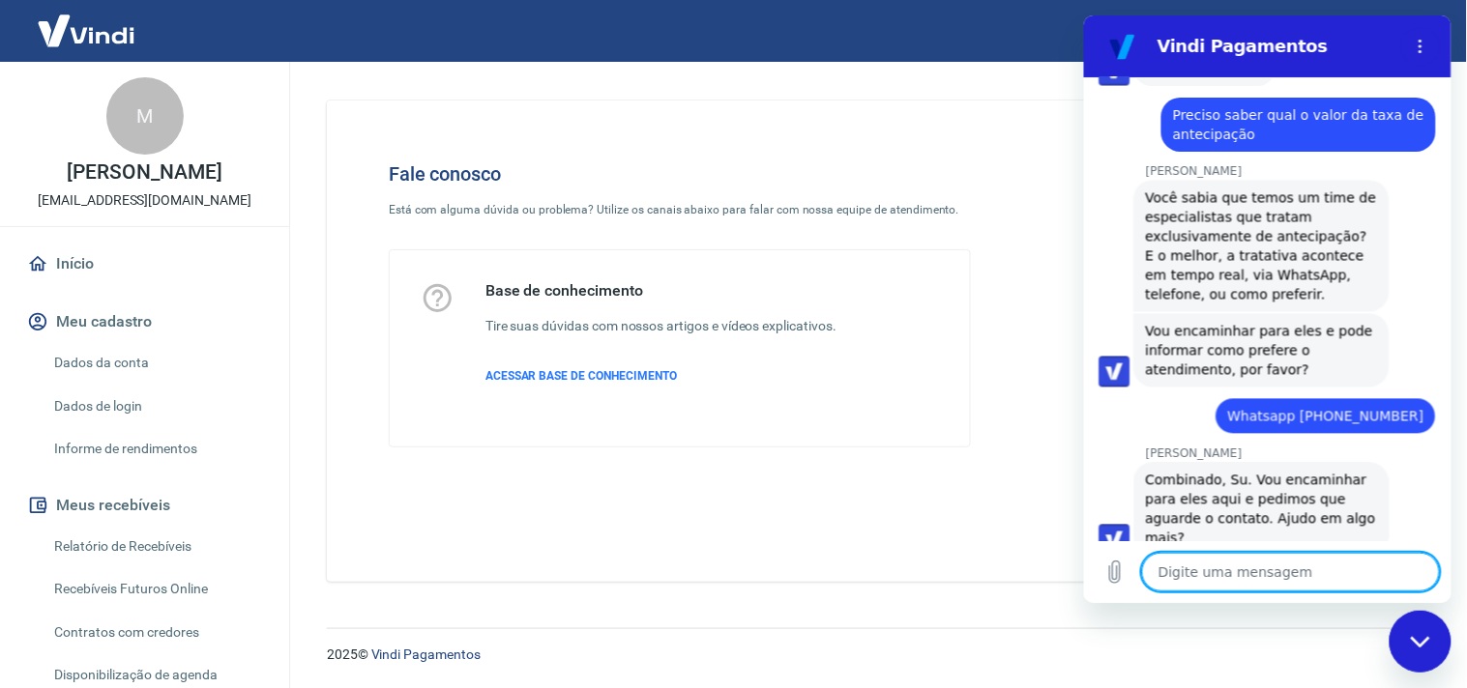
scroll to position [915, 0]
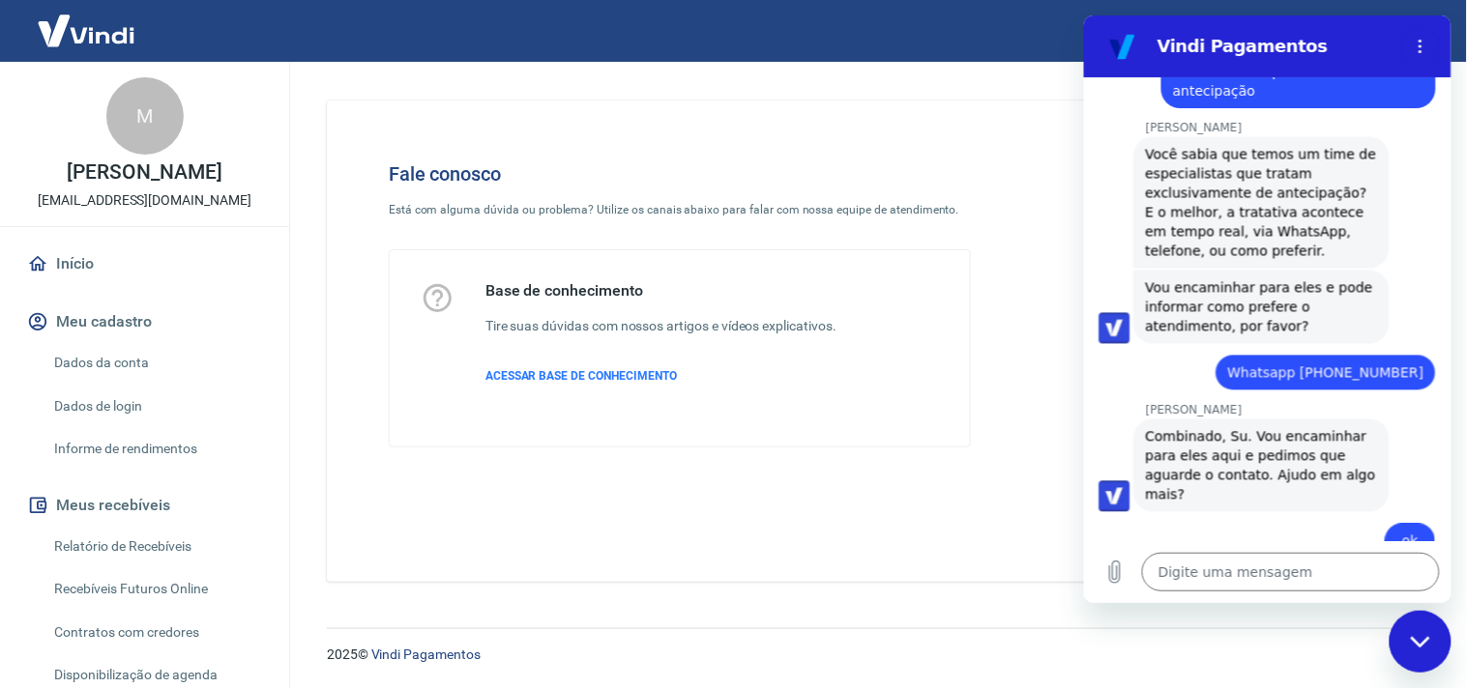
click at [728, 535] on div "Fale conosco Está com alguma dúvida ou problema? Utilize os canais abaixo para …" at bounding box center [873, 341] width 1093 height 481
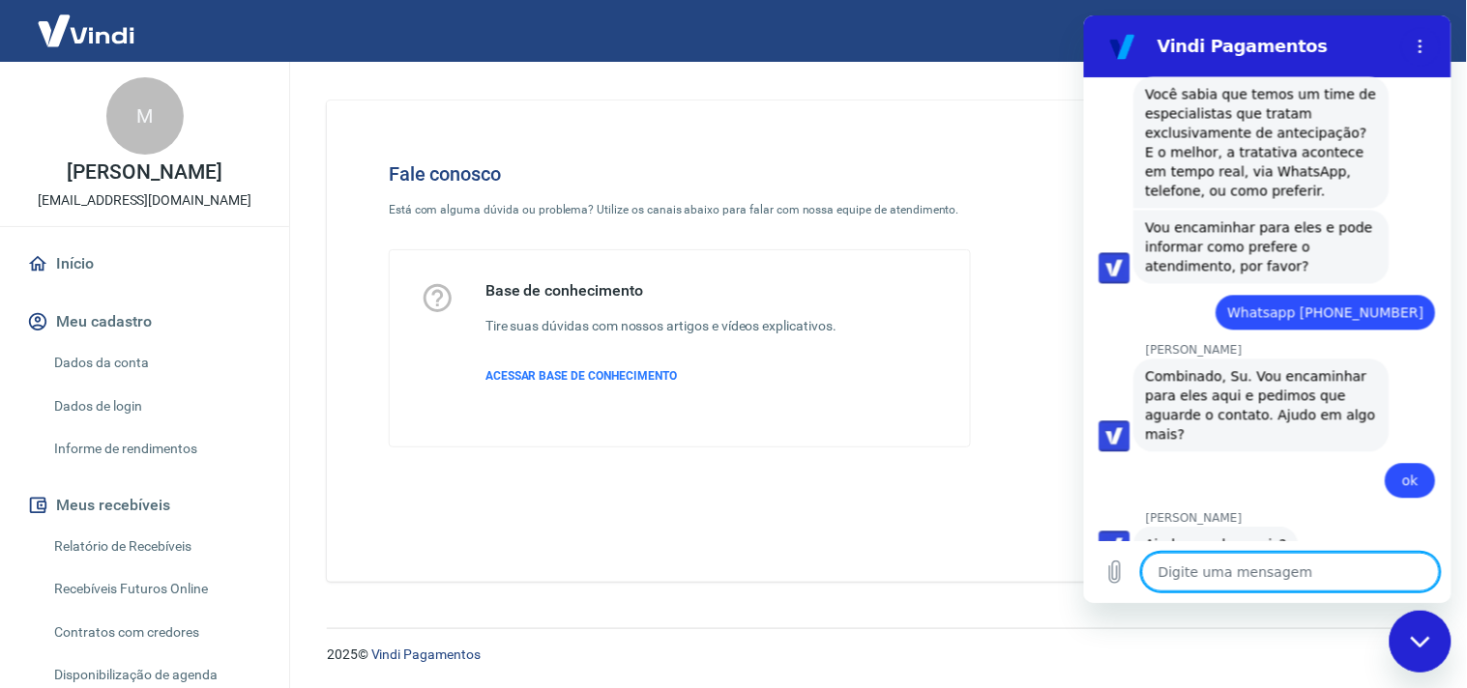
scroll to position [978, 0]
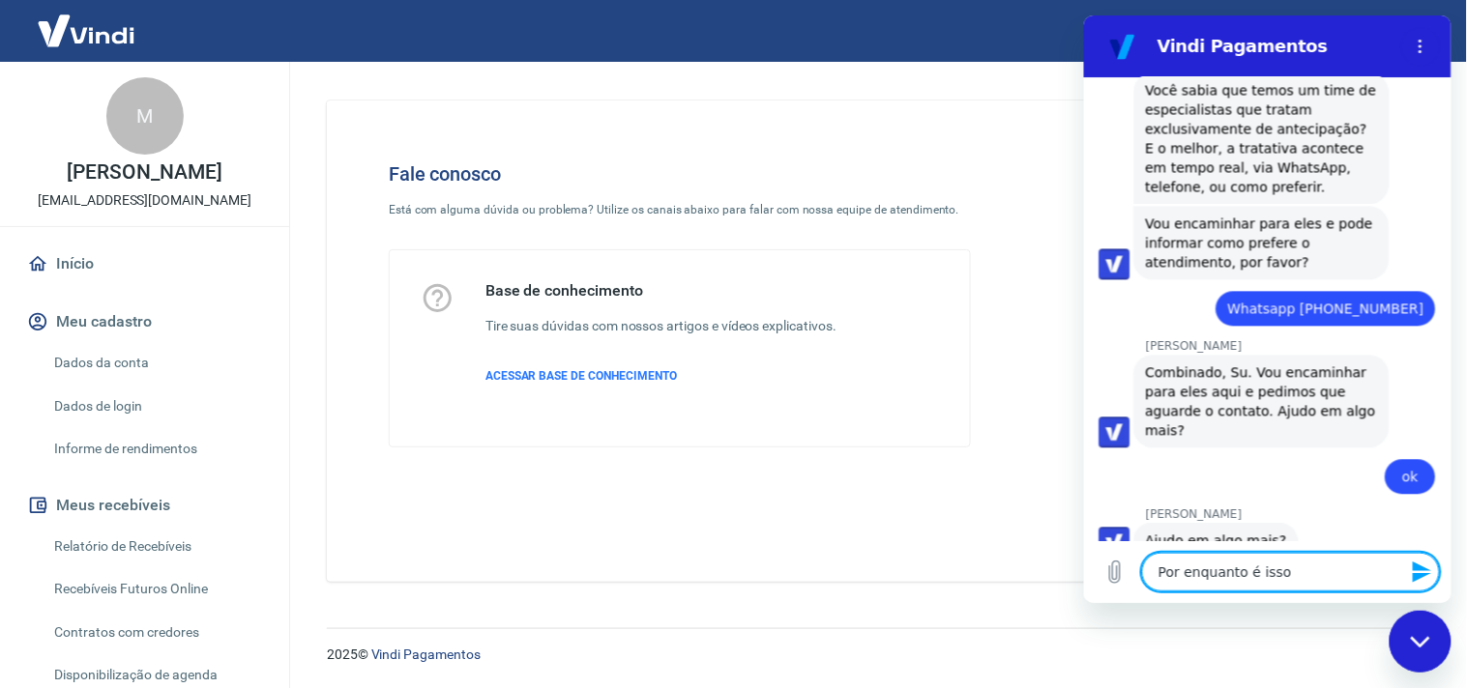
click at [1199, 582] on textarea "Por enquanto é isso" at bounding box center [1290, 571] width 298 height 39
click at [1440, 656] on div "Fechar janela de mensagens" at bounding box center [1419, 641] width 58 height 58
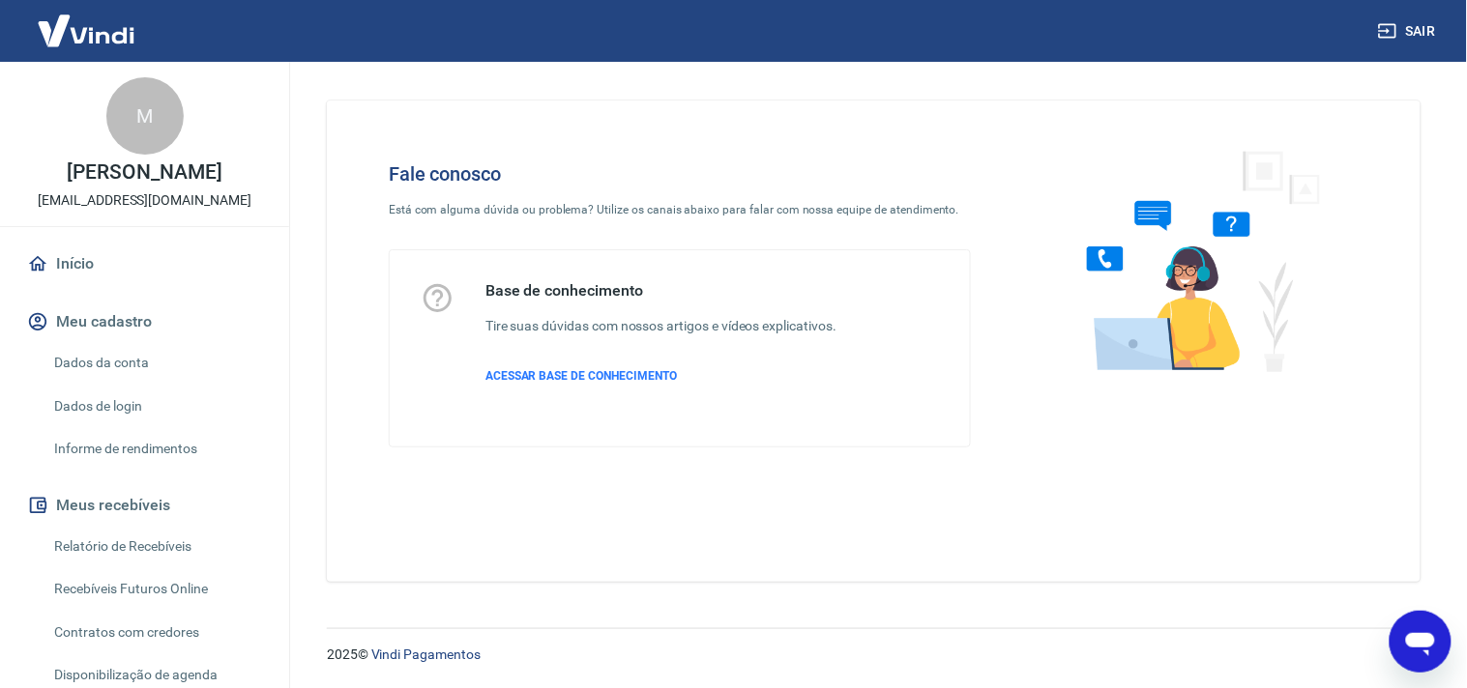
click at [1420, 647] on icon "Abrir janela de mensagens" at bounding box center [1419, 641] width 35 height 35
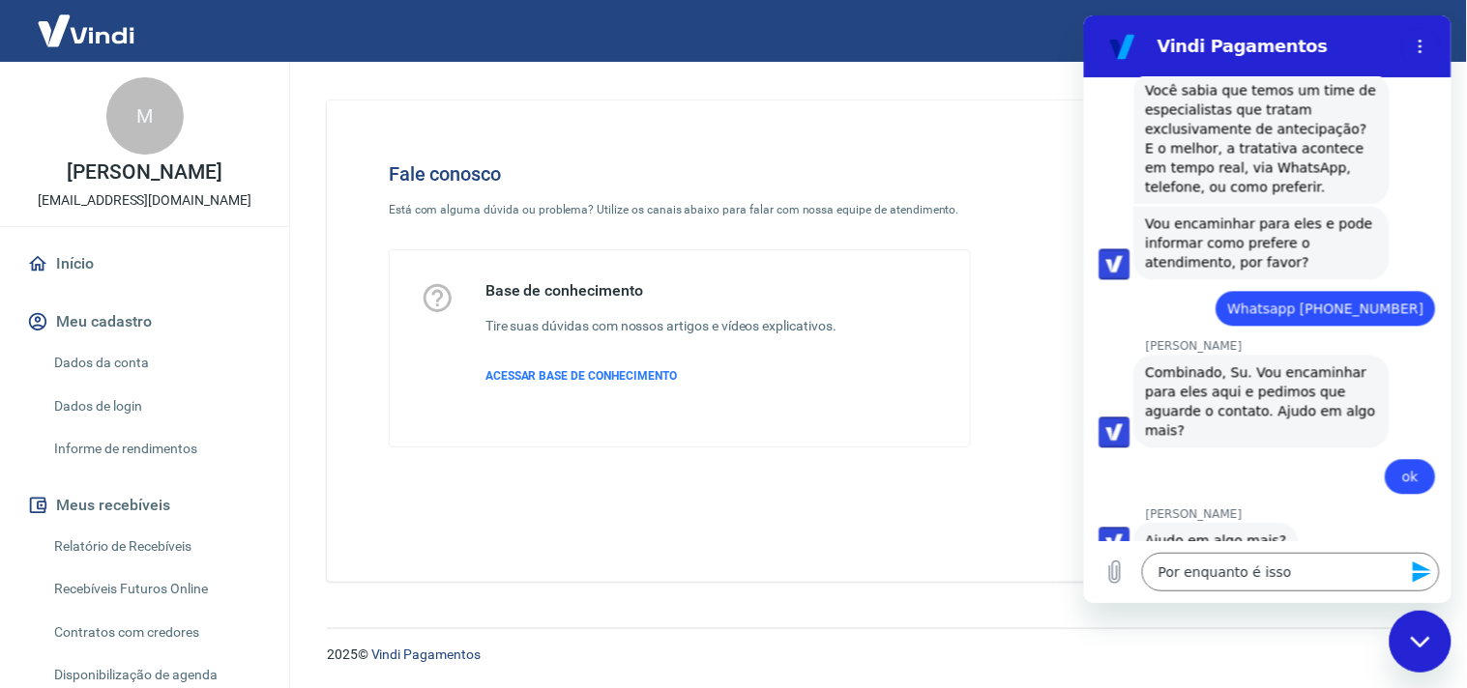
click at [1419, 580] on icon "Enviar mensagem" at bounding box center [1420, 571] width 23 height 23
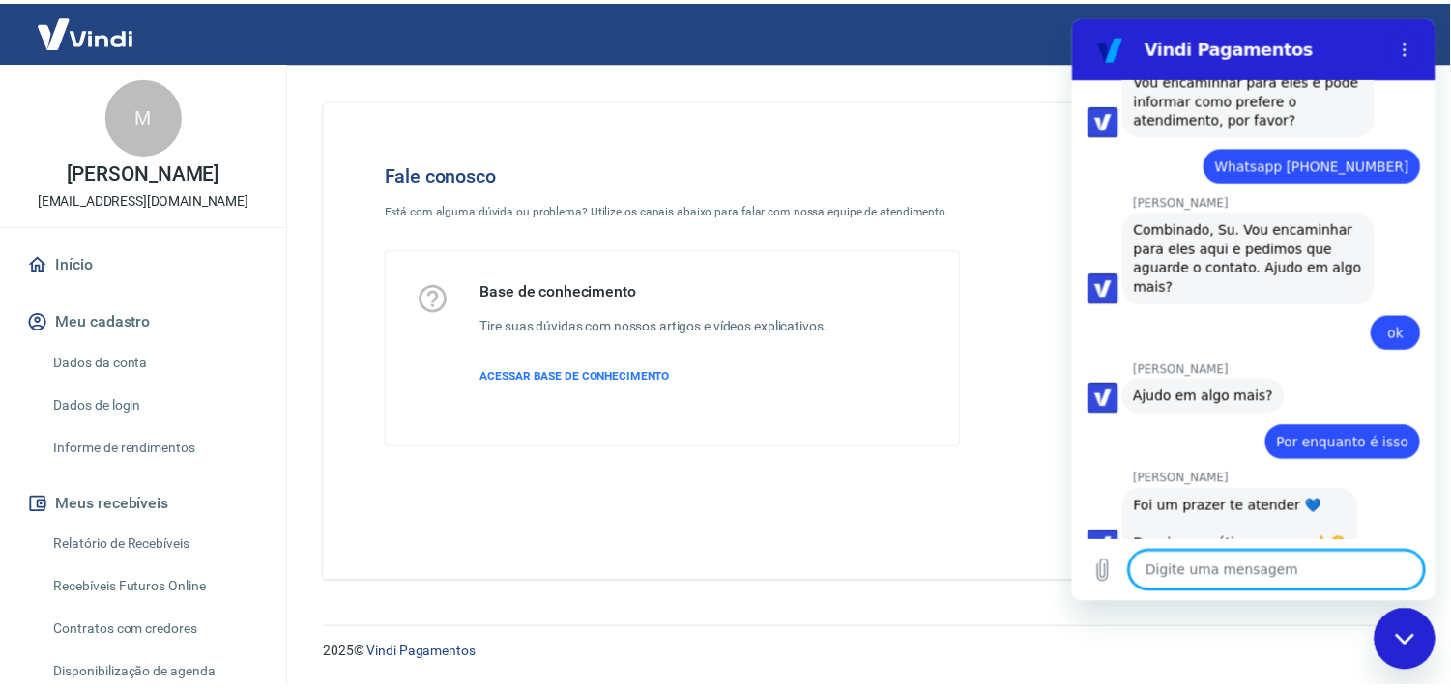
scroll to position [1127, 0]
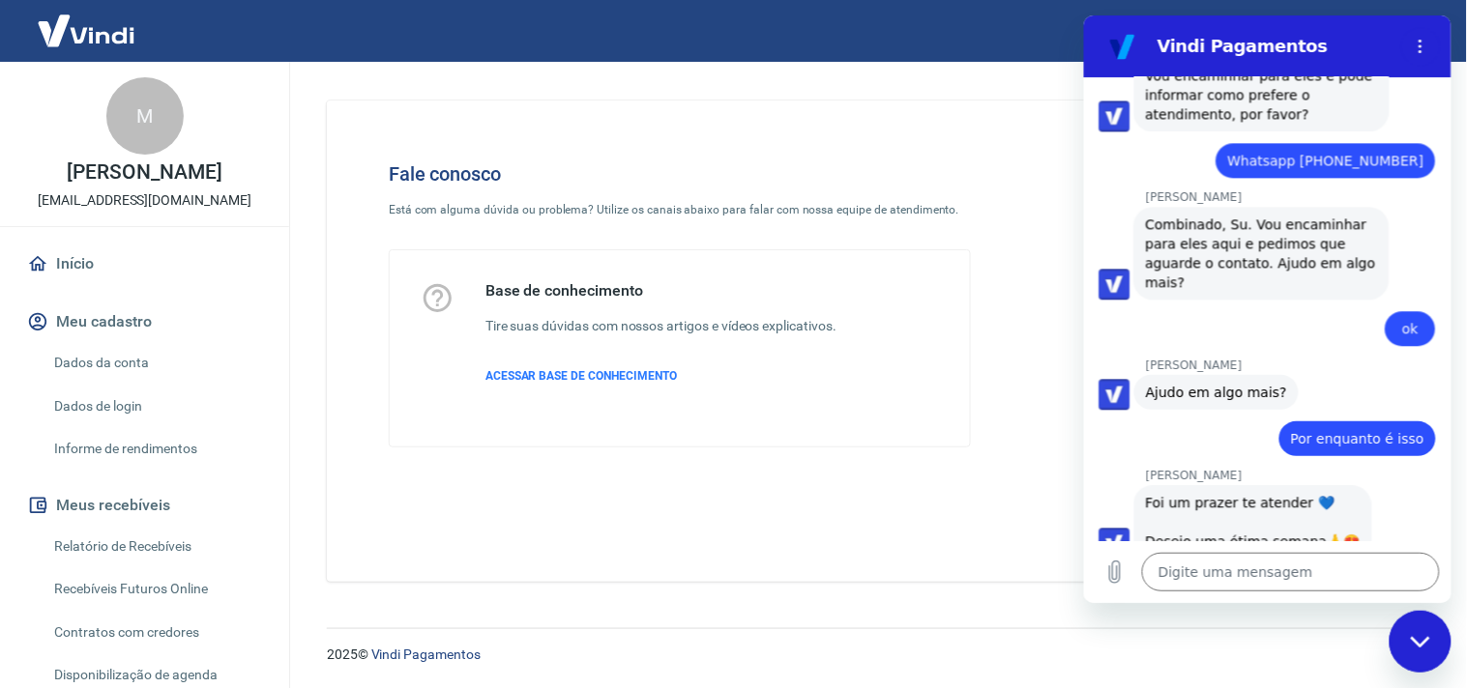
click at [760, 479] on div "Fale conosco Está com alguma dúvida ou problema? Utilize os canais abaixo para …" at bounding box center [873, 341] width 1093 height 481
click at [938, 524] on div "Fale conosco Está com alguma dúvida ou problema? Utilize os canais abaixo para …" at bounding box center [873, 341] width 1093 height 481
click at [1410, 626] on div "Fechar janela de mensagens" at bounding box center [1419, 641] width 58 height 58
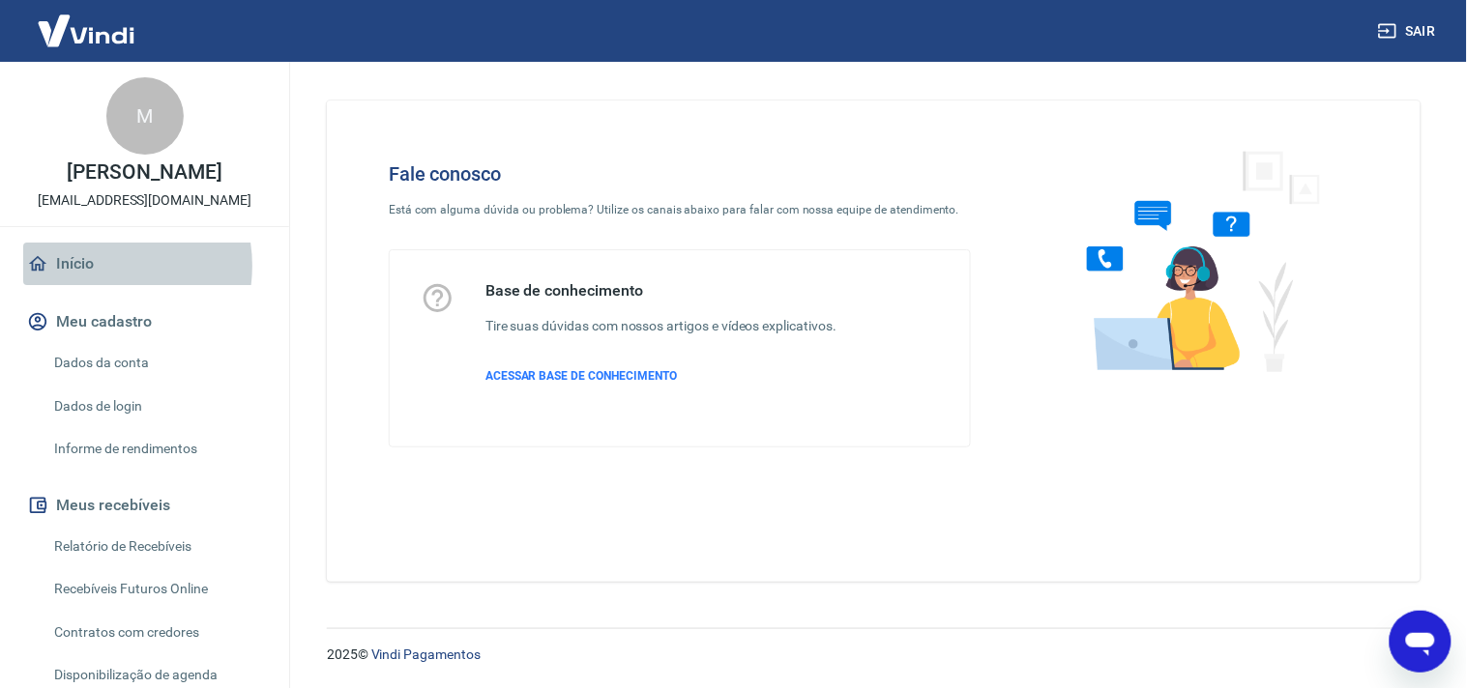
drag, startPoint x: 94, startPoint y: 266, endPoint x: 232, endPoint y: 333, distance: 153.5
click at [93, 266] on link "Início" at bounding box center [144, 264] width 243 height 43
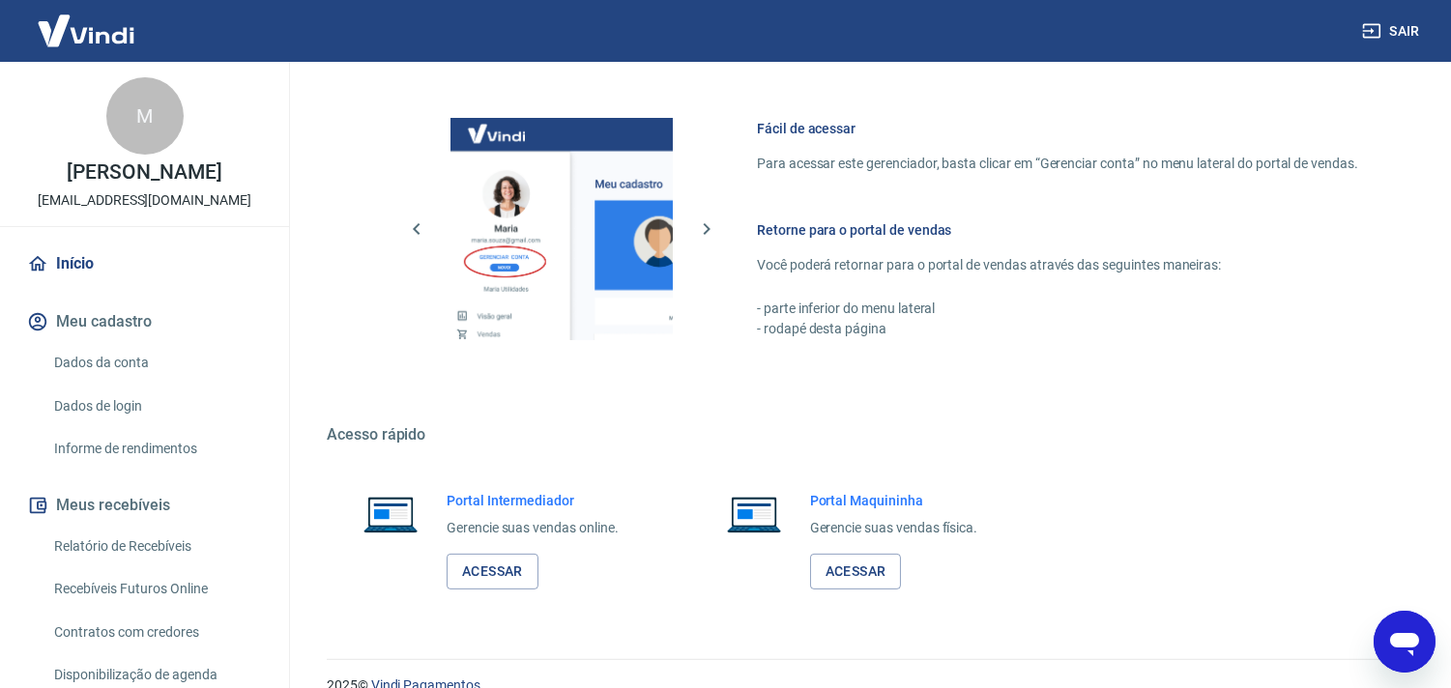
scroll to position [838, 0]
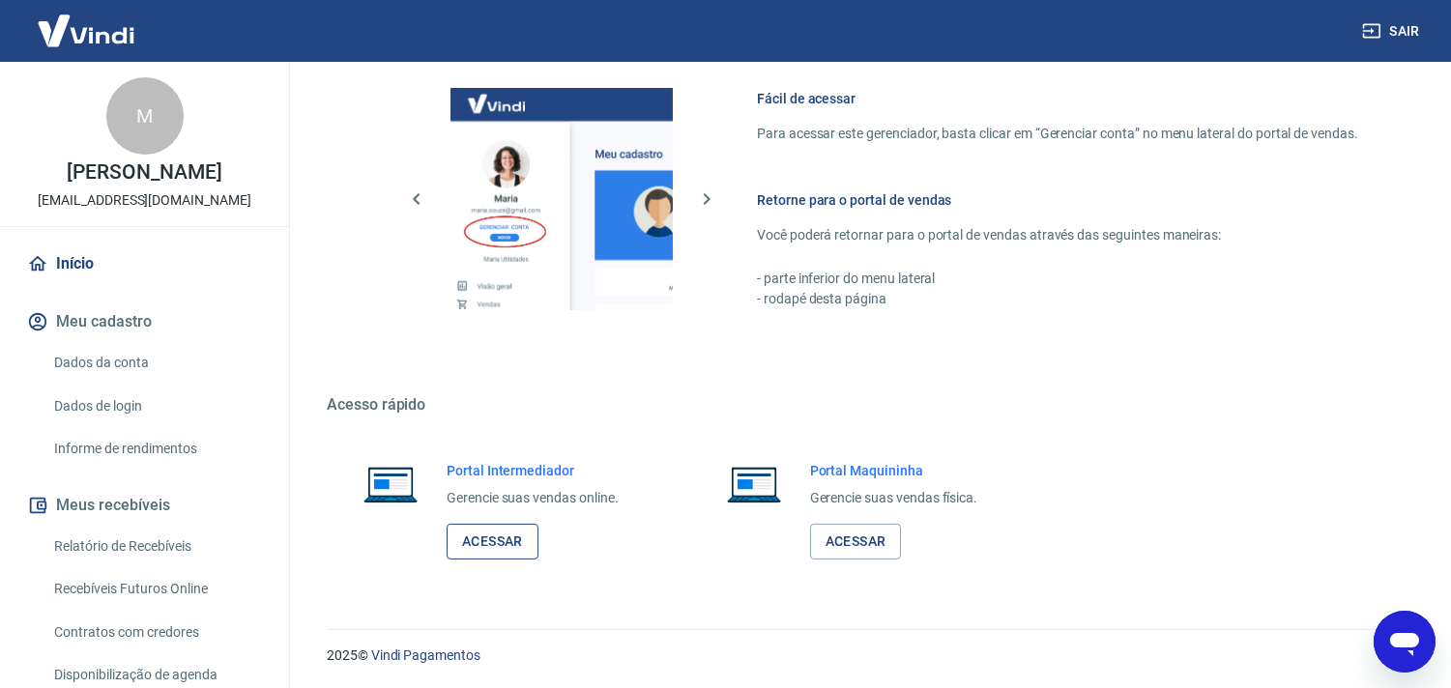
click at [500, 546] on link "Acessar" at bounding box center [493, 542] width 92 height 36
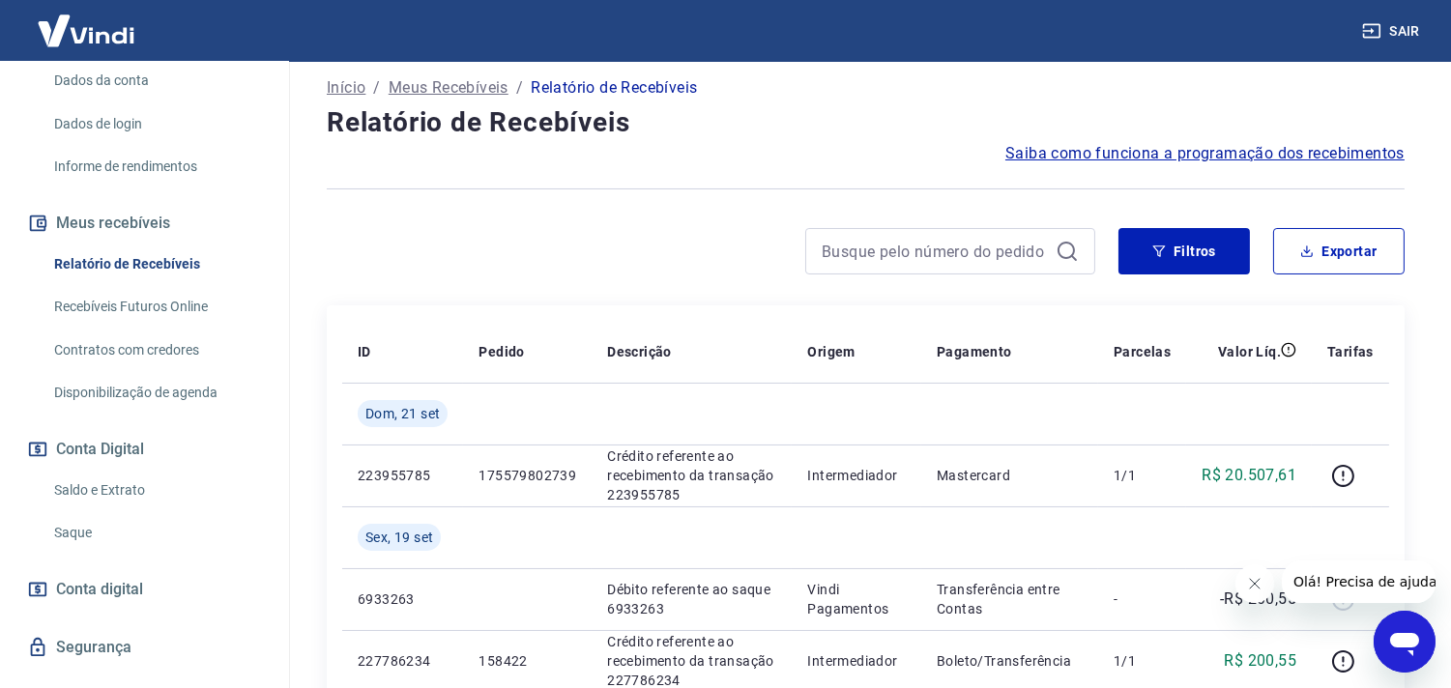
scroll to position [320, 0]
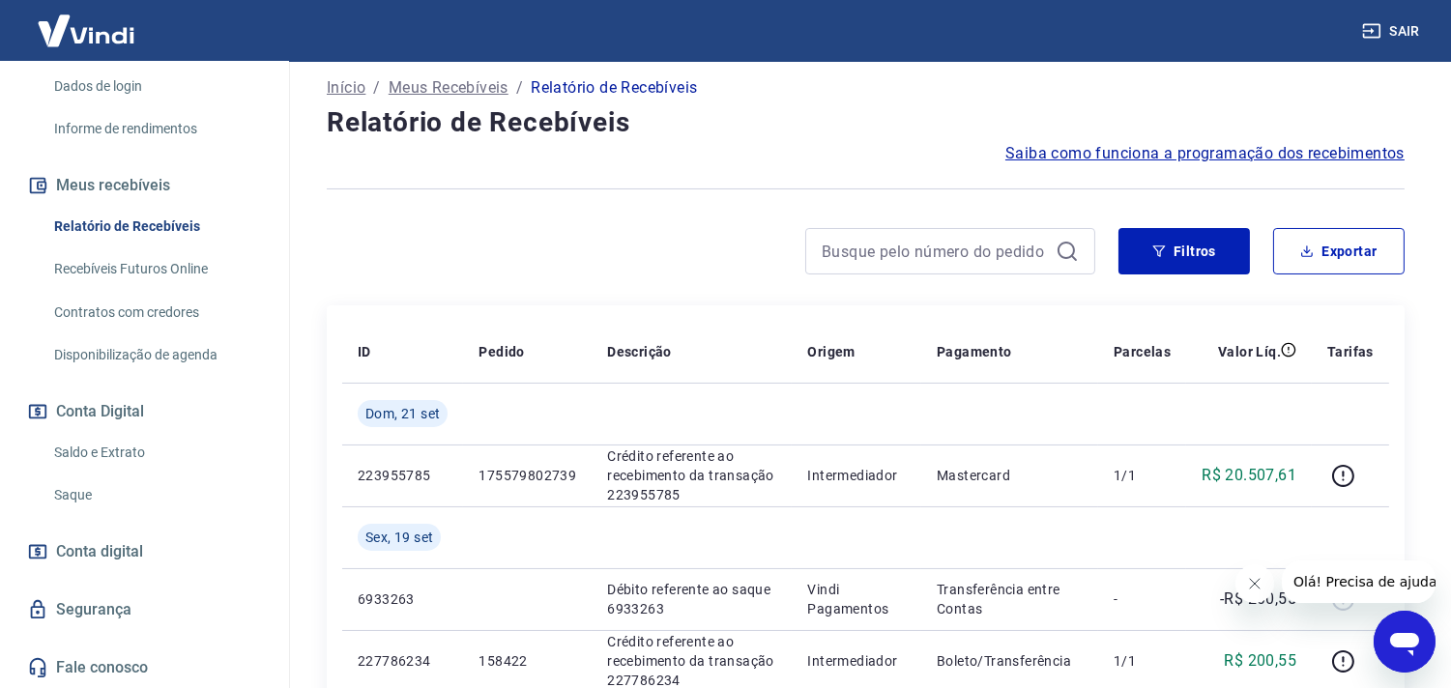
click at [92, 447] on link "Saldo e Extrato" at bounding box center [155, 453] width 219 height 40
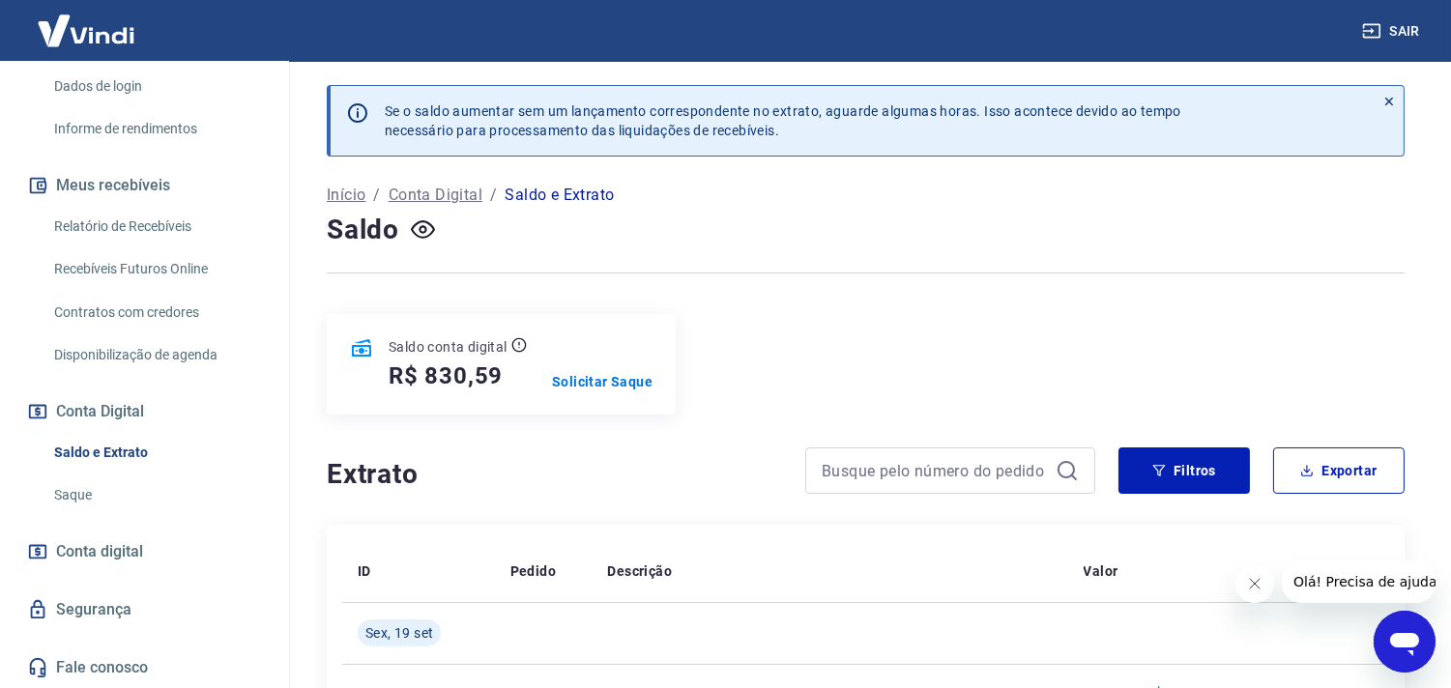
click at [481, 477] on h4 "Extrato" at bounding box center [554, 474] width 455 height 39
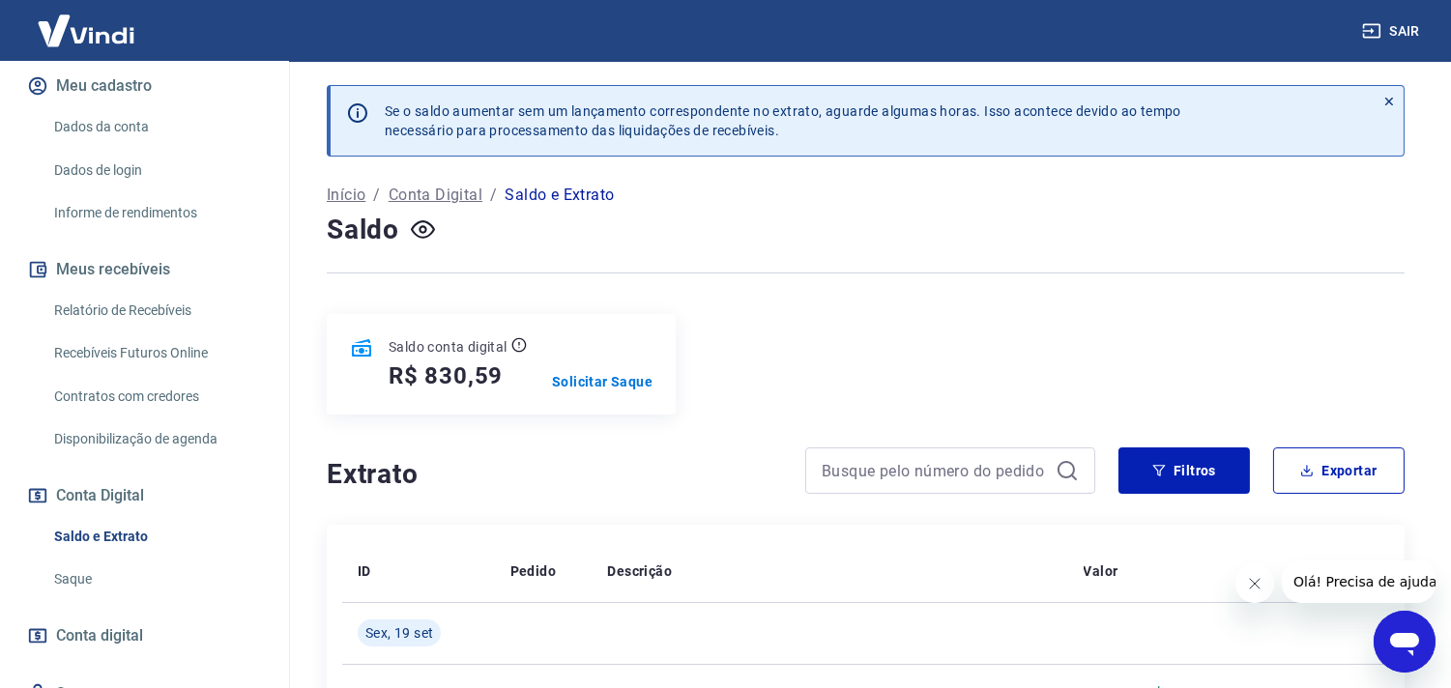
scroll to position [213, 0]
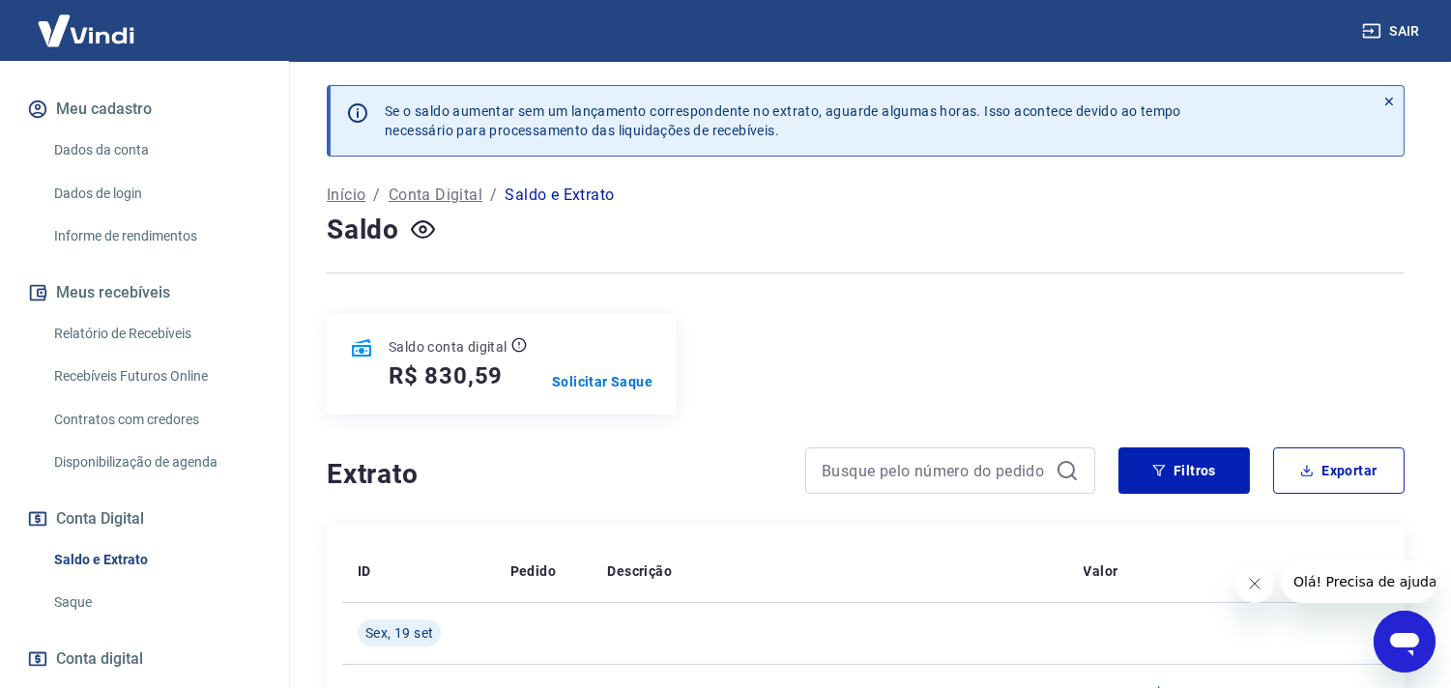
click at [122, 327] on link "Relatório de Recebíveis" at bounding box center [155, 334] width 219 height 40
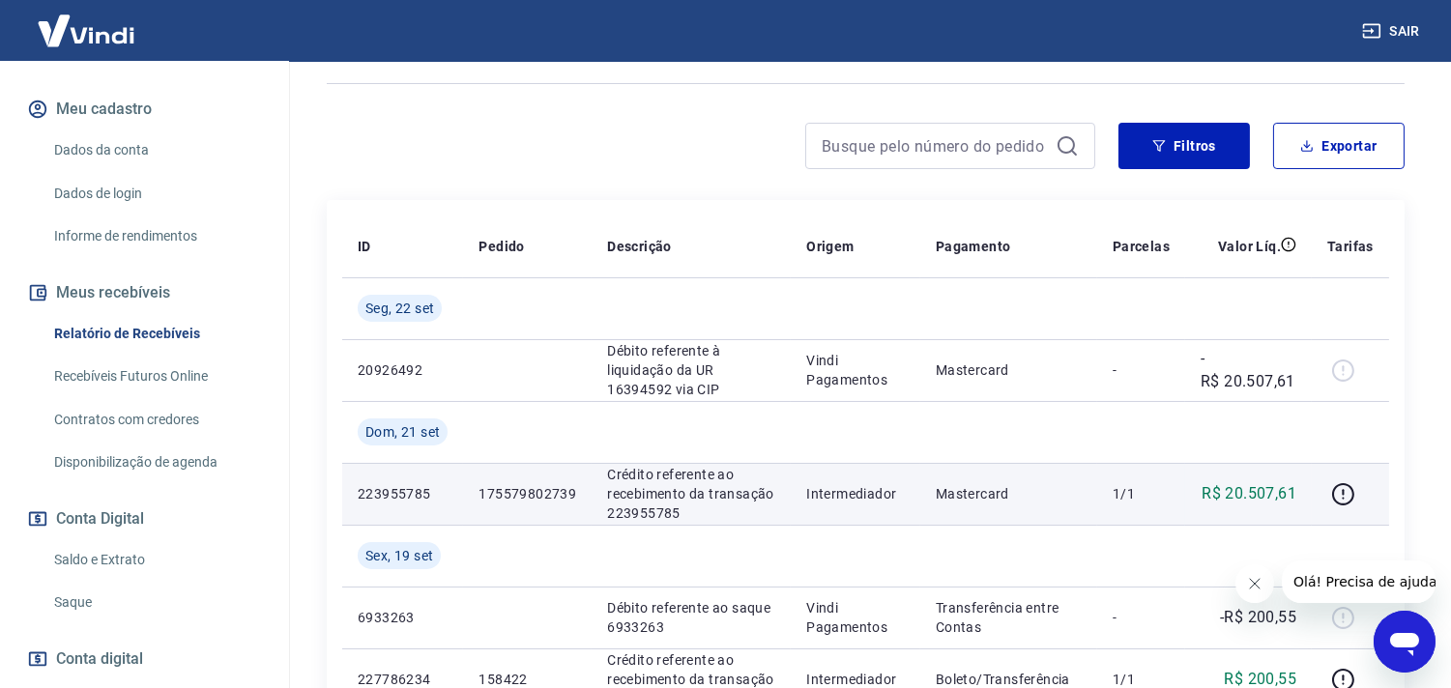
scroll to position [215, 0]
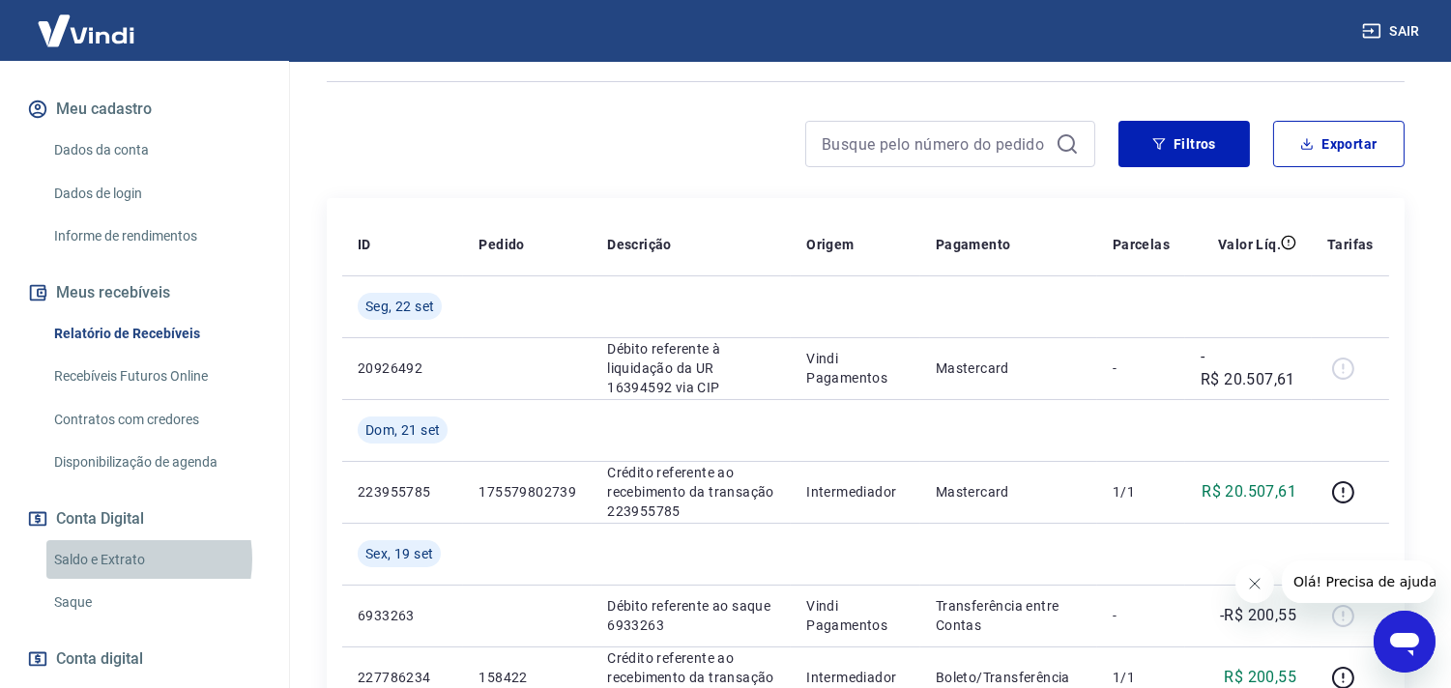
click at [118, 559] on link "Saldo e Extrato" at bounding box center [155, 560] width 219 height 40
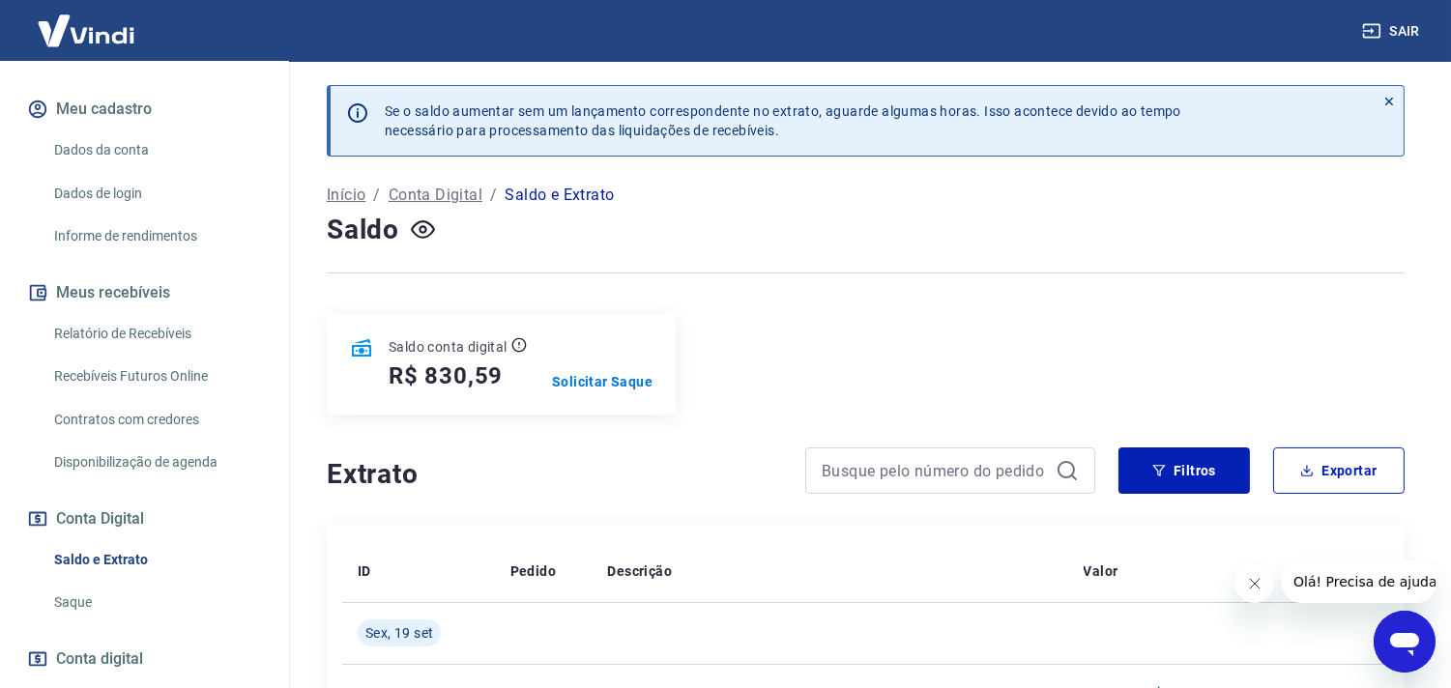
click at [474, 455] on div "Extrato" at bounding box center [711, 471] width 769 height 46
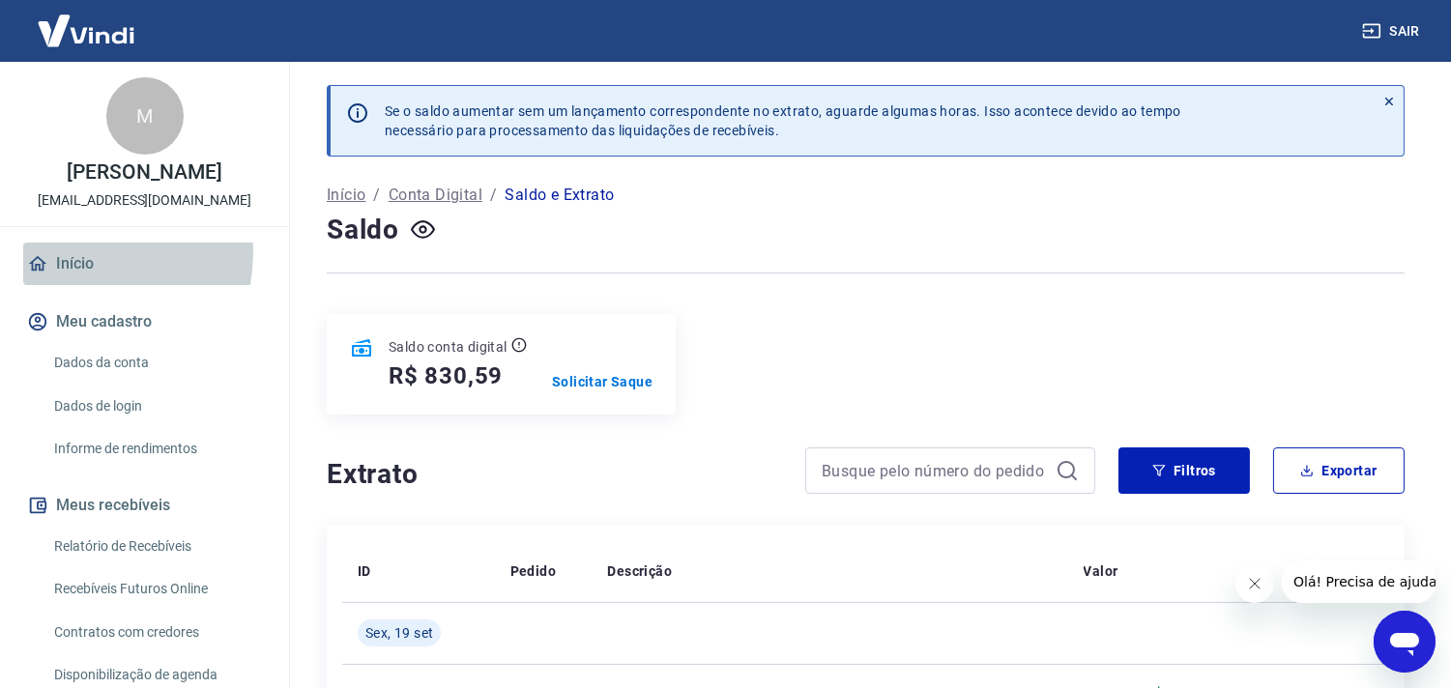
click at [75, 252] on link "Início" at bounding box center [144, 264] width 243 height 43
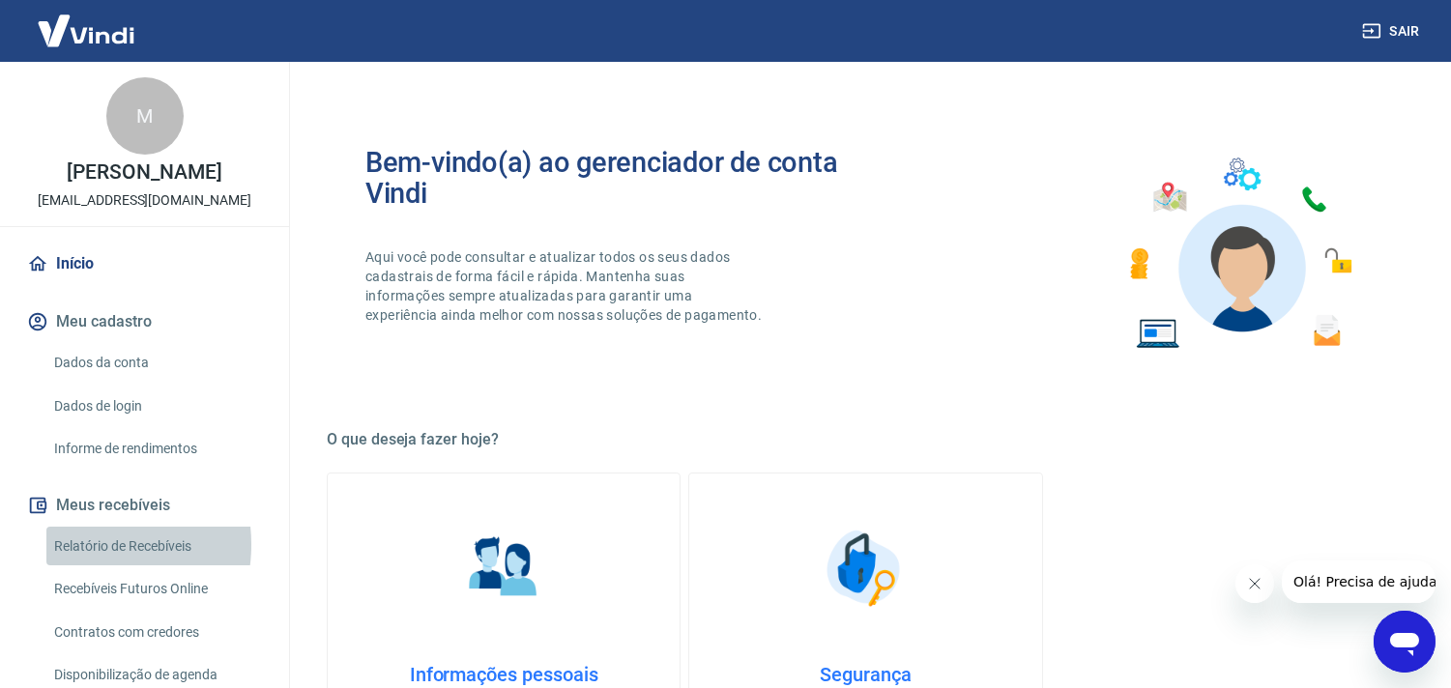
click at [83, 544] on link "Relatório de Recebíveis" at bounding box center [155, 547] width 219 height 40
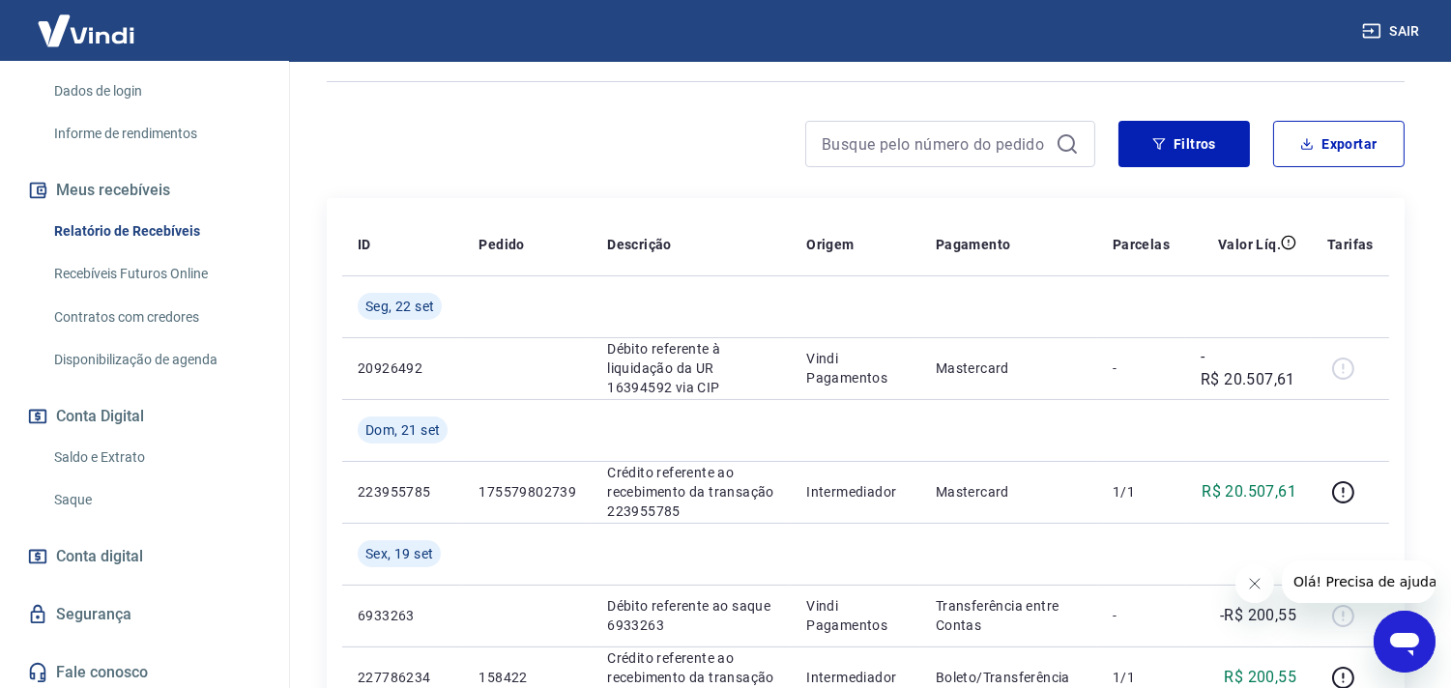
scroll to position [320, 0]
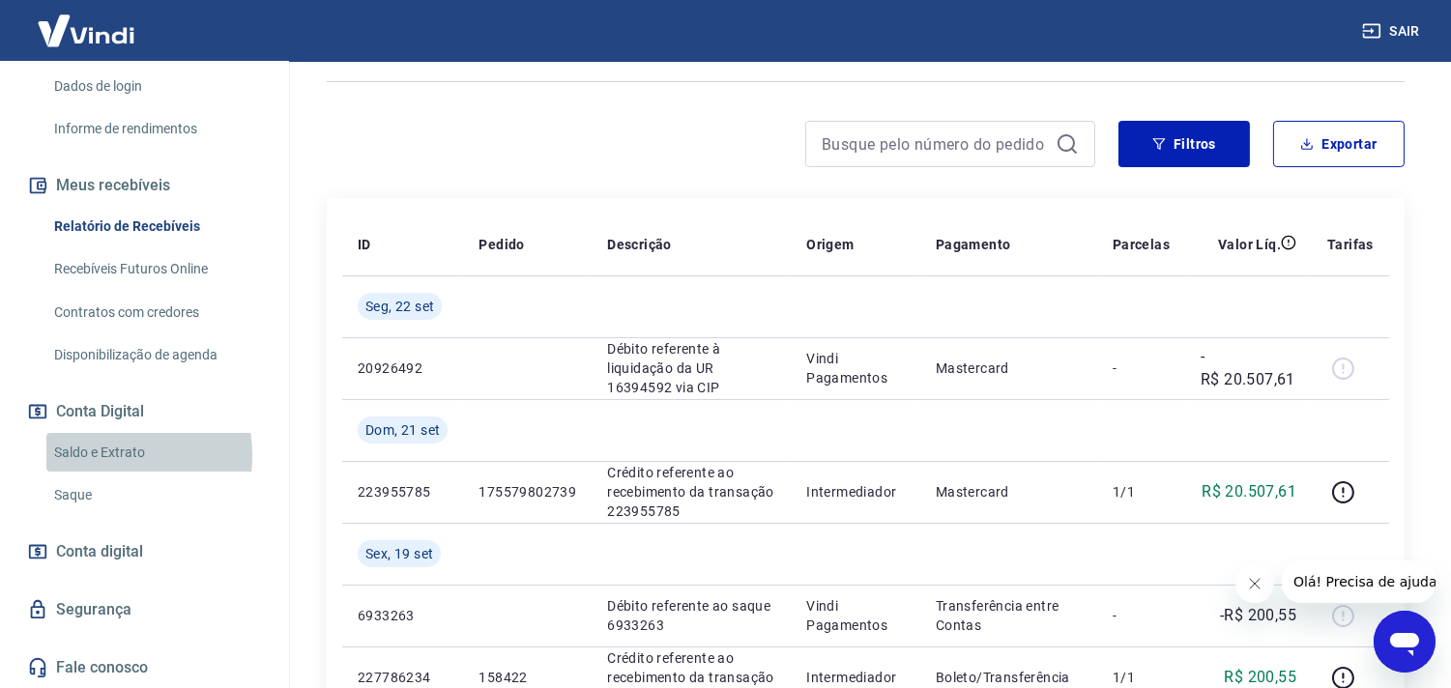
click at [103, 455] on link "Saldo e Extrato" at bounding box center [155, 453] width 219 height 40
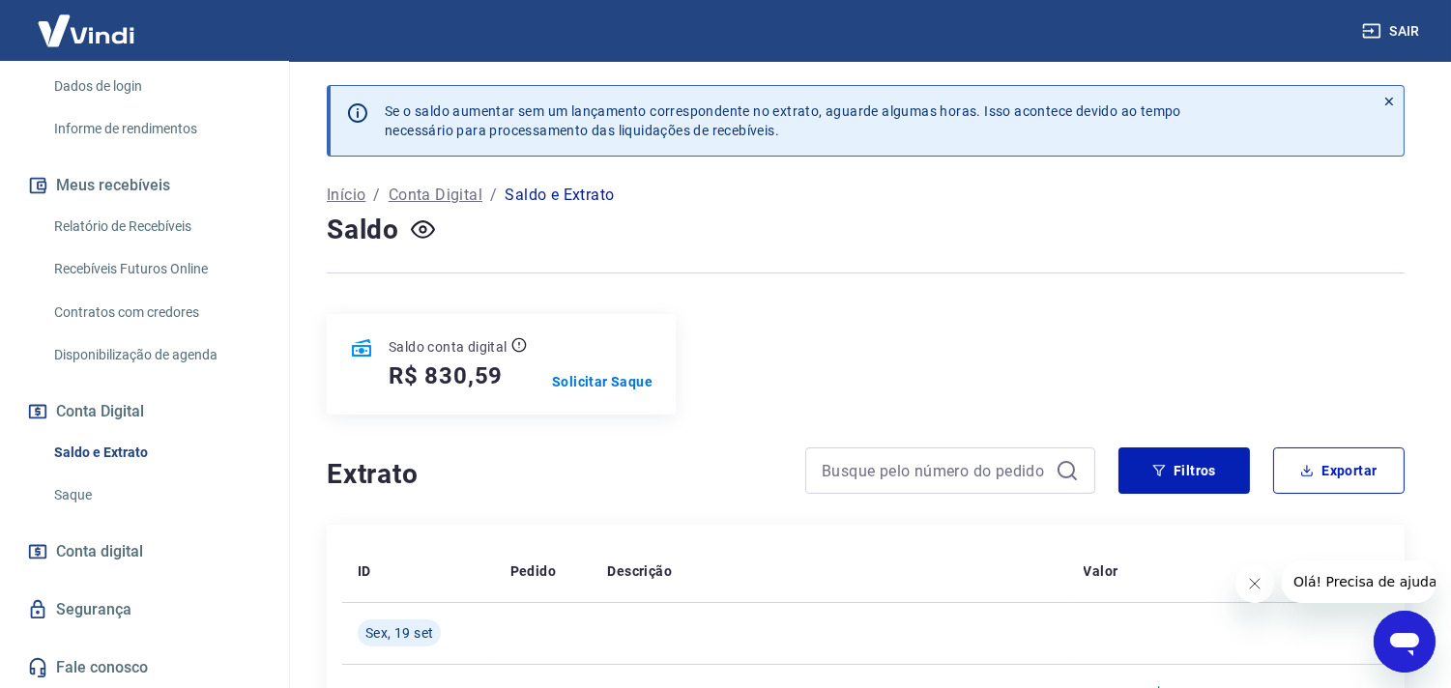
click at [97, 229] on link "Relatório de Recebíveis" at bounding box center [155, 227] width 219 height 40
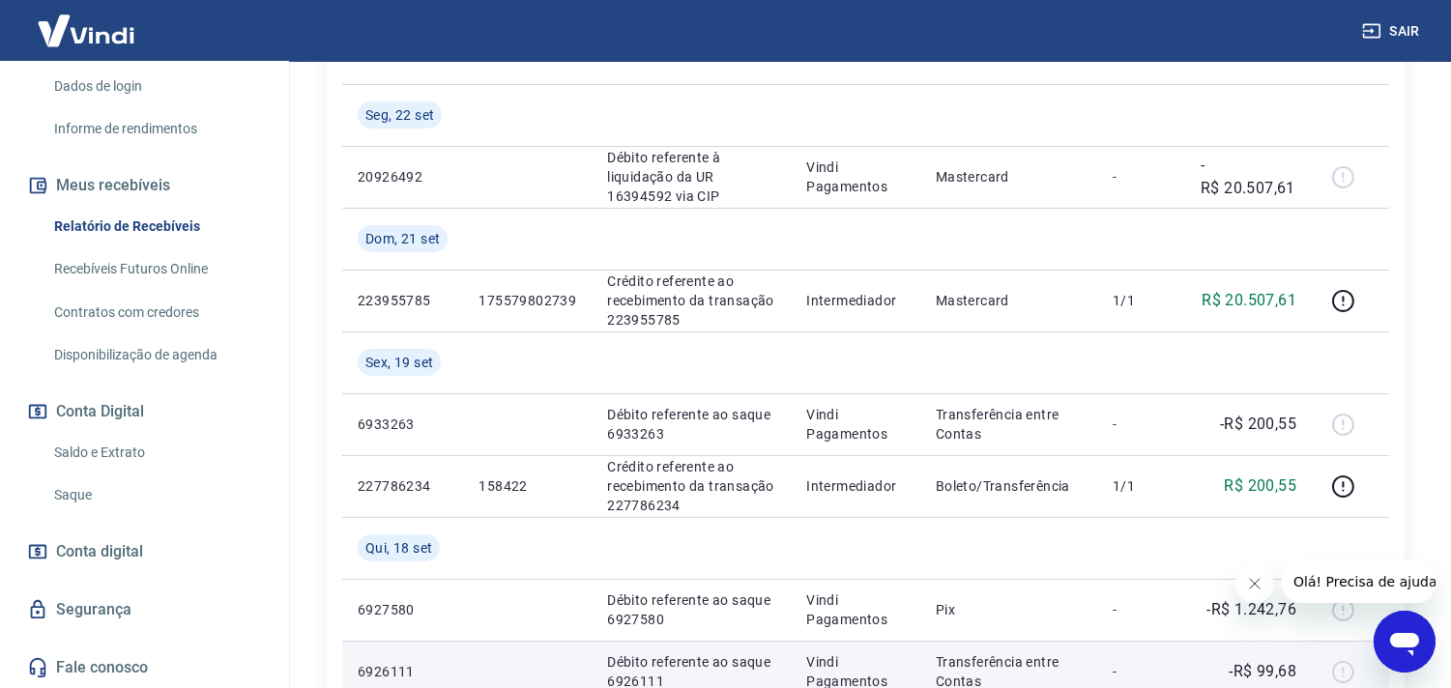
scroll to position [429, 0]
